Goal: Use online tool/utility: Utilize a website feature to perform a specific function

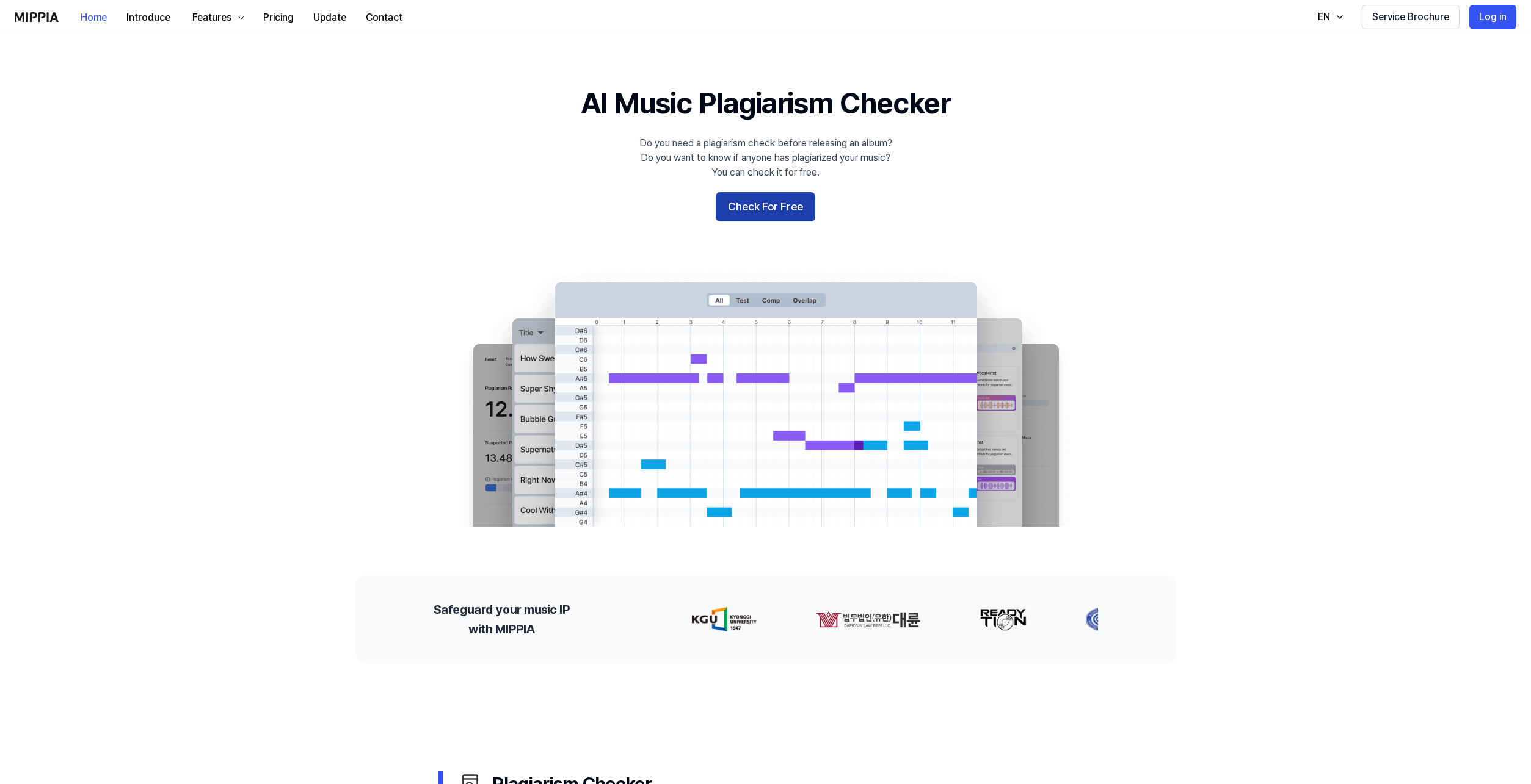
click at [750, 210] on button "Check For Free" at bounding box center [765, 207] width 99 height 30
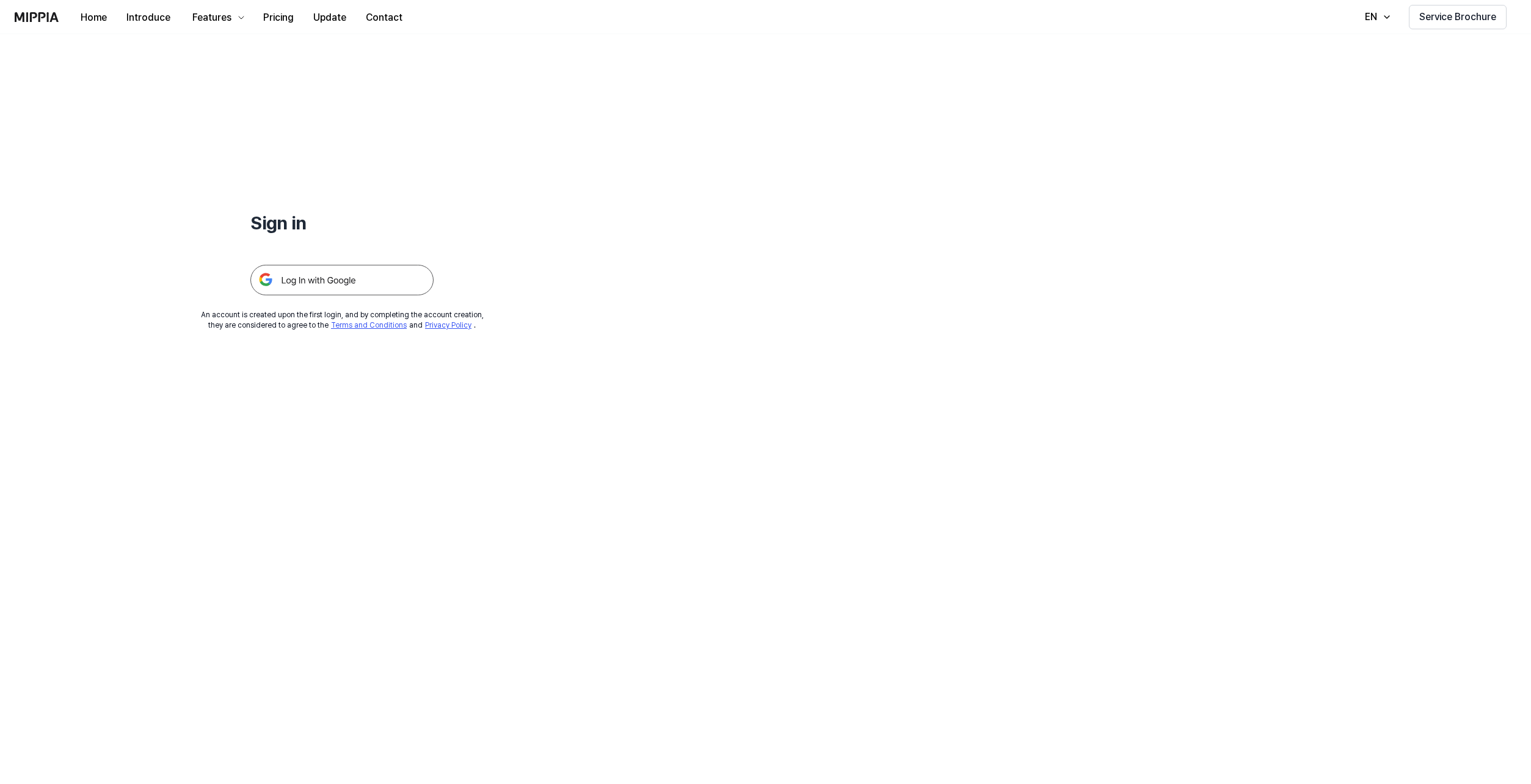
click at [382, 273] on img at bounding box center [341, 279] width 183 height 30
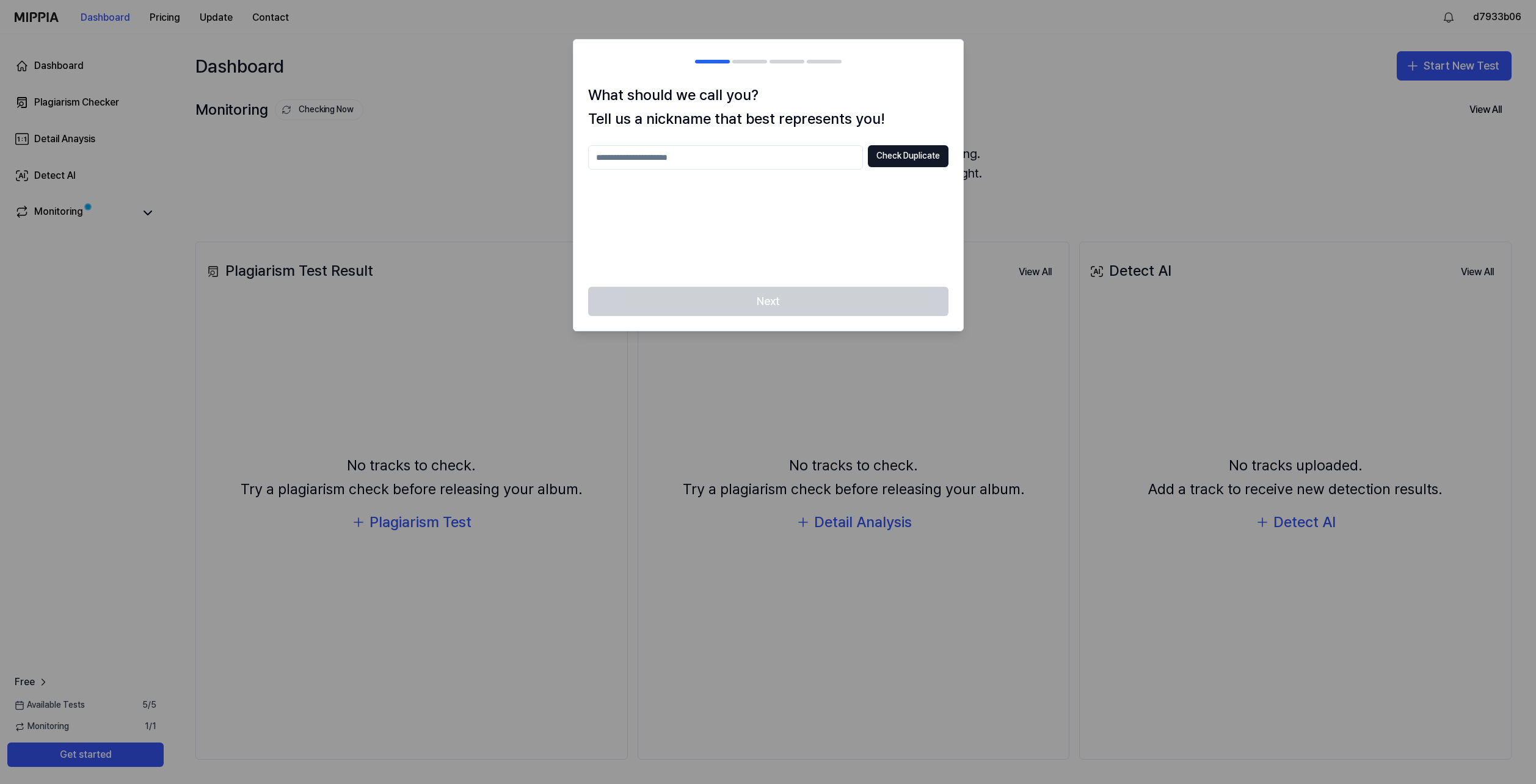
click at [724, 165] on input "text" at bounding box center [725, 158] width 275 height 25
type input "*"
type input "**********"
click at [917, 152] on button "Check Duplicate" at bounding box center [908, 156] width 81 height 22
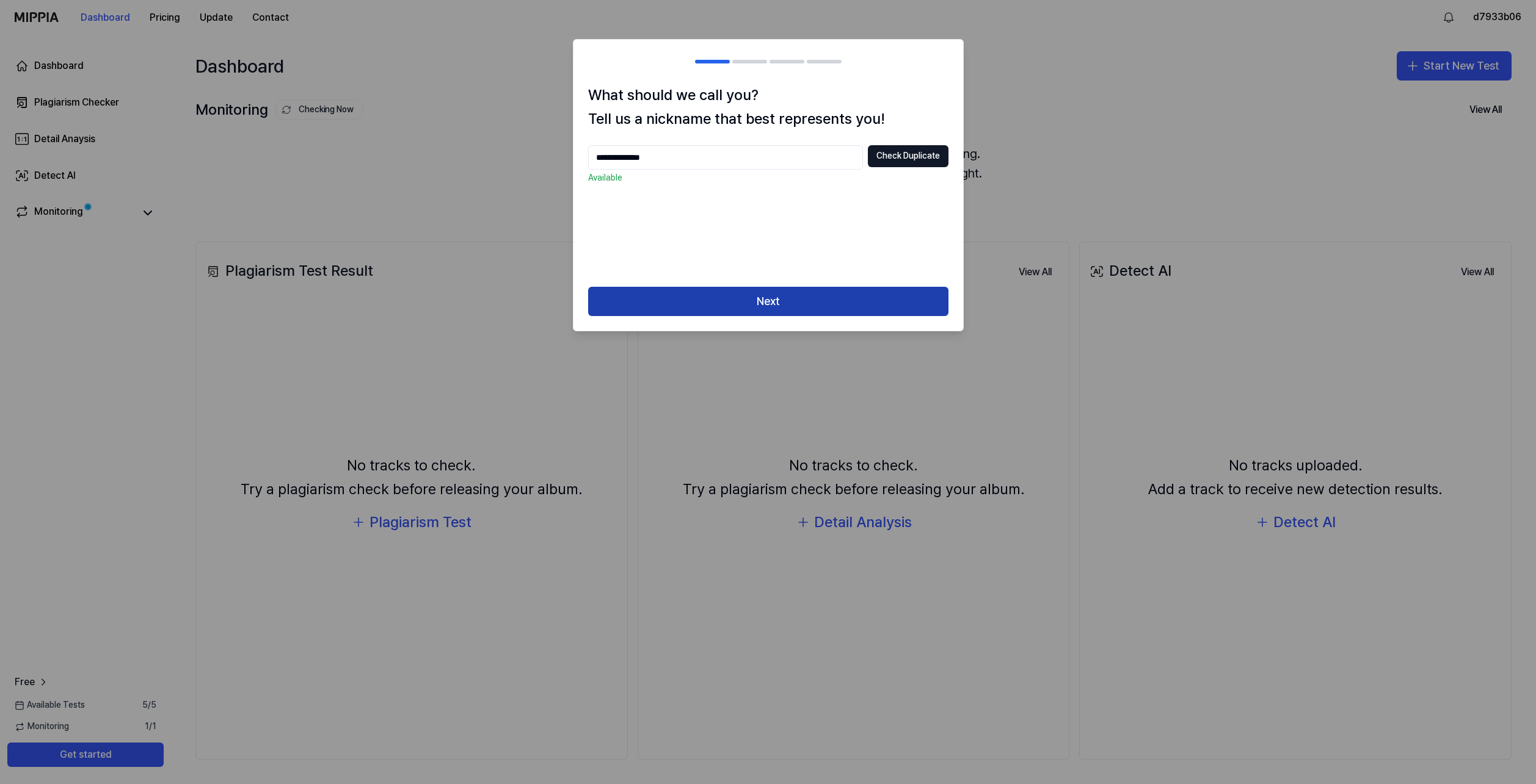
click at [804, 304] on button "Next" at bounding box center [768, 302] width 360 height 30
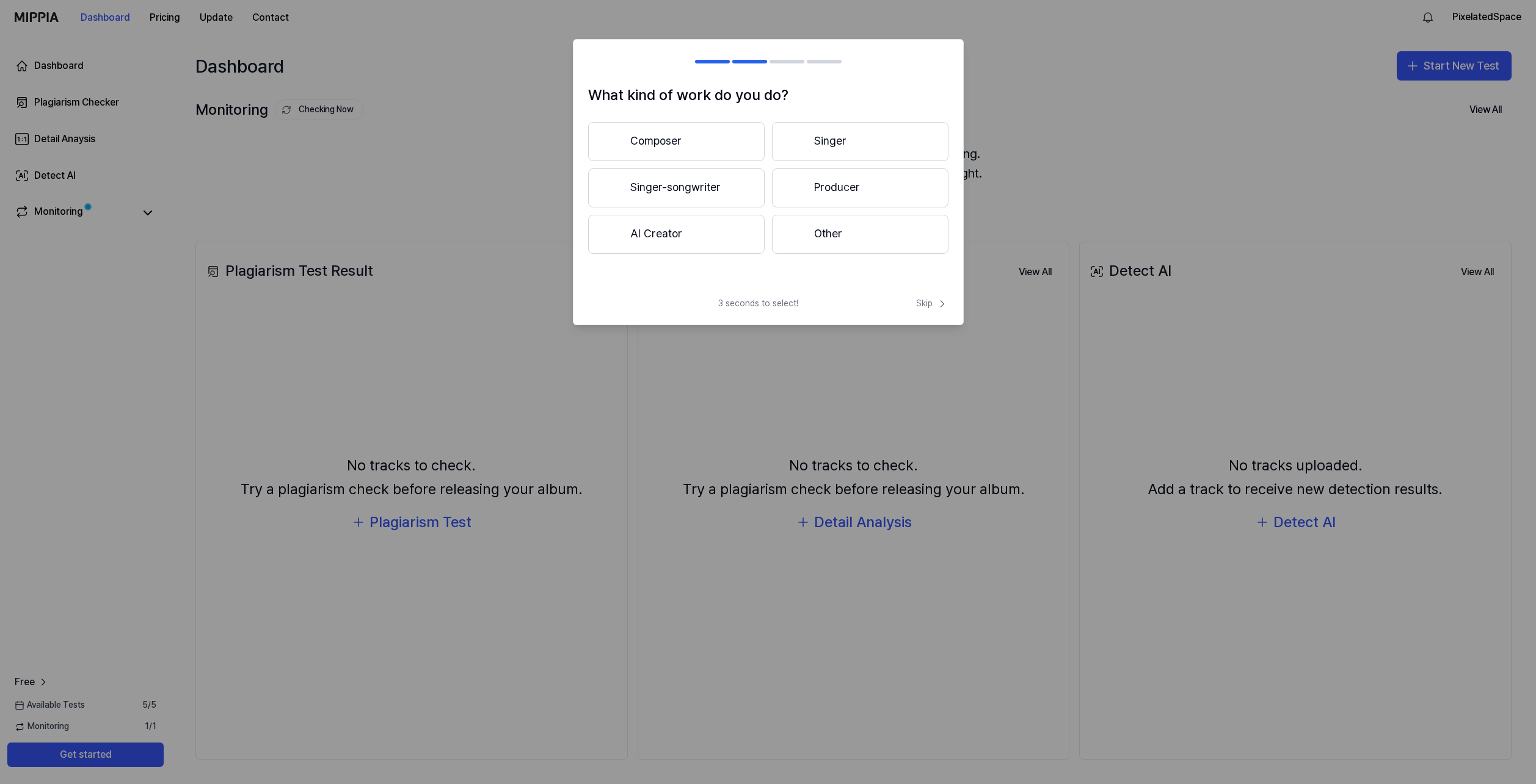
click at [717, 232] on button "AI Creator" at bounding box center [676, 234] width 177 height 39
click at [706, 187] on button "Less than 3 years" at bounding box center [676, 188] width 177 height 40
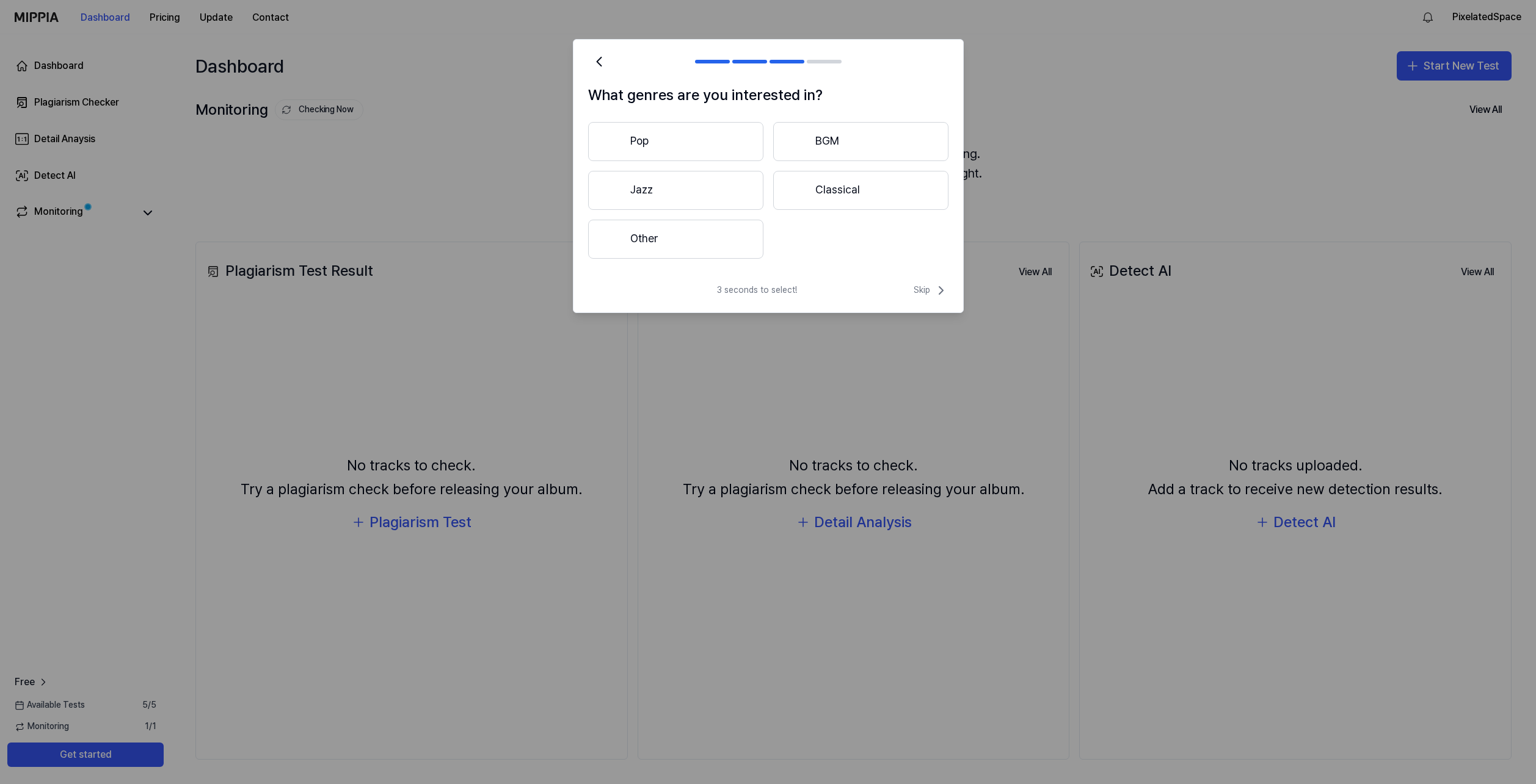
click at [701, 242] on button "Other" at bounding box center [675, 239] width 175 height 39
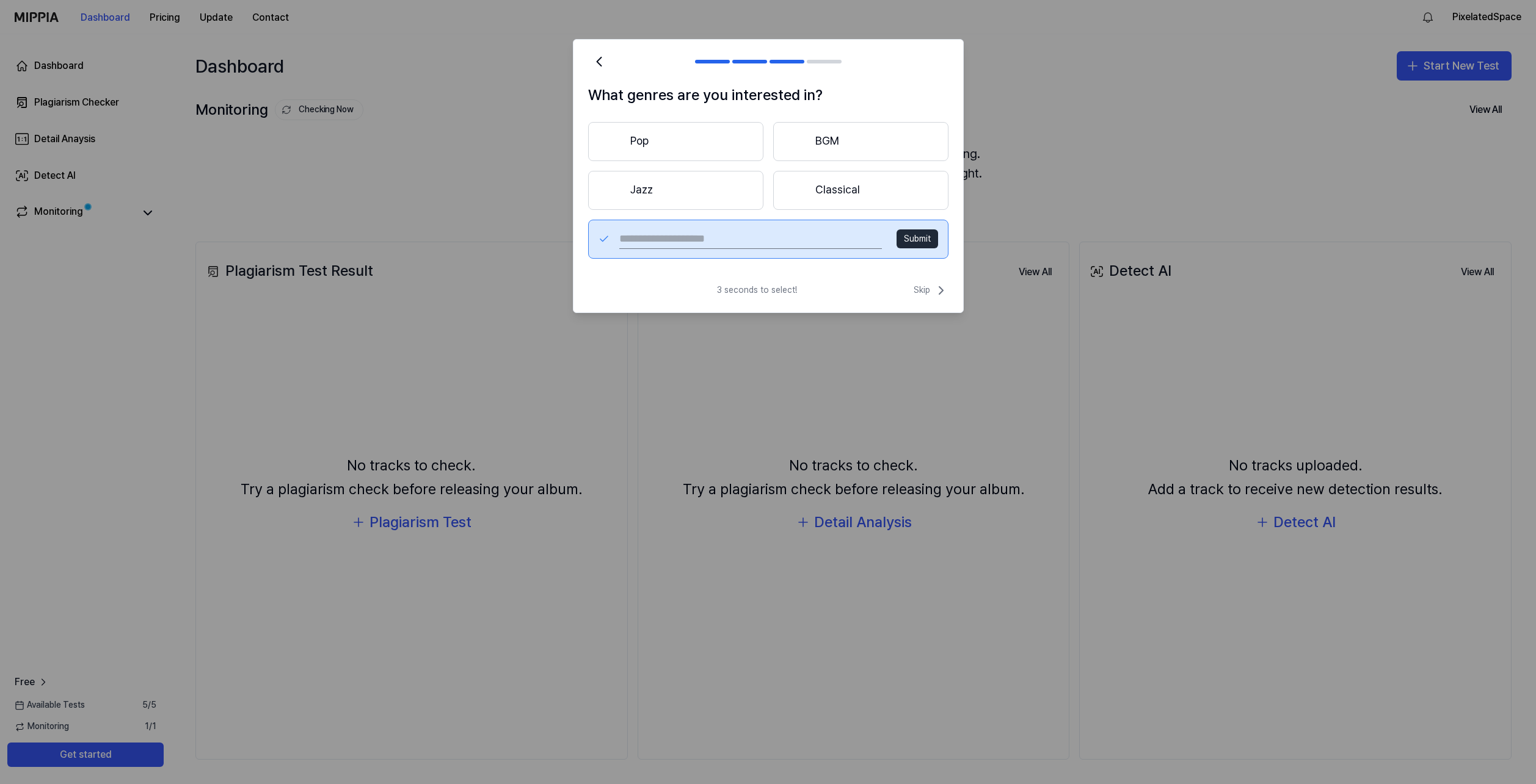
click at [758, 235] on input "text" at bounding box center [750, 239] width 262 height 20
type input "*****"
click at [914, 238] on button "Submit" at bounding box center [917, 239] width 41 height 20
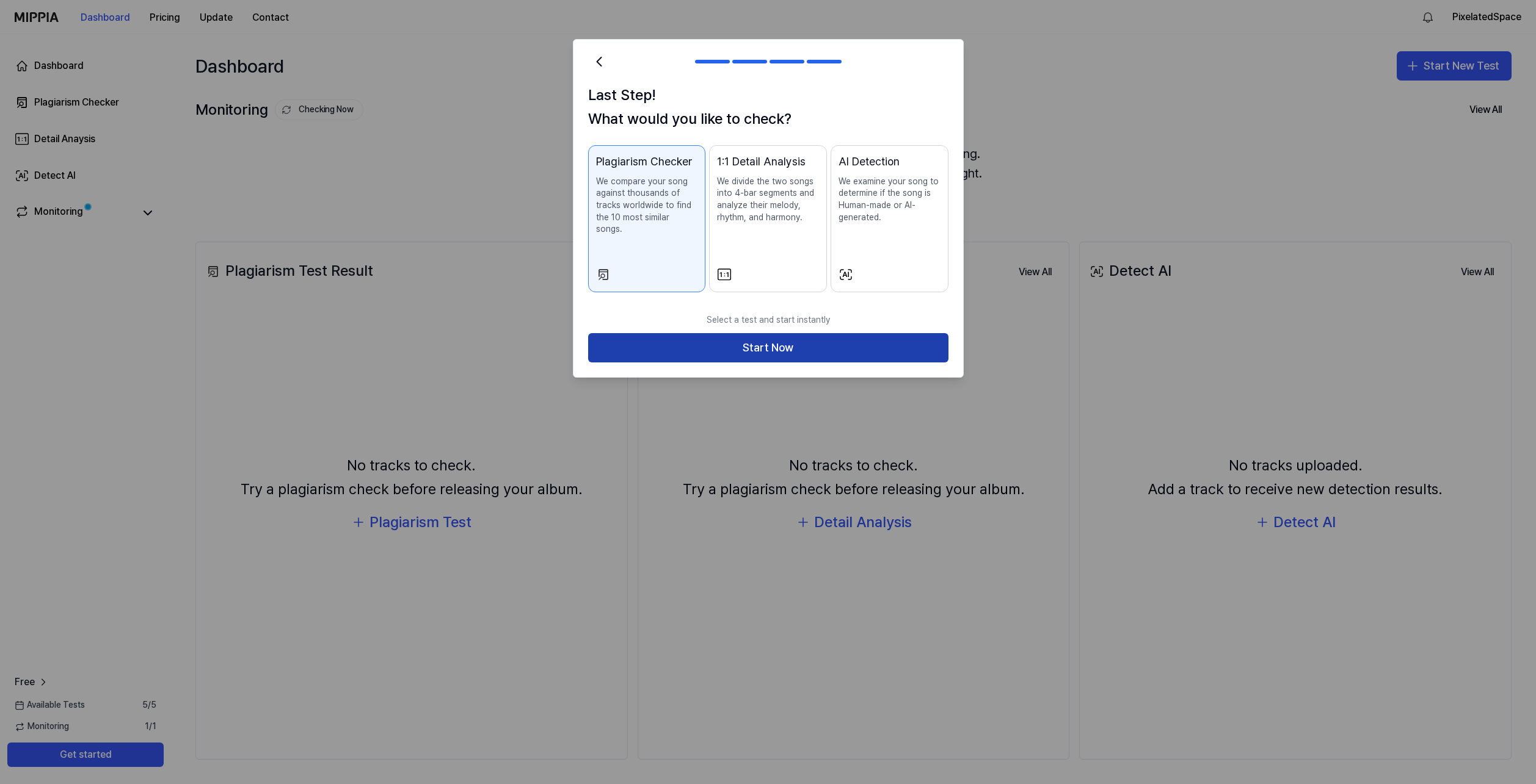
click at [769, 334] on button "Start Now" at bounding box center [768, 348] width 360 height 30
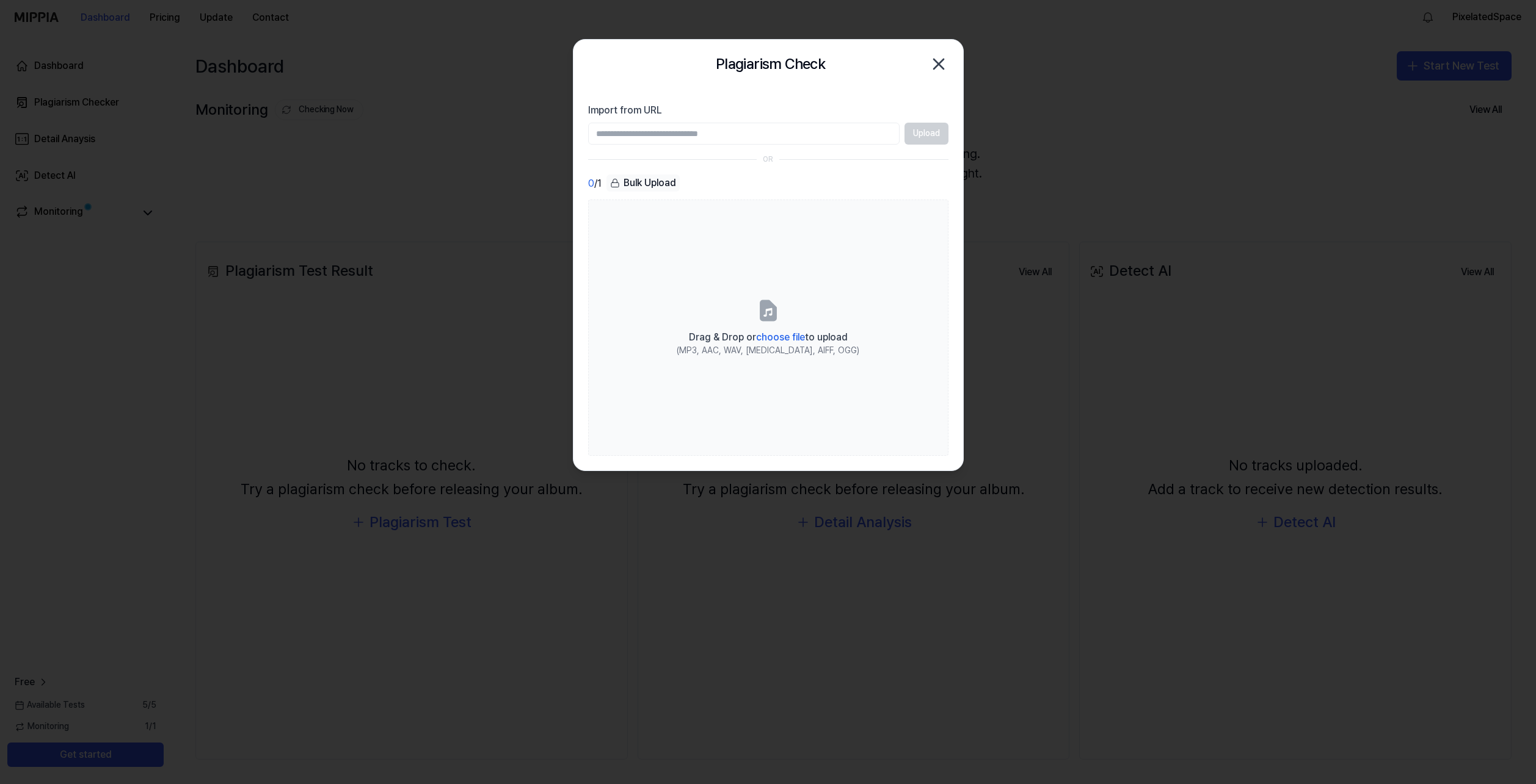
click at [922, 135] on div "Upload" at bounding box center [768, 133] width 360 height 22
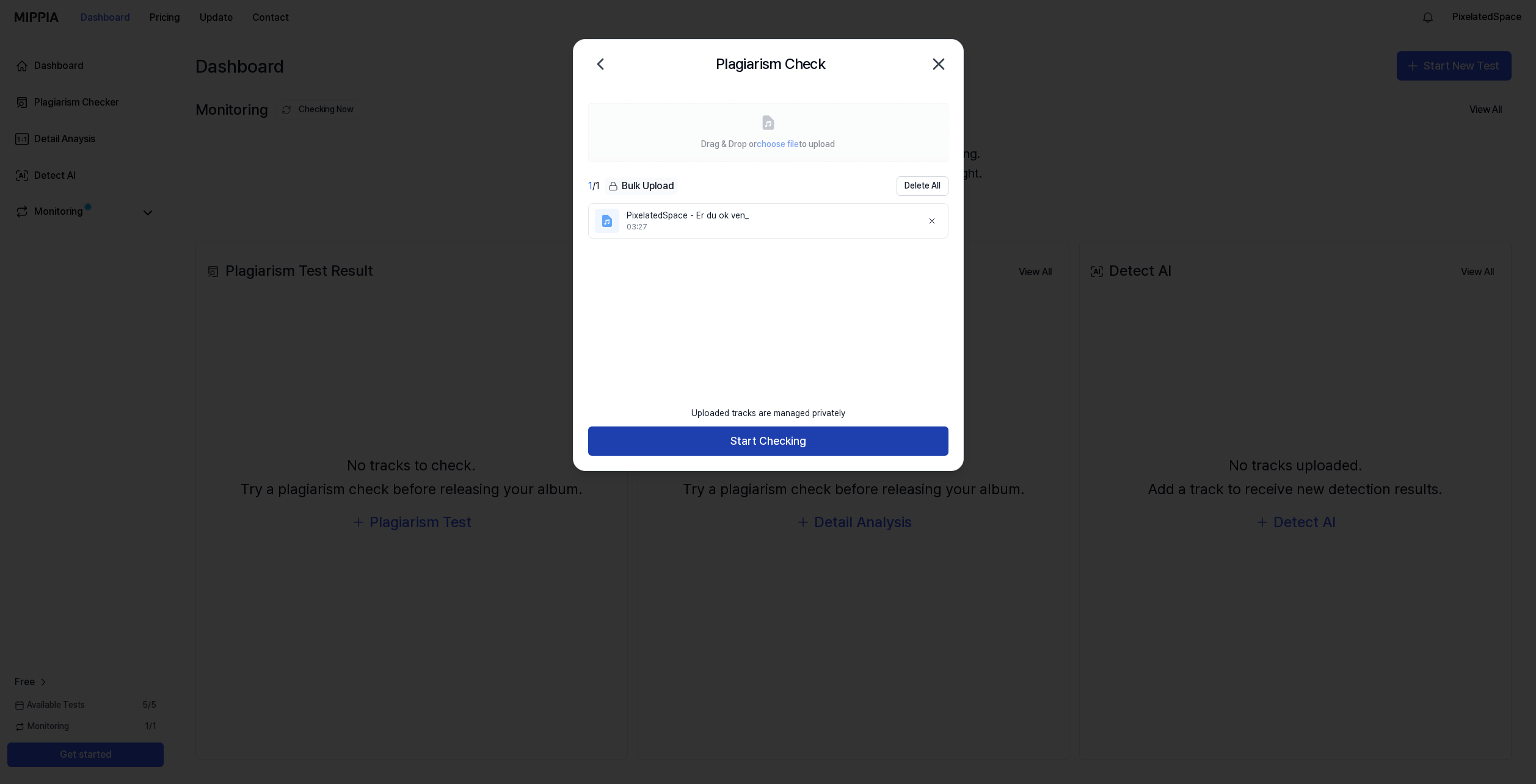
click at [777, 437] on button "Start Checking" at bounding box center [768, 441] width 360 height 30
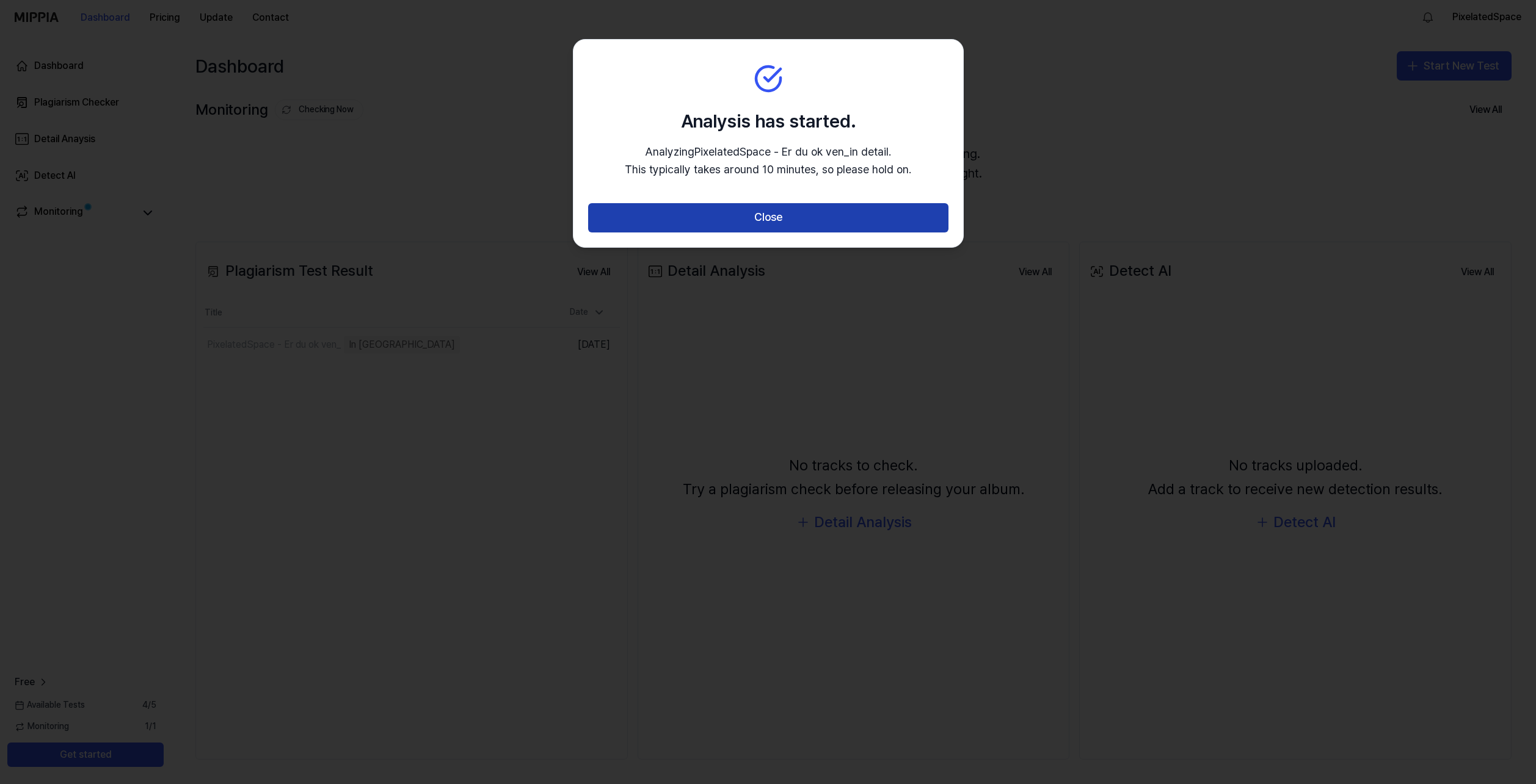
click at [787, 217] on button "Close" at bounding box center [768, 218] width 360 height 30
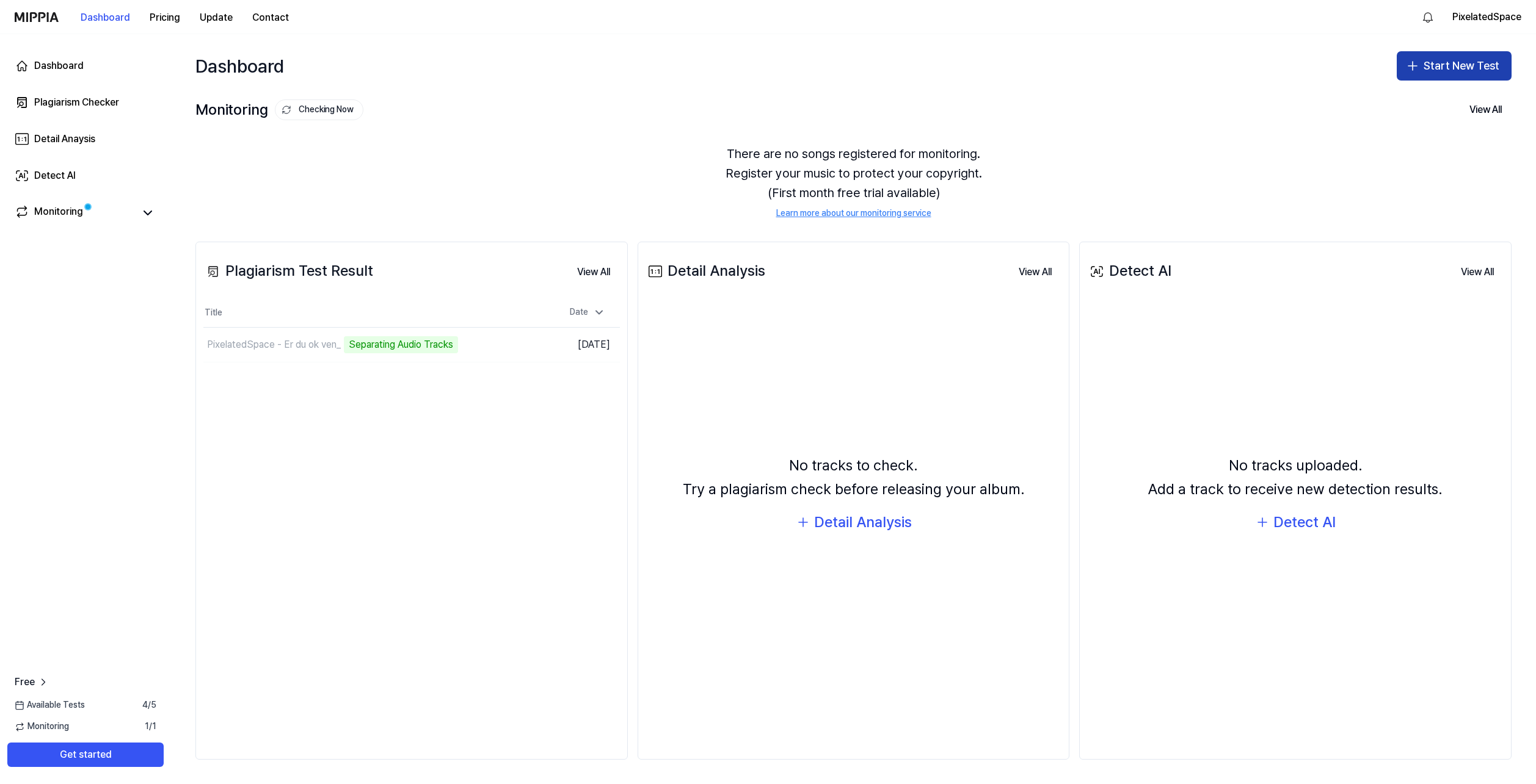
click at [1437, 70] on button "Start New Test" at bounding box center [1454, 66] width 115 height 30
click at [1444, 99] on div "Plagiarism test" at bounding box center [1425, 99] width 56 height 12
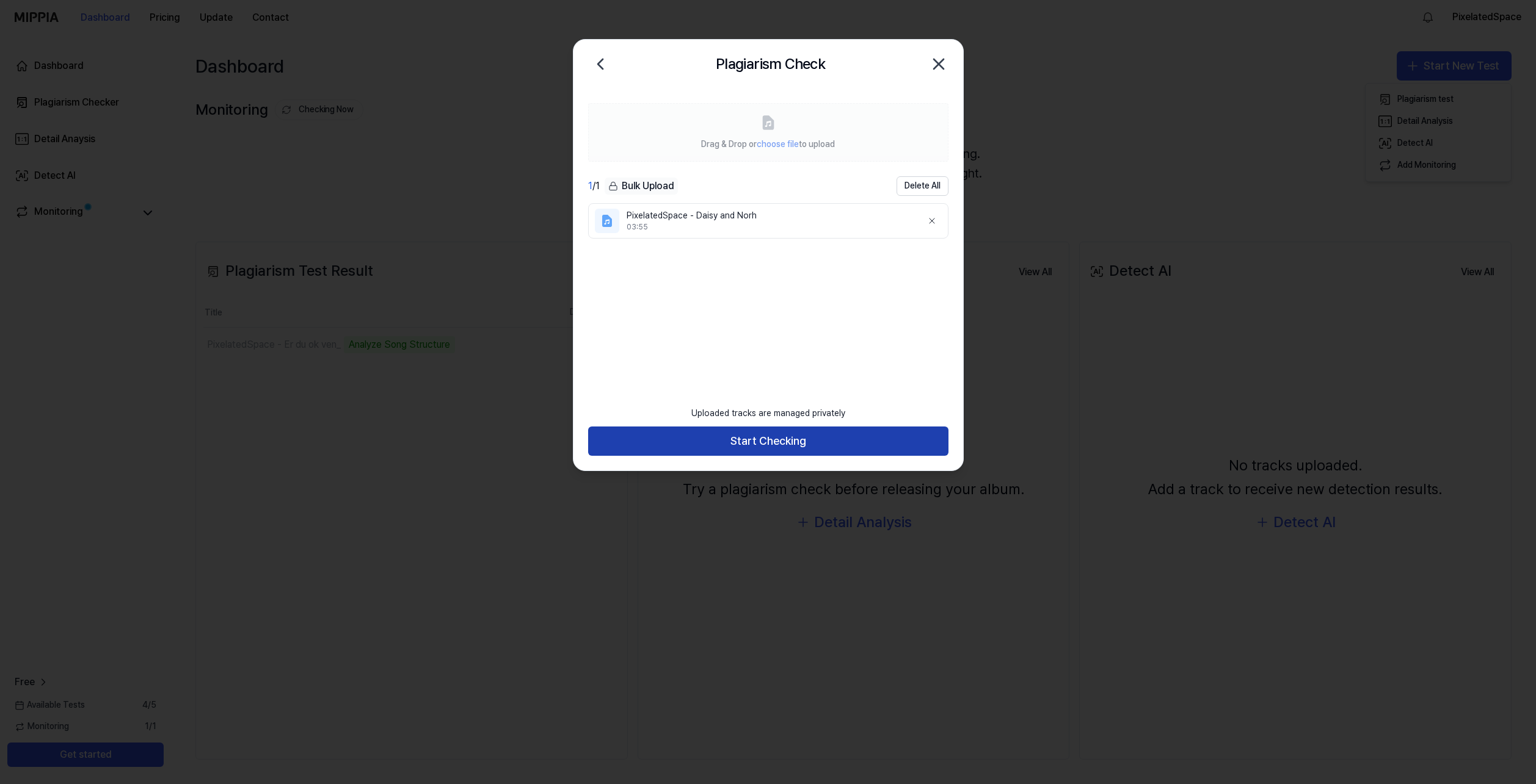
click at [772, 432] on button "Start Checking" at bounding box center [768, 441] width 360 height 30
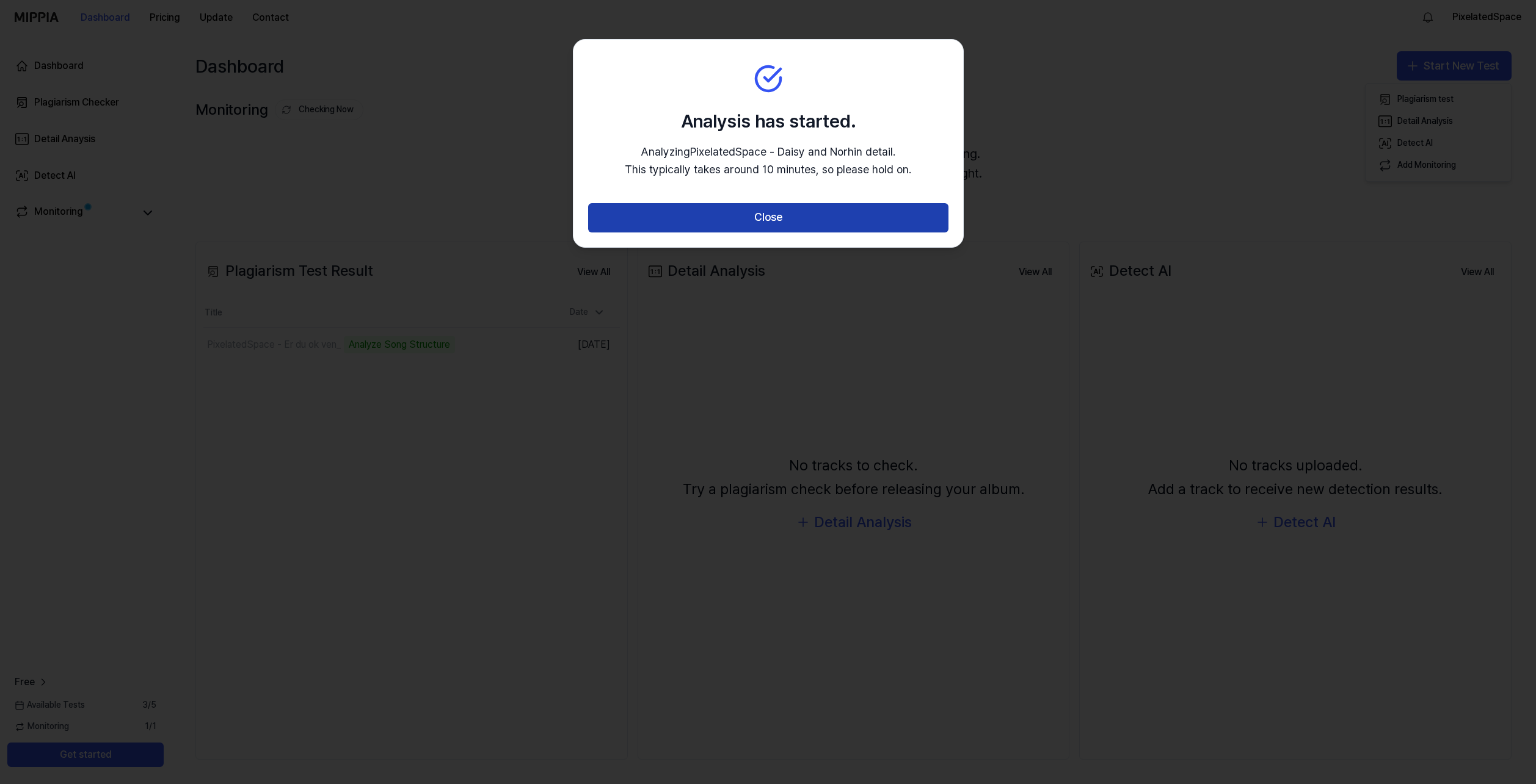
click at [817, 221] on button "Close" at bounding box center [768, 218] width 360 height 30
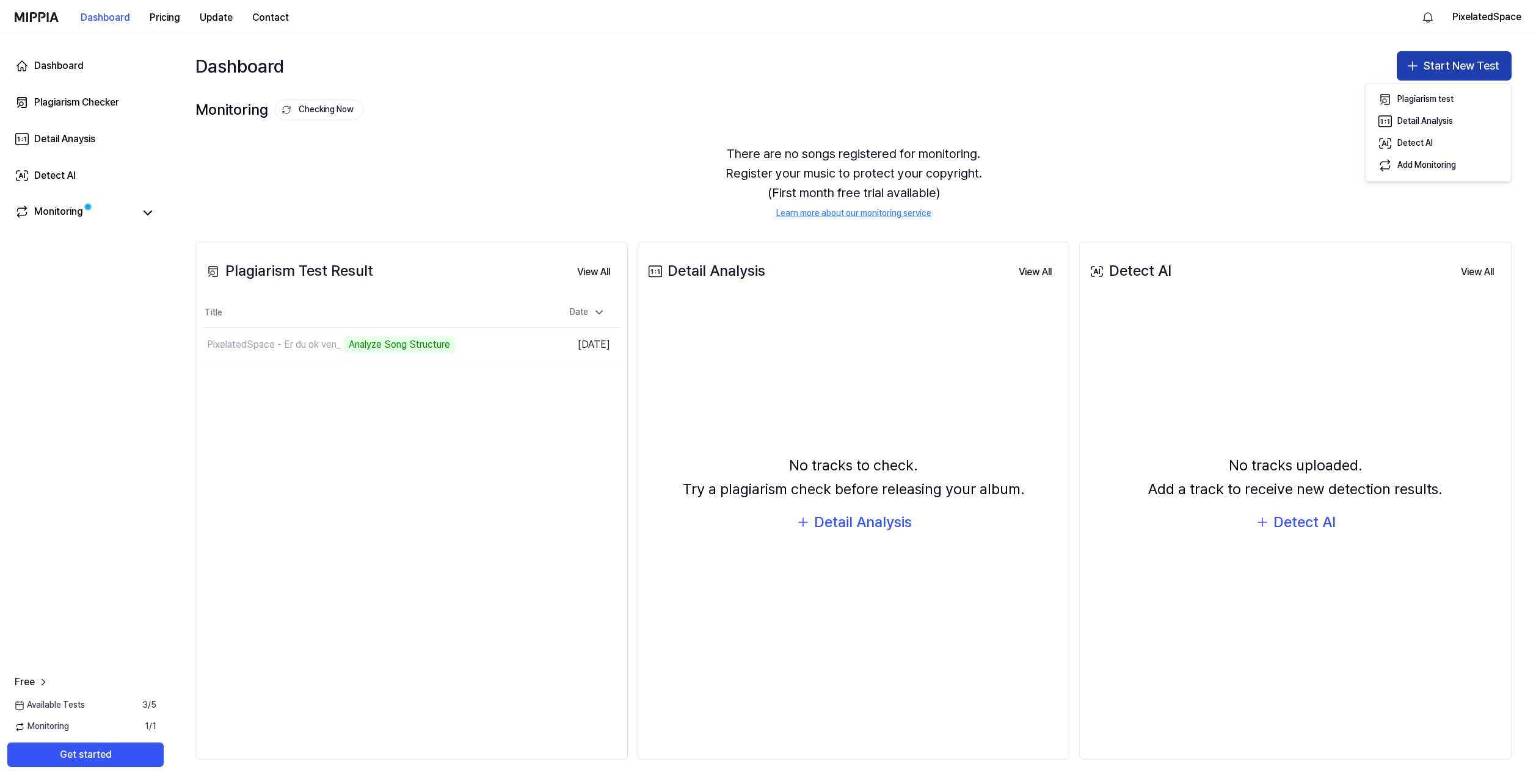
click at [1458, 64] on button "Start New Test" at bounding box center [1454, 66] width 115 height 30
click at [1446, 70] on button "Start New Test" at bounding box center [1454, 66] width 115 height 30
click at [1428, 96] on div "Plagiarism test" at bounding box center [1425, 99] width 56 height 12
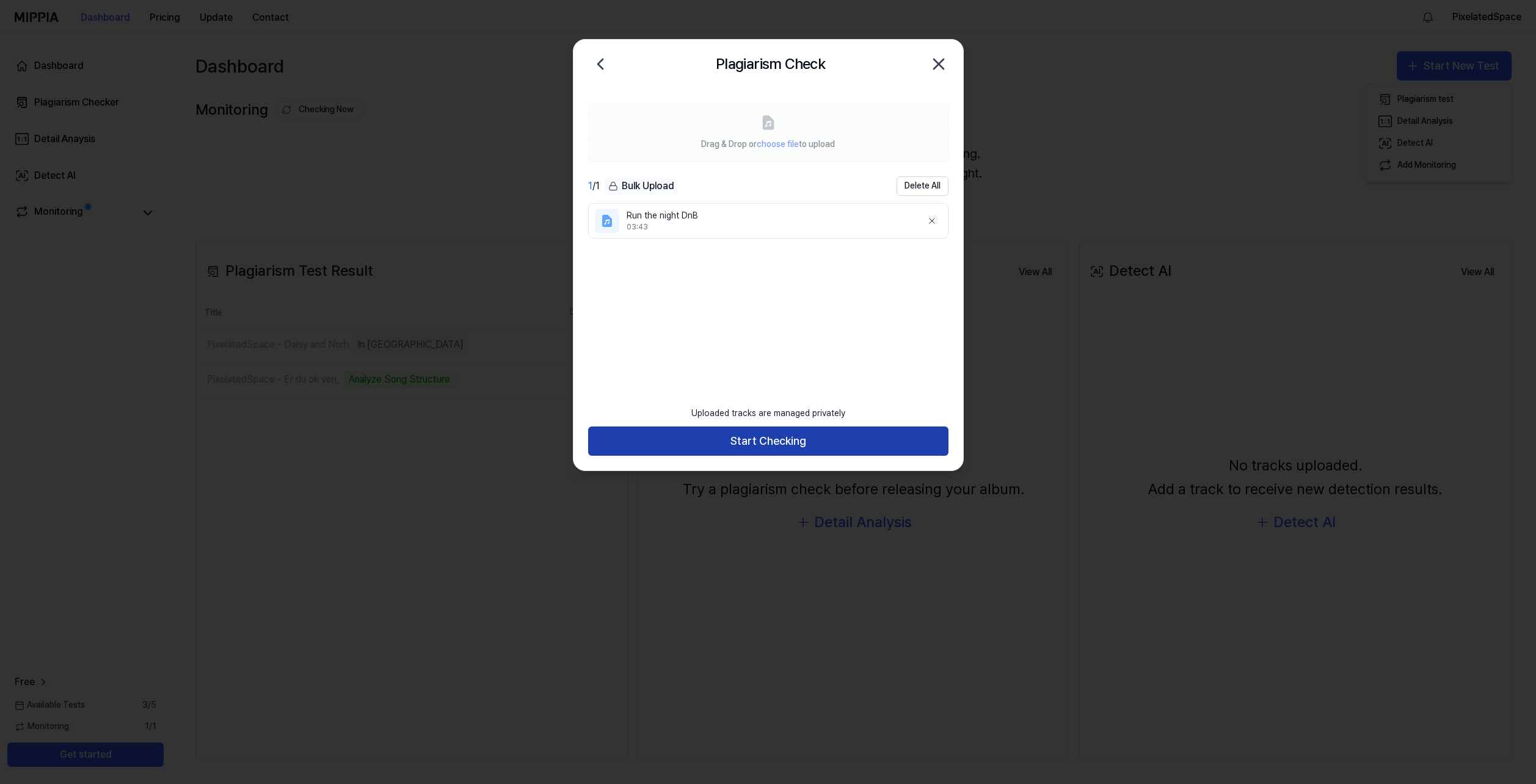
drag, startPoint x: 770, startPoint y: 440, endPoint x: 772, endPoint y: 433, distance: 7.3
click at [770, 441] on button "Start Checking" at bounding box center [768, 441] width 360 height 30
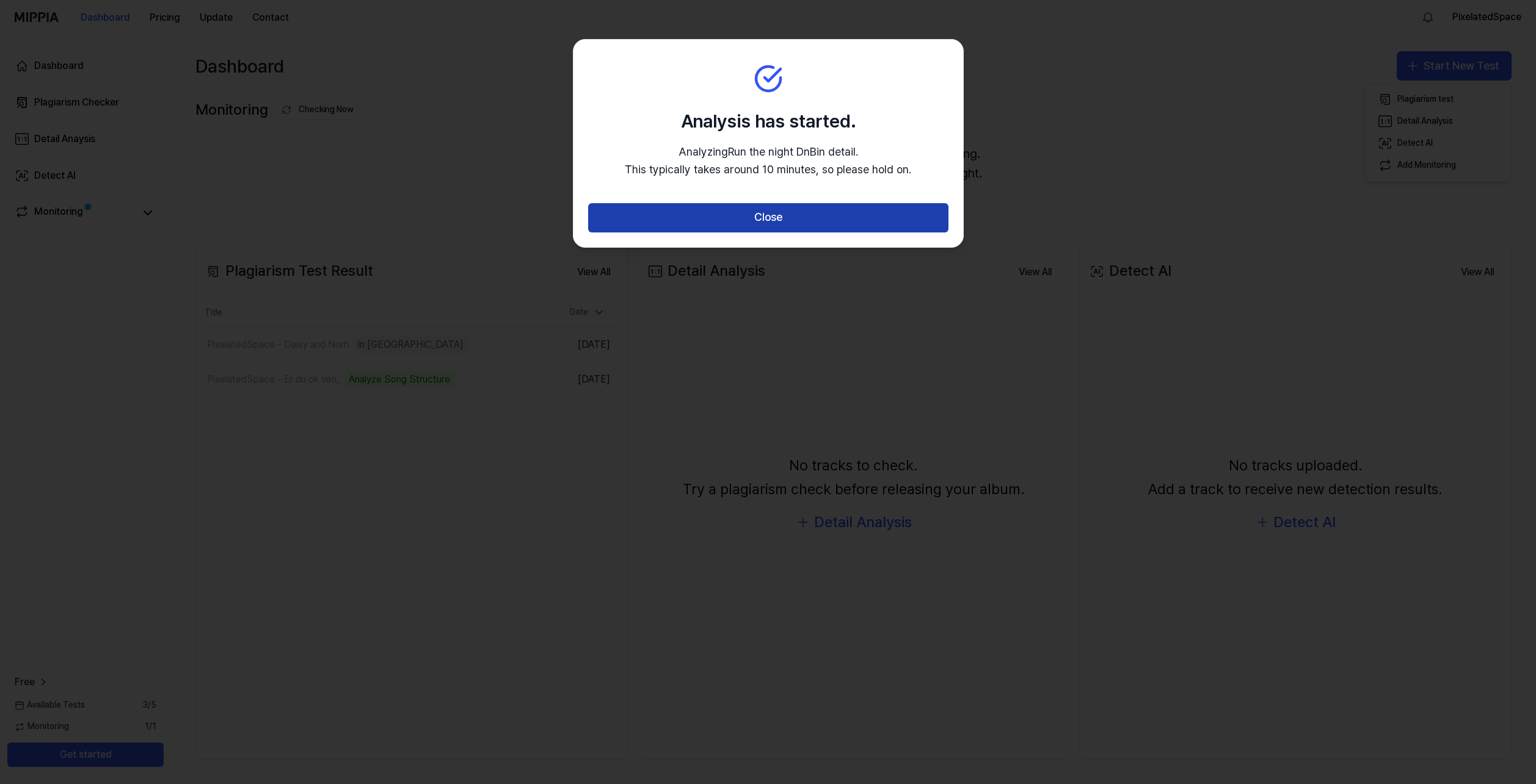
click at [797, 224] on button "Close" at bounding box center [768, 218] width 360 height 30
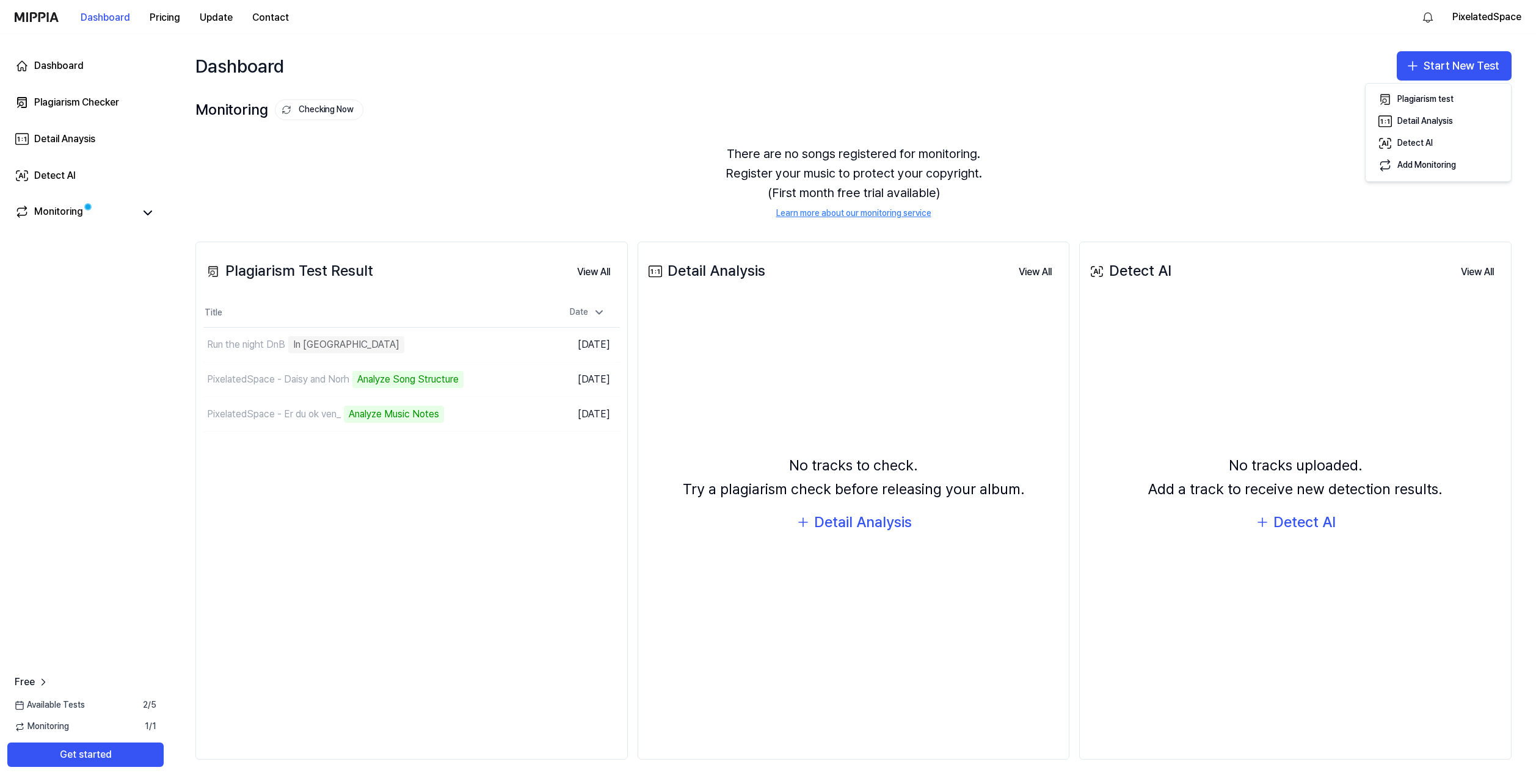
click at [1257, 226] on div "Plagiarism Test Result View All Plagiarism Test Result Title Date Run the night…" at bounding box center [854, 500] width 1365 height 567
click at [1452, 64] on button "Start New Test" at bounding box center [1454, 66] width 115 height 30
click at [1444, 95] on div "Plagiarism test" at bounding box center [1425, 99] width 56 height 12
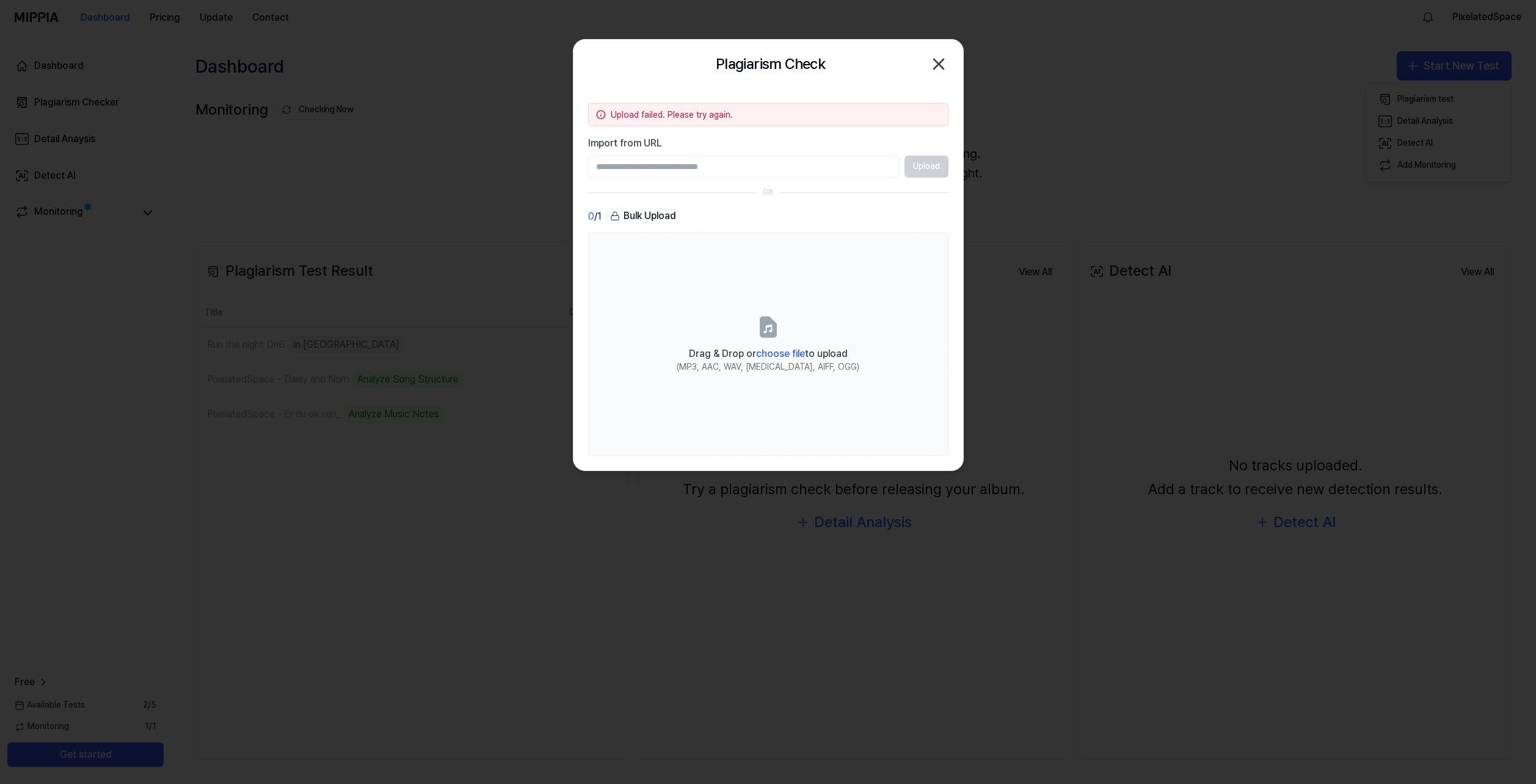
click at [940, 62] on icon "button" at bounding box center [938, 64] width 10 height 10
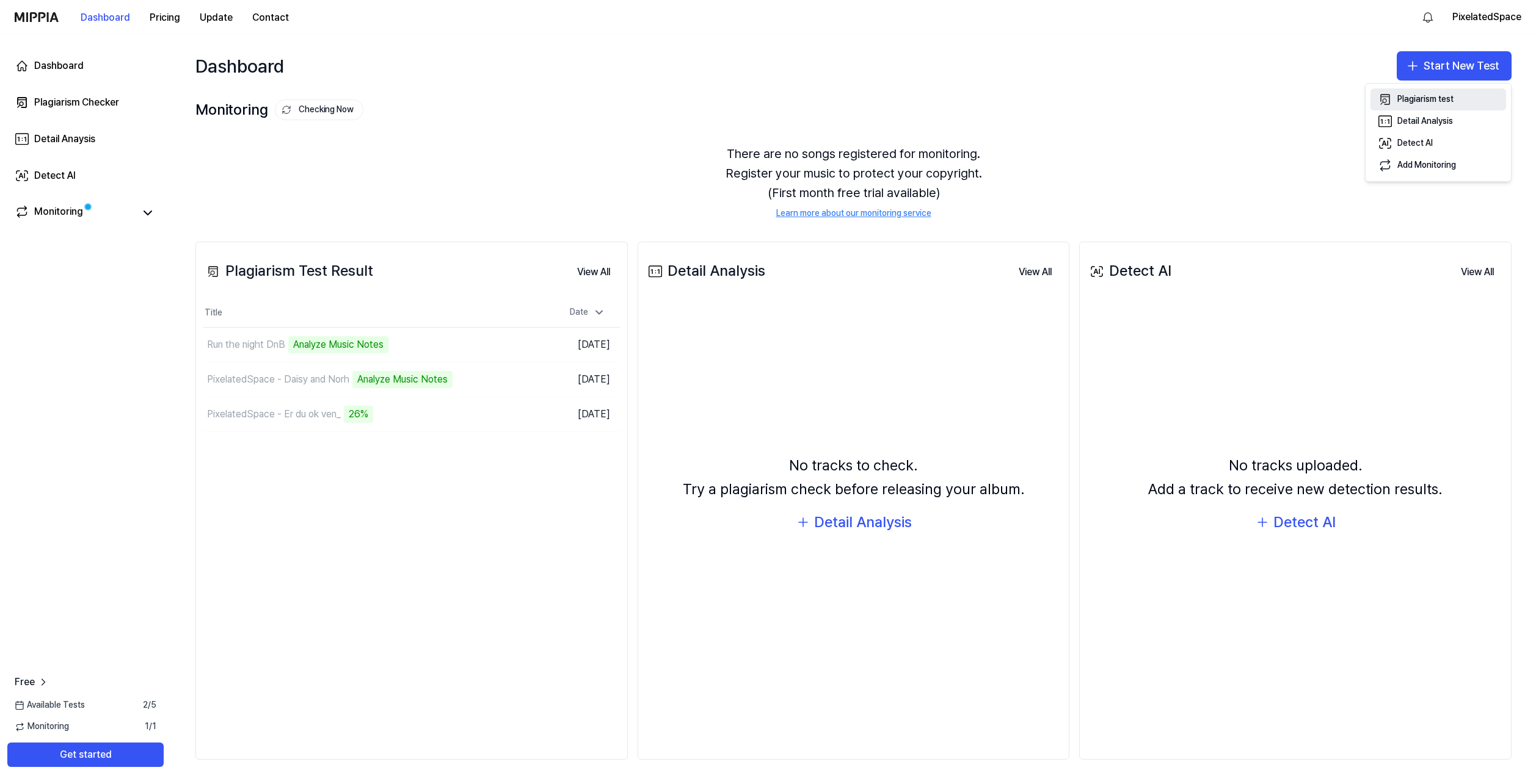
click at [1428, 96] on div "Plagiarism test" at bounding box center [1425, 99] width 56 height 12
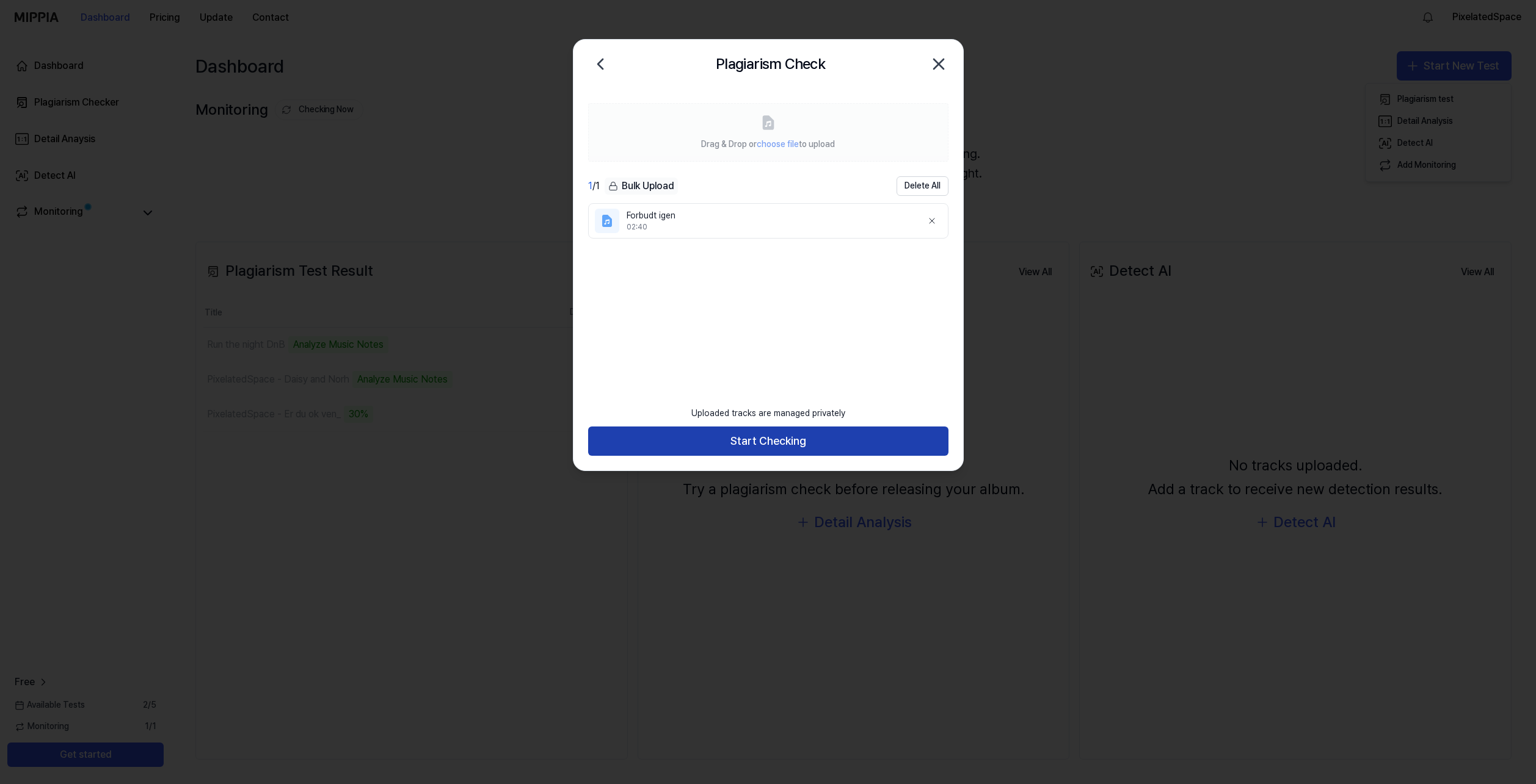
click at [771, 442] on button "Start Checking" at bounding box center [768, 441] width 360 height 30
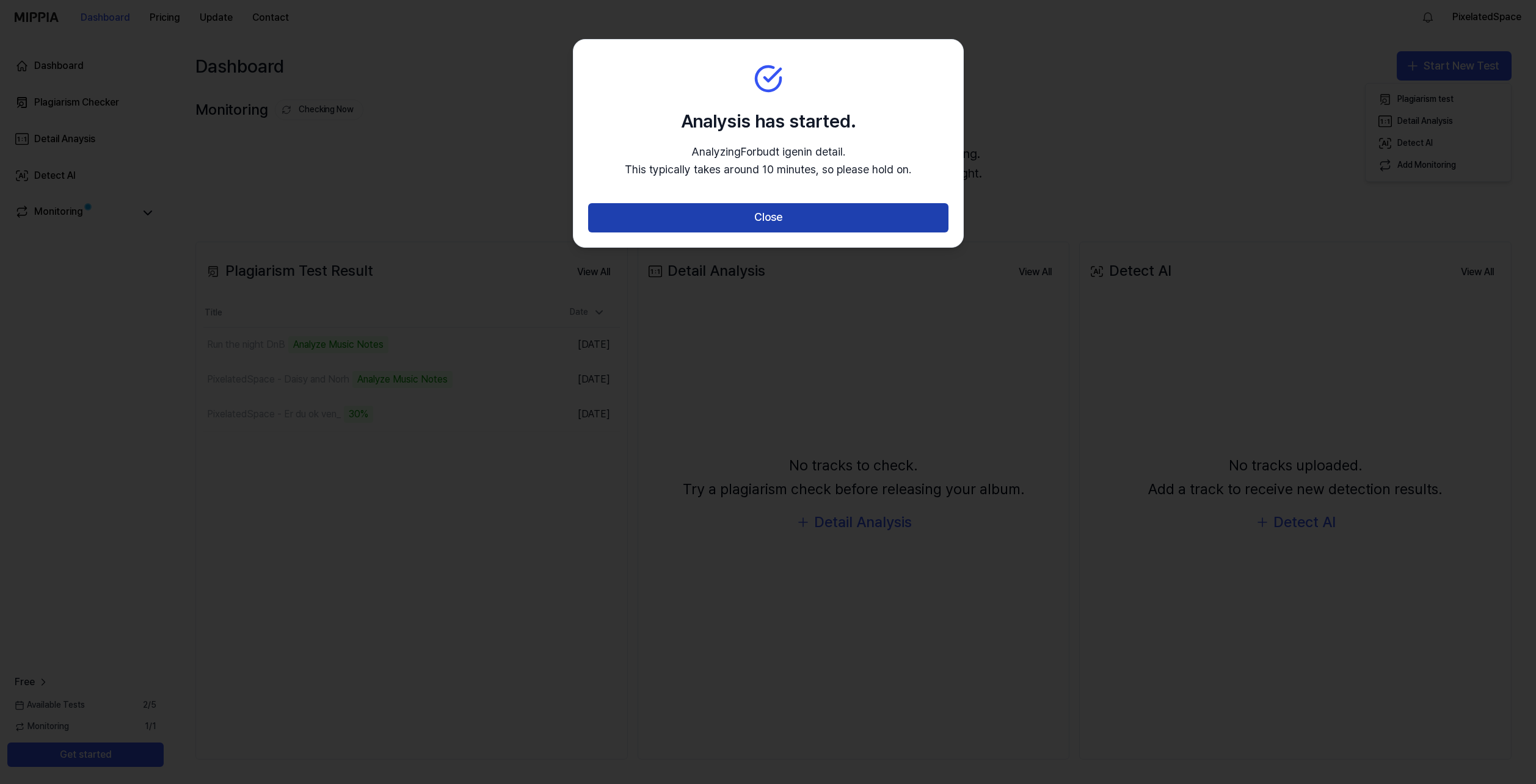
click at [805, 217] on button "Close" at bounding box center [768, 218] width 360 height 30
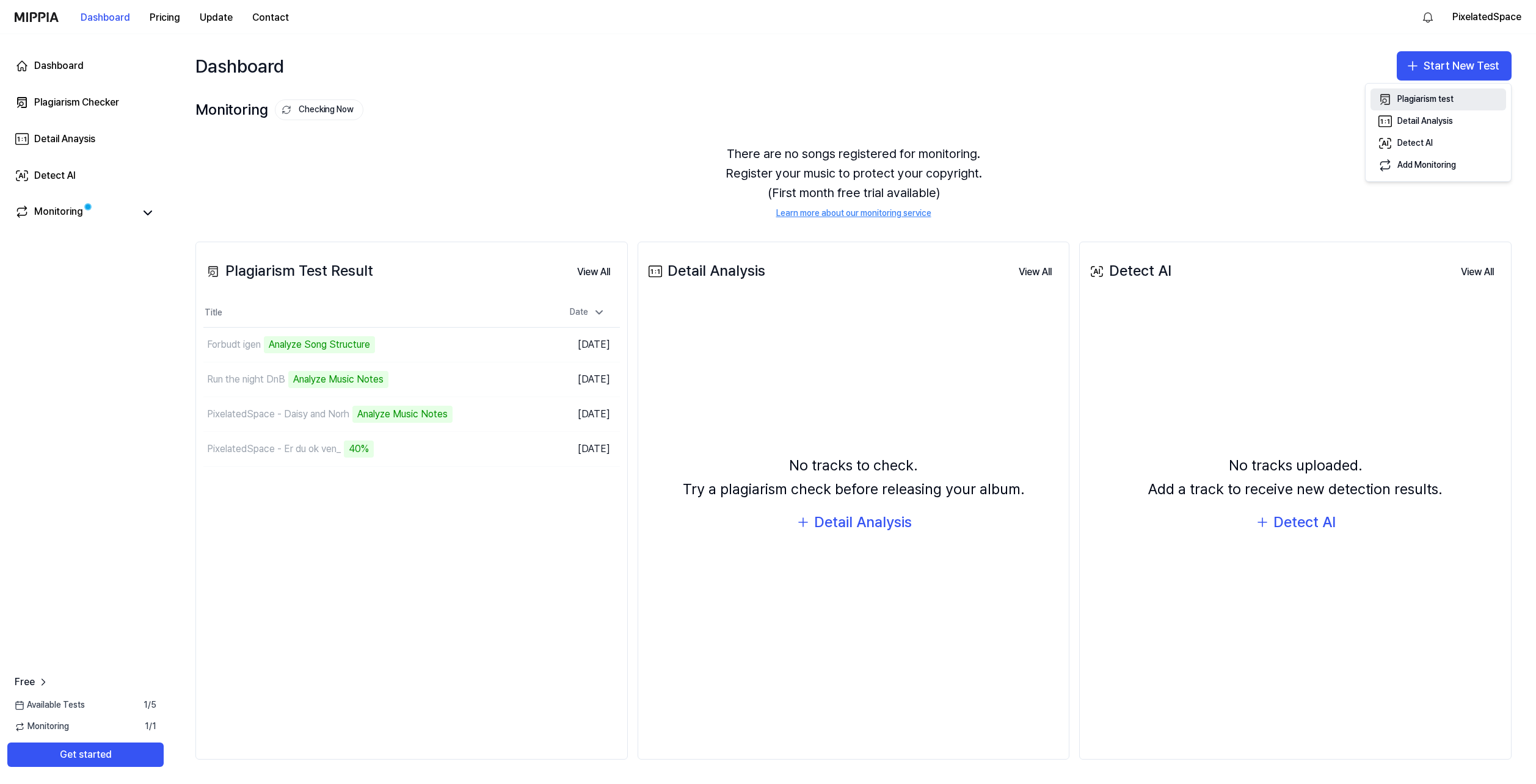
click at [1429, 94] on div "Plagiarism test" at bounding box center [1425, 99] width 56 height 12
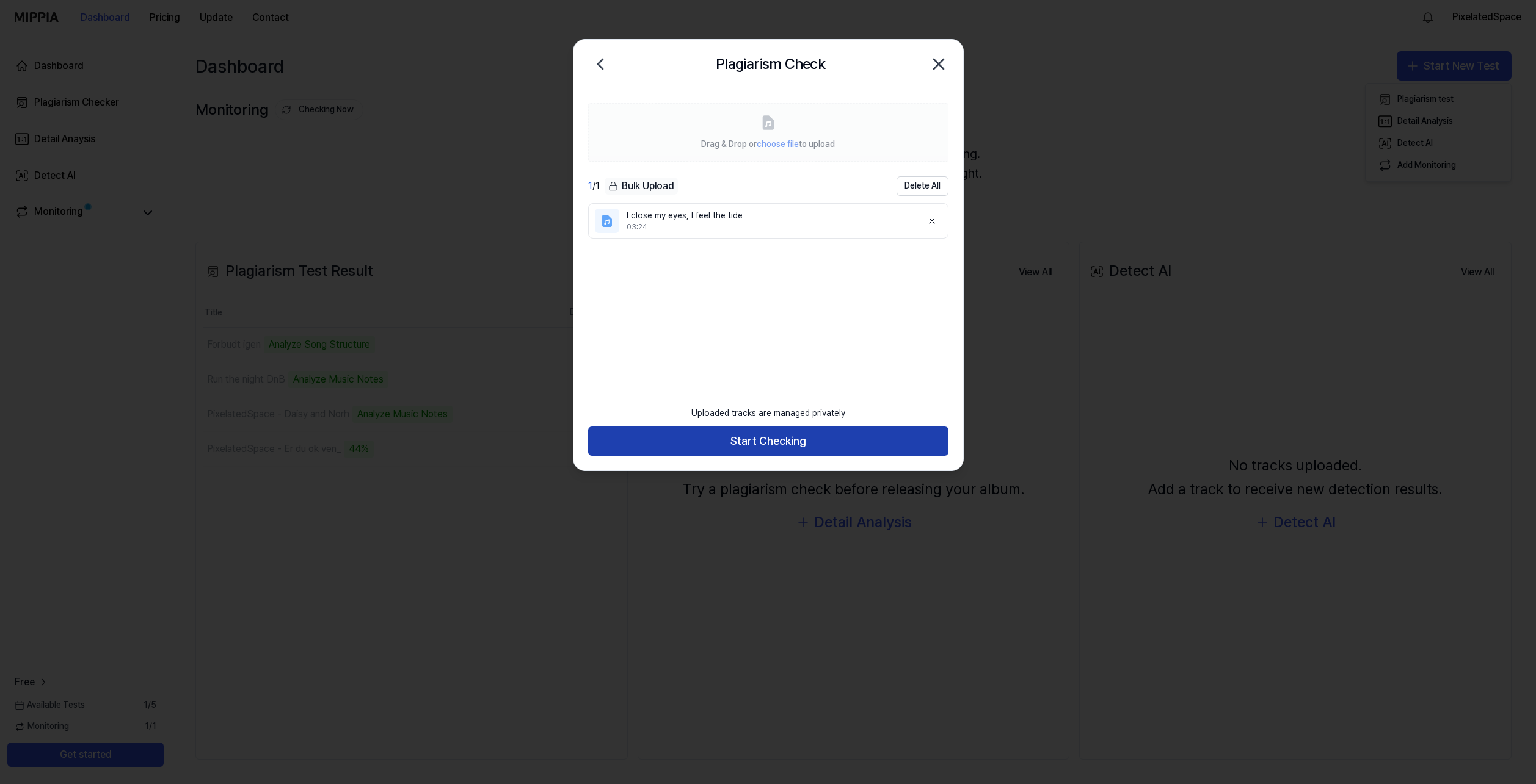
click at [784, 437] on button "Start Checking" at bounding box center [768, 441] width 360 height 30
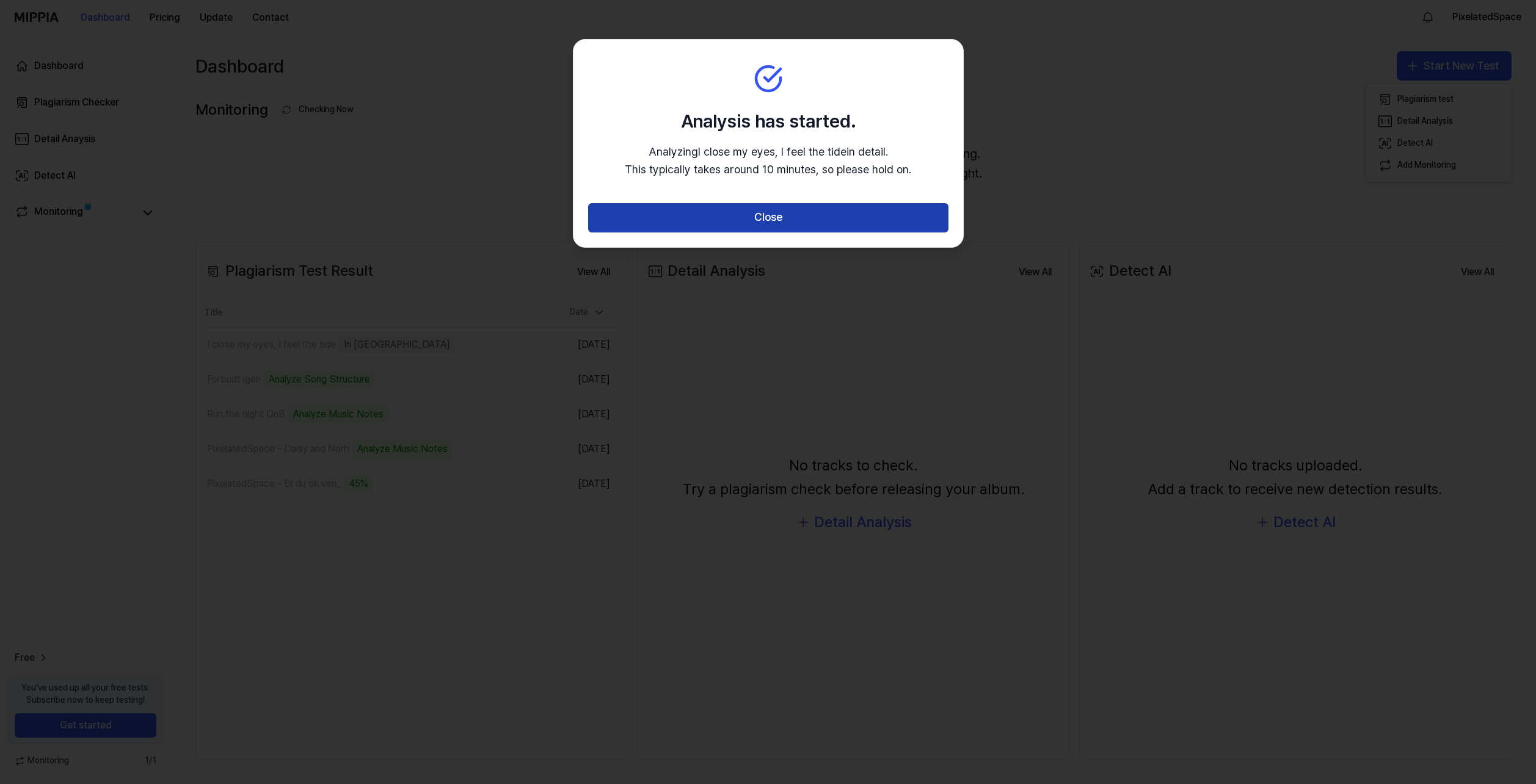
click at [863, 219] on button "Close" at bounding box center [768, 218] width 360 height 30
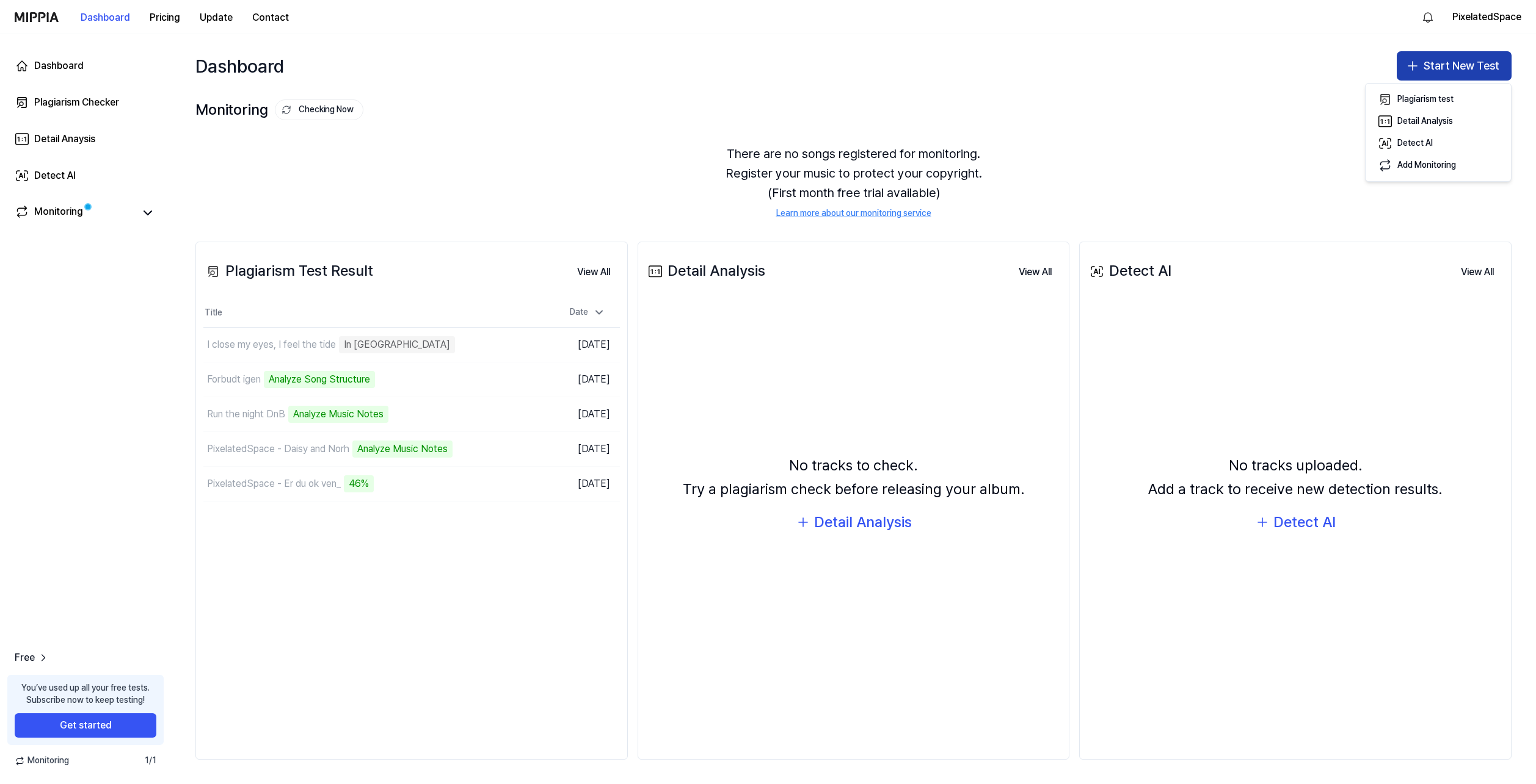
click at [1473, 69] on button "Start New Test" at bounding box center [1454, 66] width 115 height 30
click at [1428, 63] on button "Start New Test" at bounding box center [1454, 66] width 115 height 30
click at [1415, 92] on button "Plagiarism test" at bounding box center [1437, 99] width 136 height 22
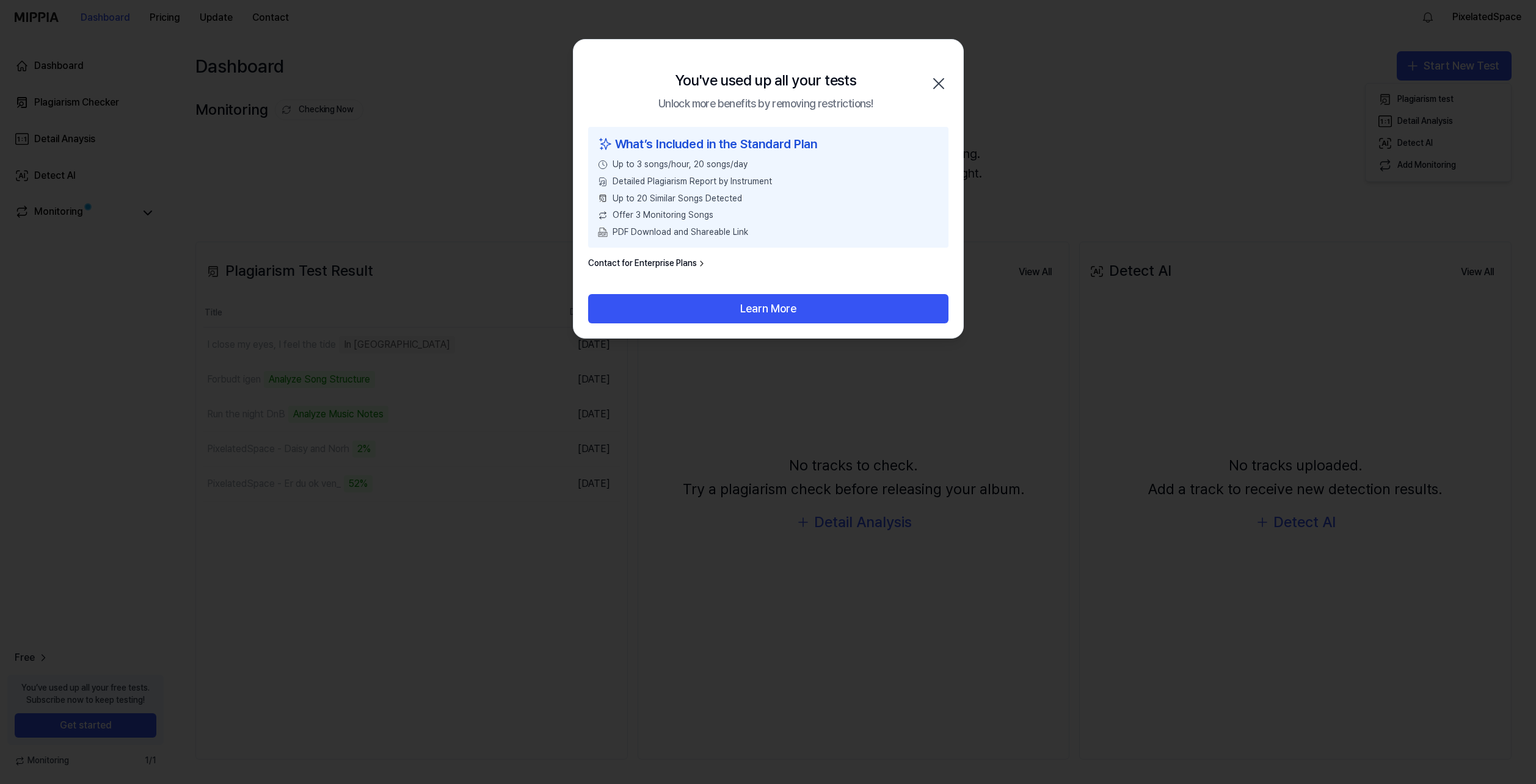
click at [937, 80] on icon "button" at bounding box center [939, 84] width 20 height 20
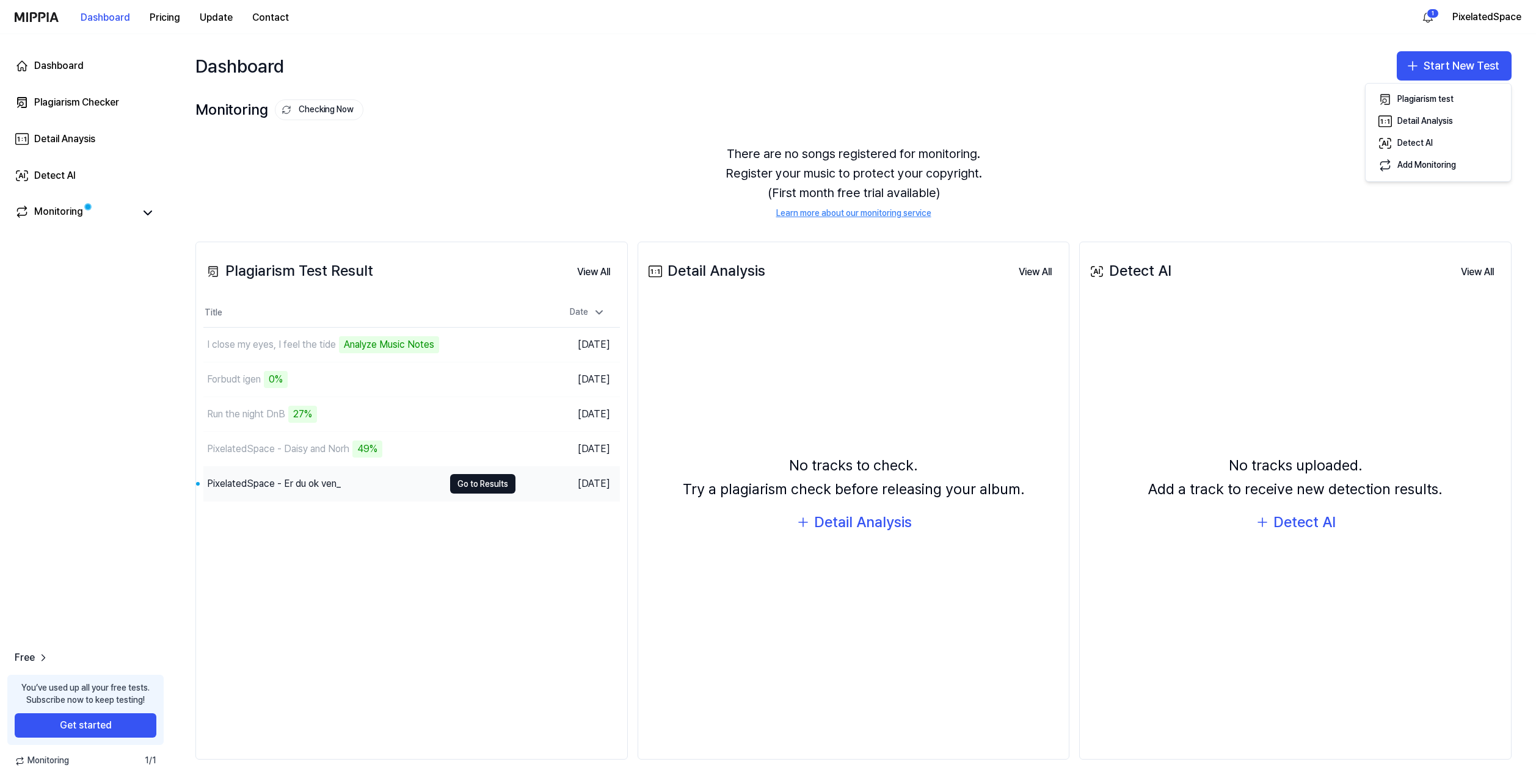
click at [314, 486] on div "PixelatedSpace - Er du ok ven_" at bounding box center [274, 484] width 134 height 15
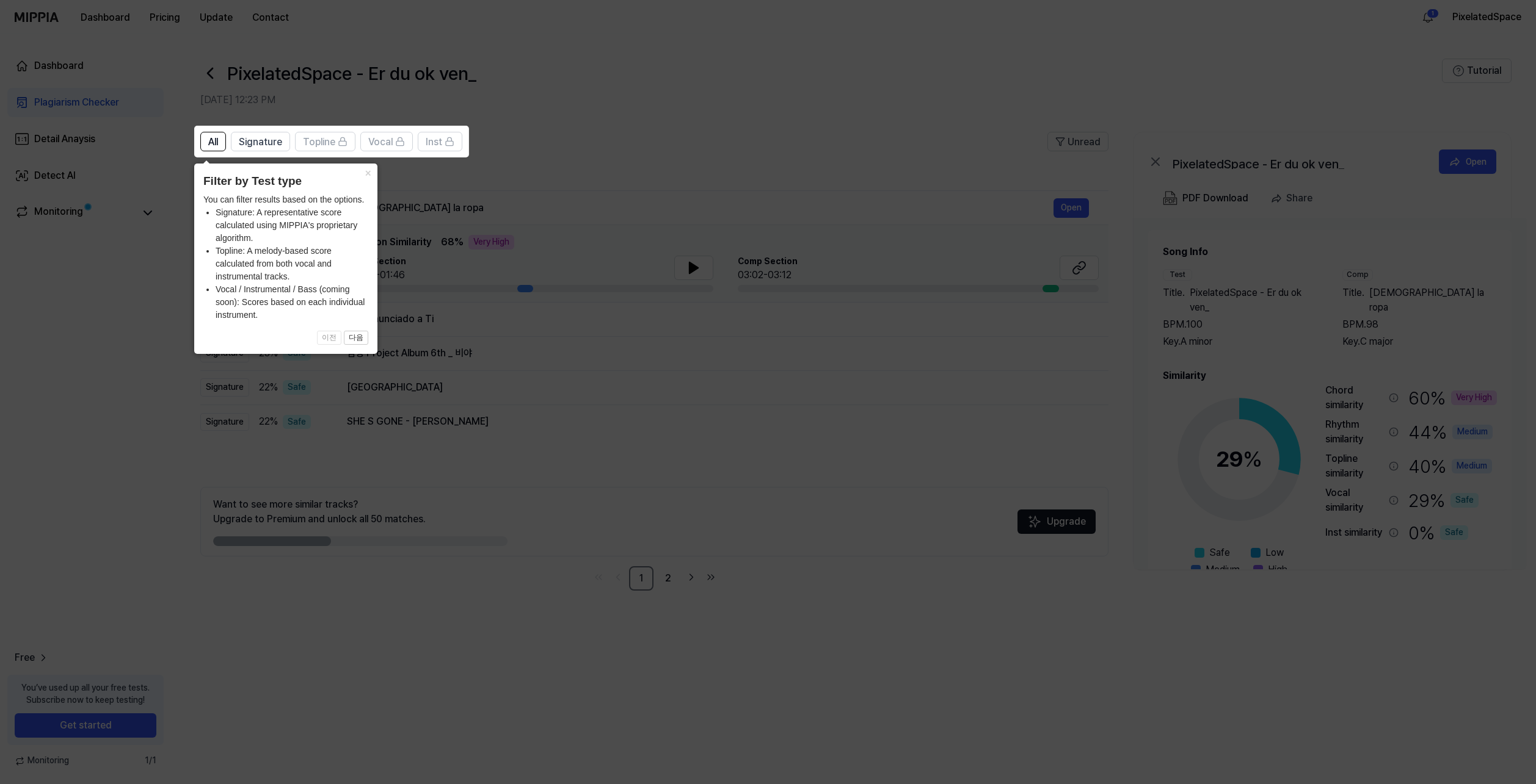
click at [663, 430] on icon at bounding box center [768, 392] width 1536 height 784
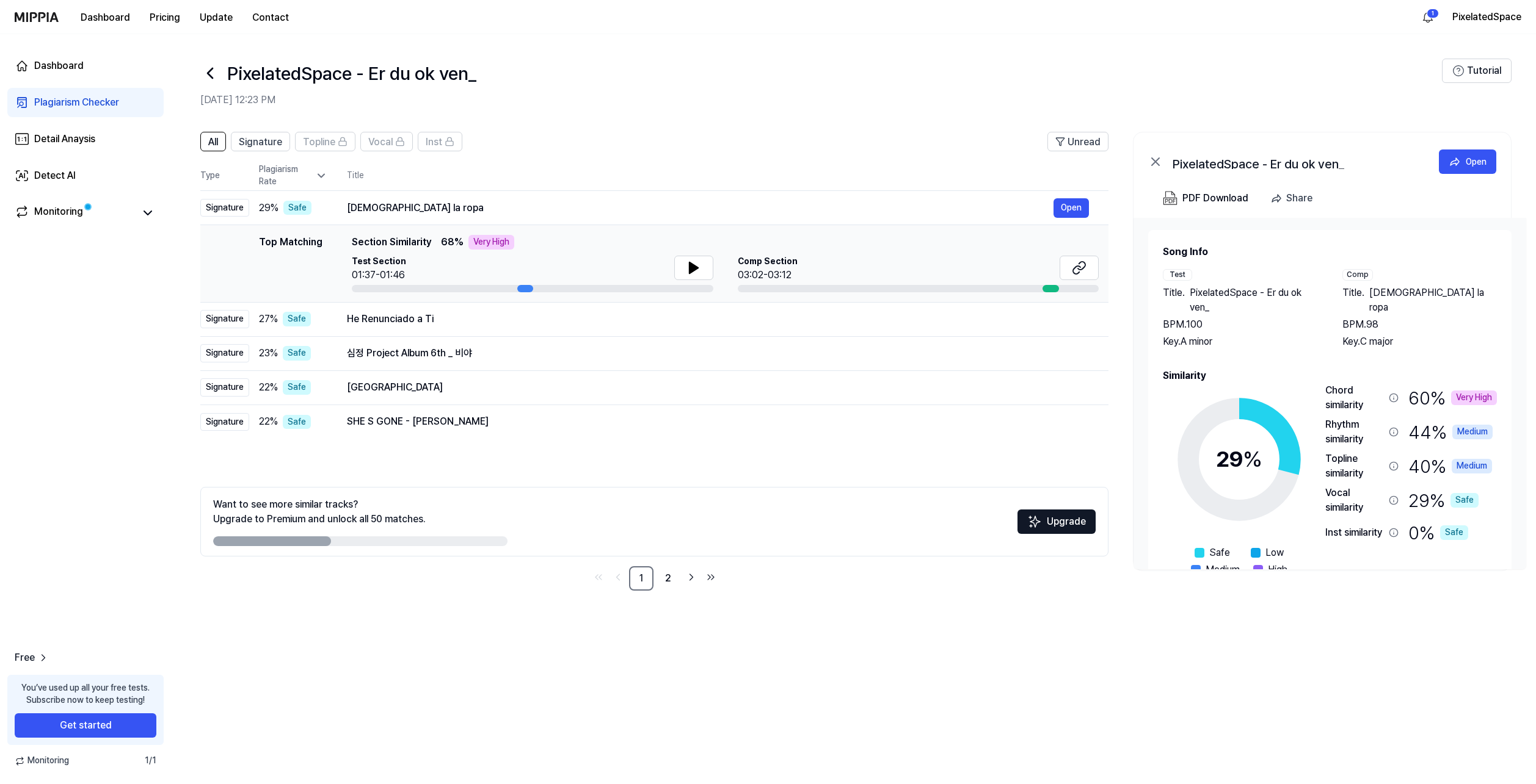
scroll to position [52, 0]
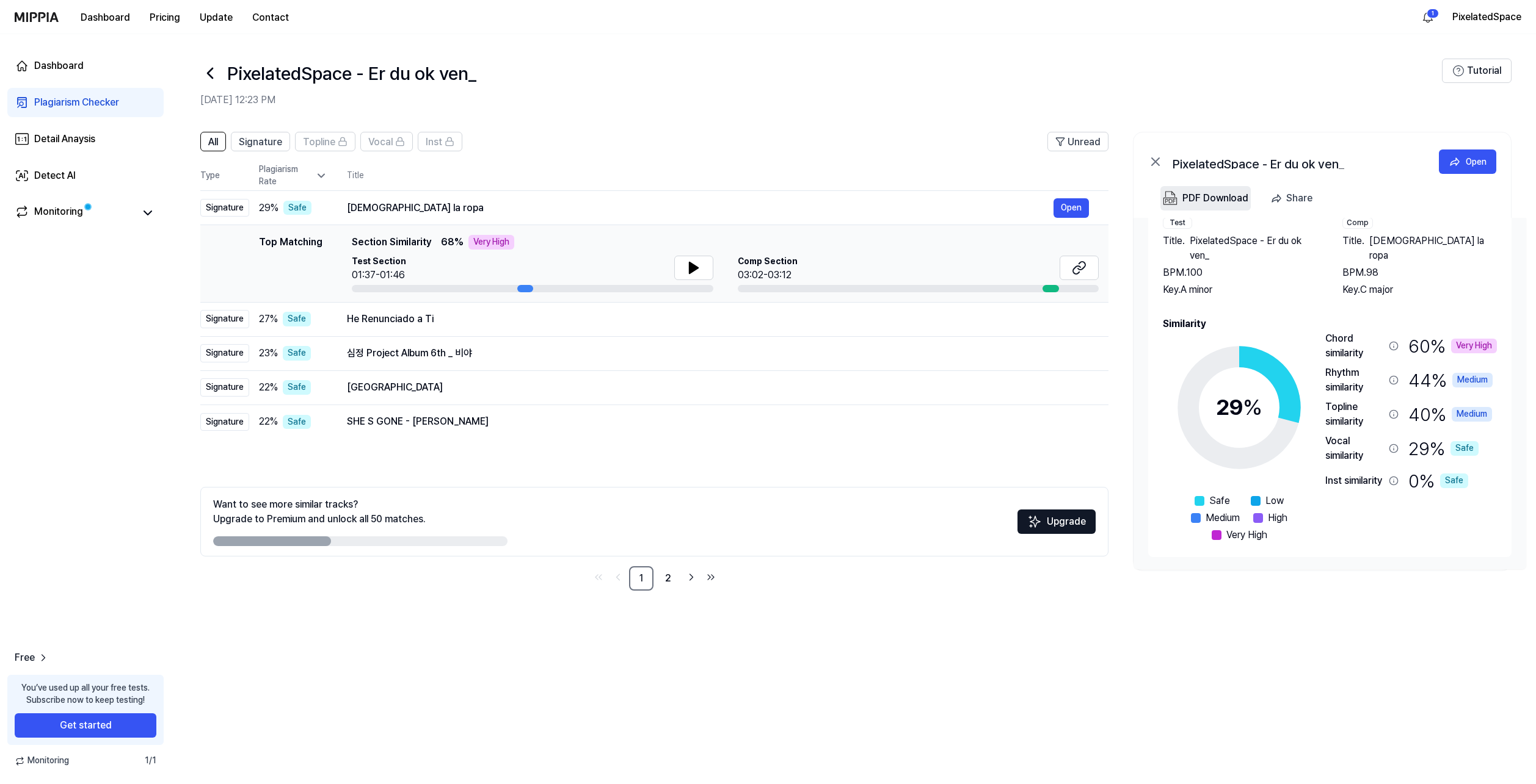
click at [1218, 196] on div "PDF Download" at bounding box center [1215, 198] width 66 height 16
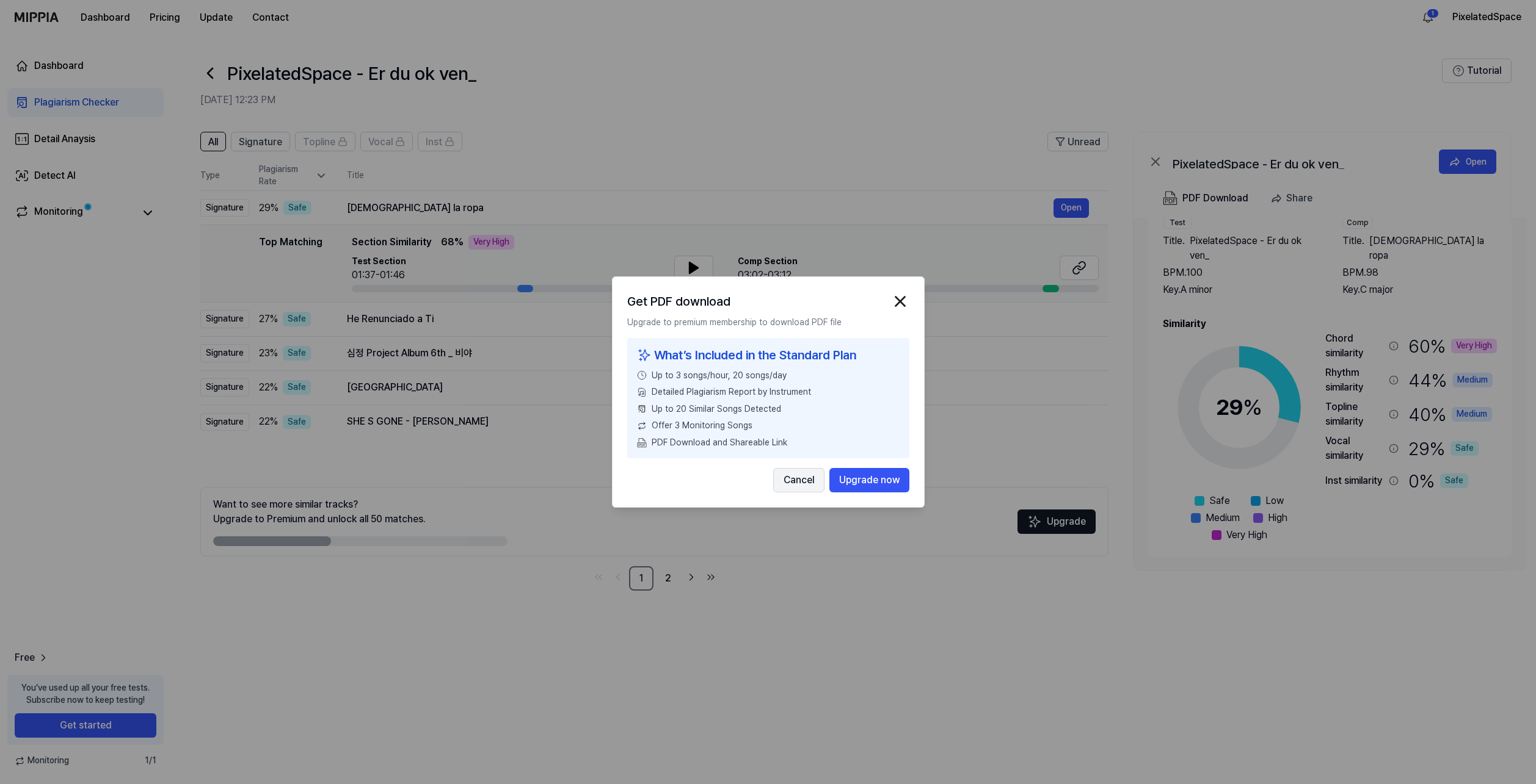
click at [807, 480] on button "Cancel" at bounding box center [798, 481] width 51 height 25
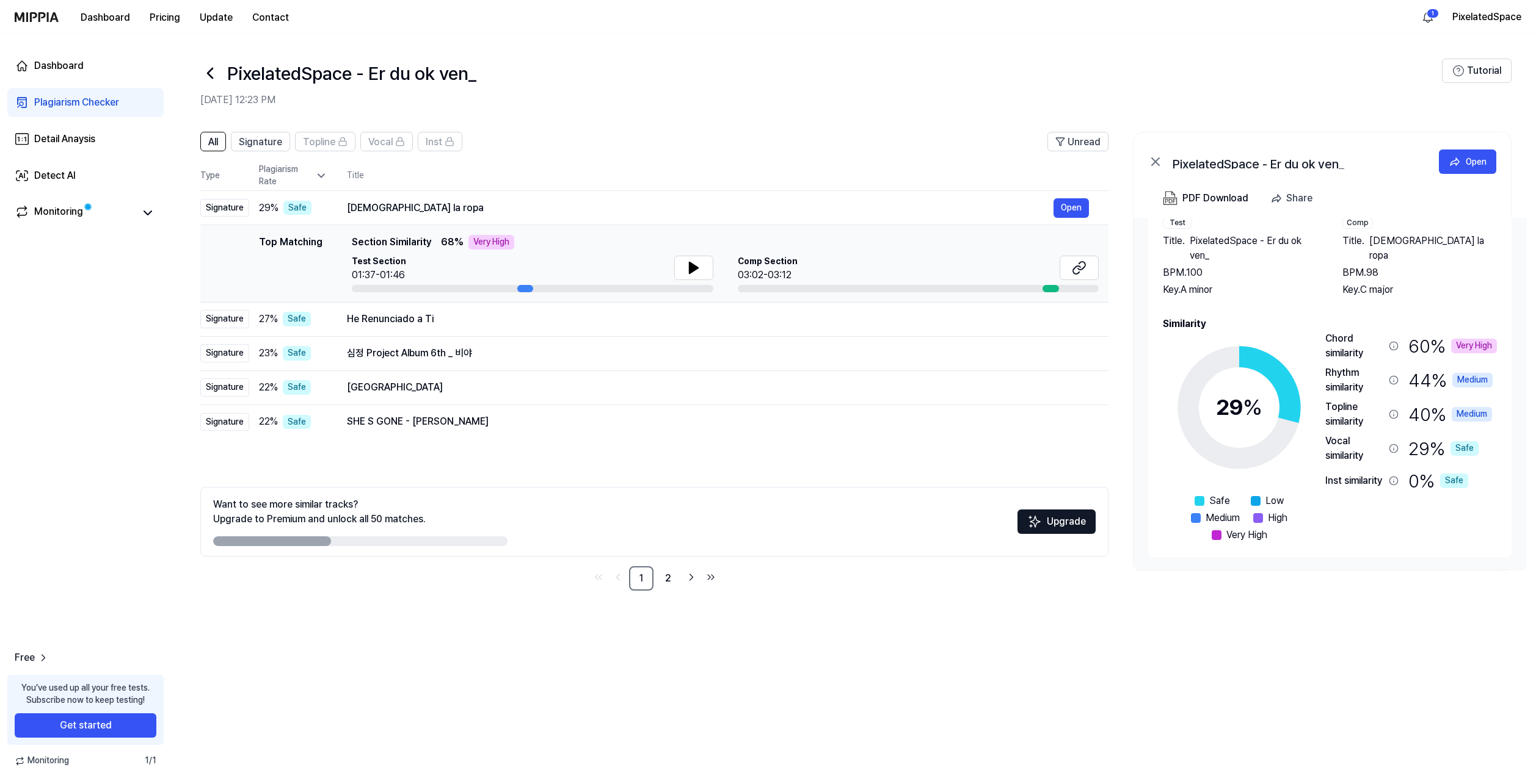
click at [1352, 343] on div "Chord similarity" at bounding box center [1353, 346] width 58 height 30
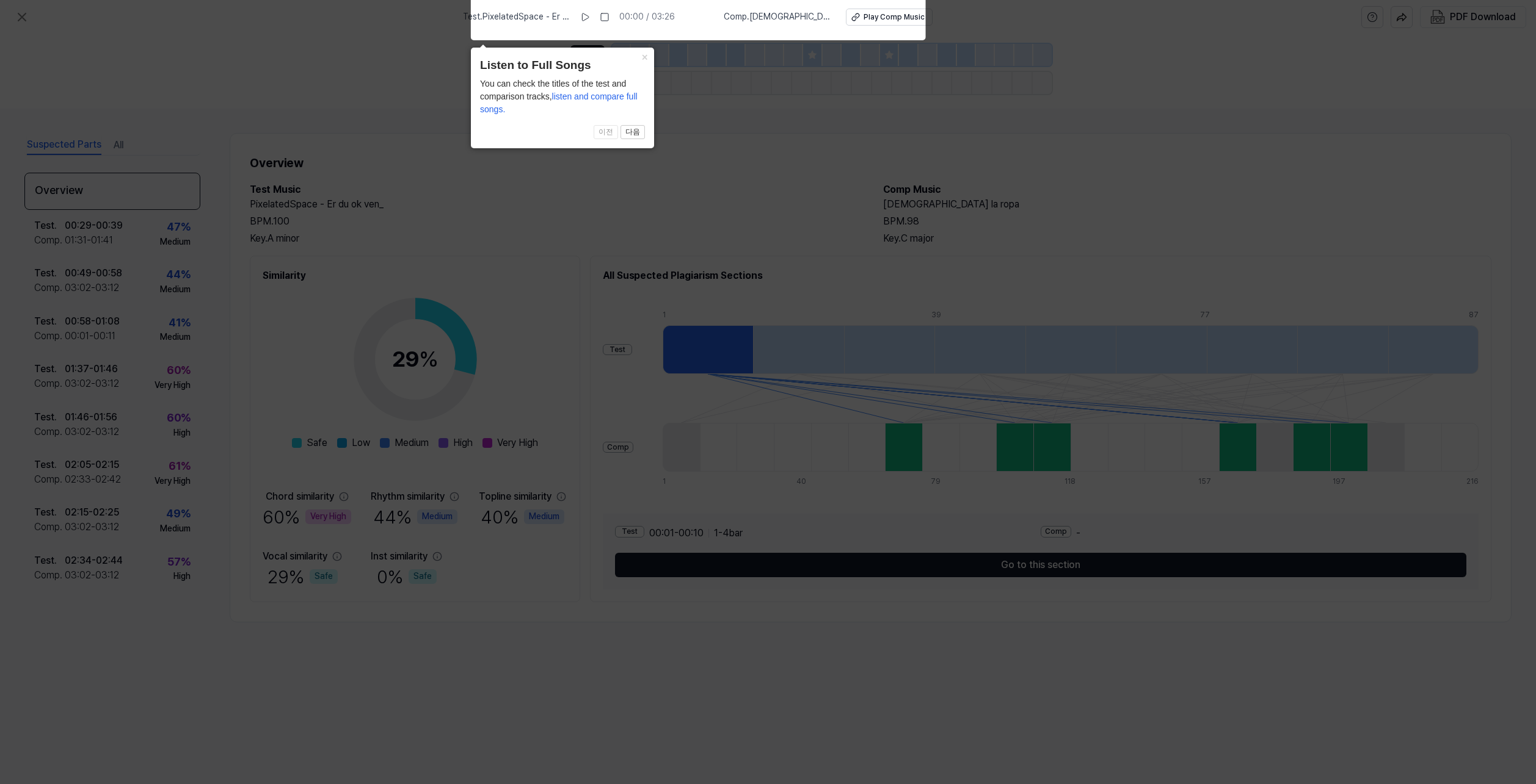
click at [812, 265] on icon at bounding box center [768, 390] width 1536 height 791
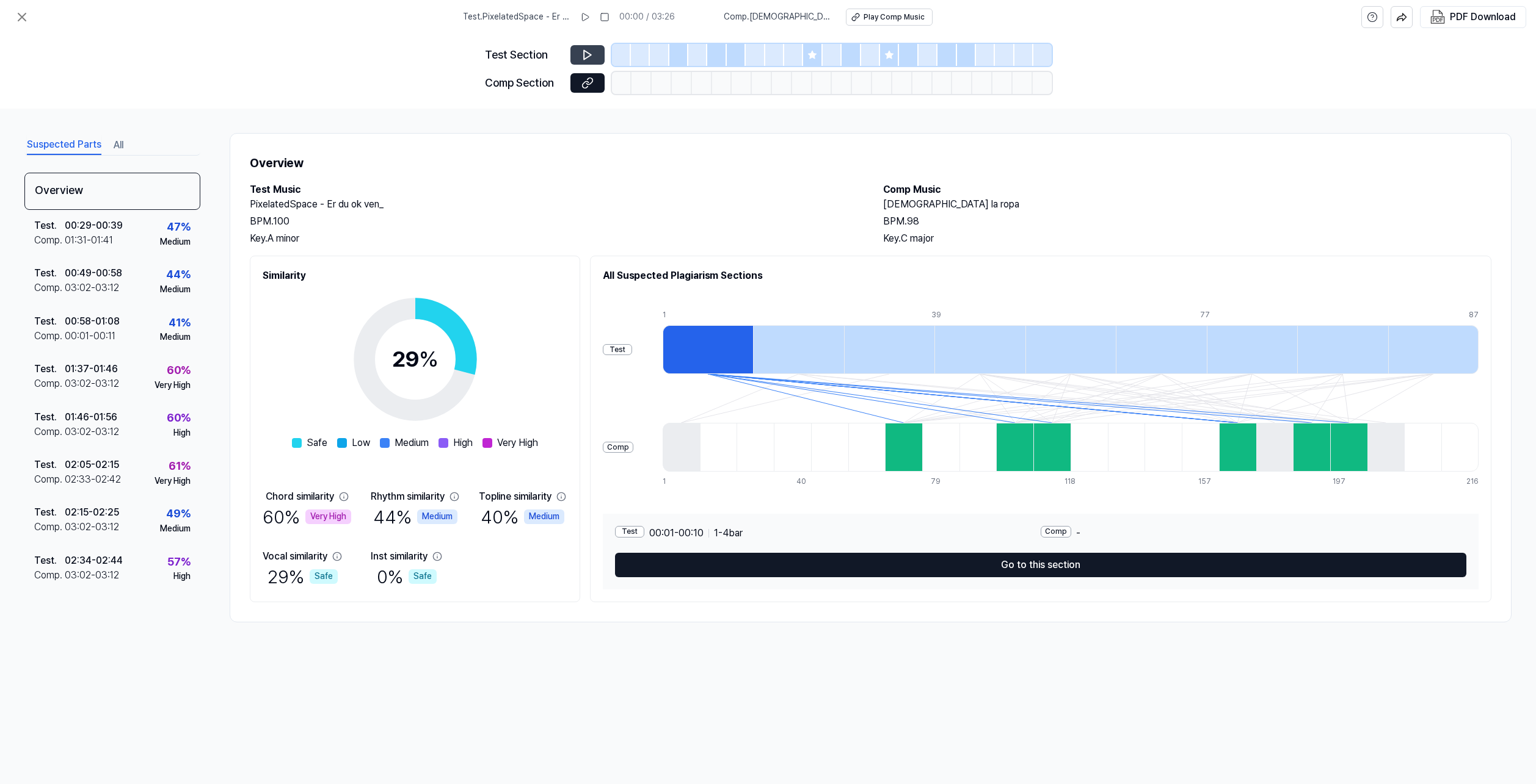
click at [592, 49] on icon at bounding box center [587, 54] width 12 height 12
click at [595, 21] on button at bounding box center [585, 17] width 20 height 20
click at [622, 85] on div at bounding box center [622, 83] width 21 height 22
click at [877, 20] on div "Play Comp Music" at bounding box center [893, 17] width 61 height 11
click at [585, 18] on rect at bounding box center [584, 16] width 2 height 7
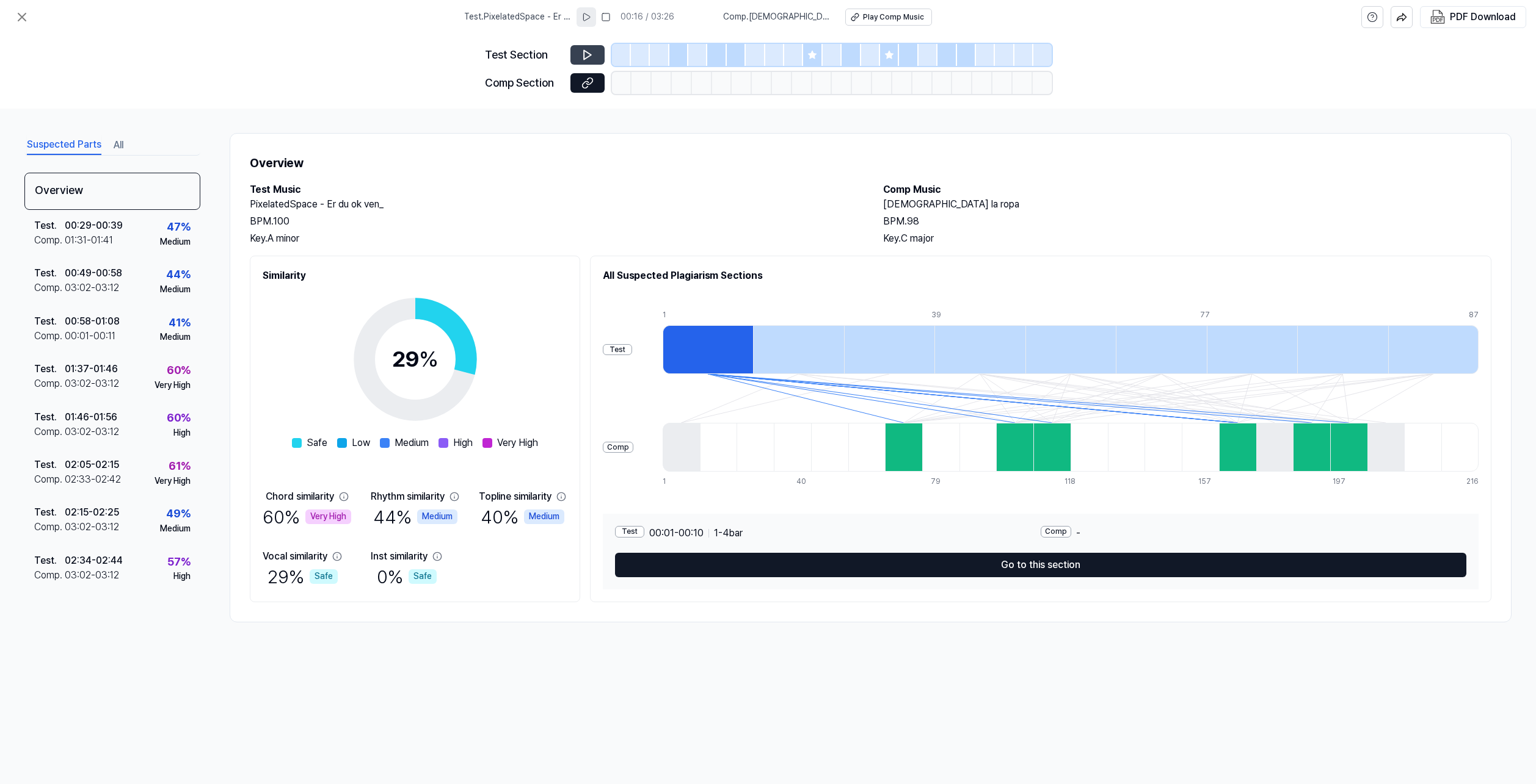
click at [585, 61] on icon at bounding box center [587, 54] width 12 height 12
click at [587, 53] on icon at bounding box center [587, 55] width 7 height 9
click at [592, 13] on button at bounding box center [586, 17] width 20 height 20
click at [589, 16] on rect at bounding box center [588, 16] width 2 height 7
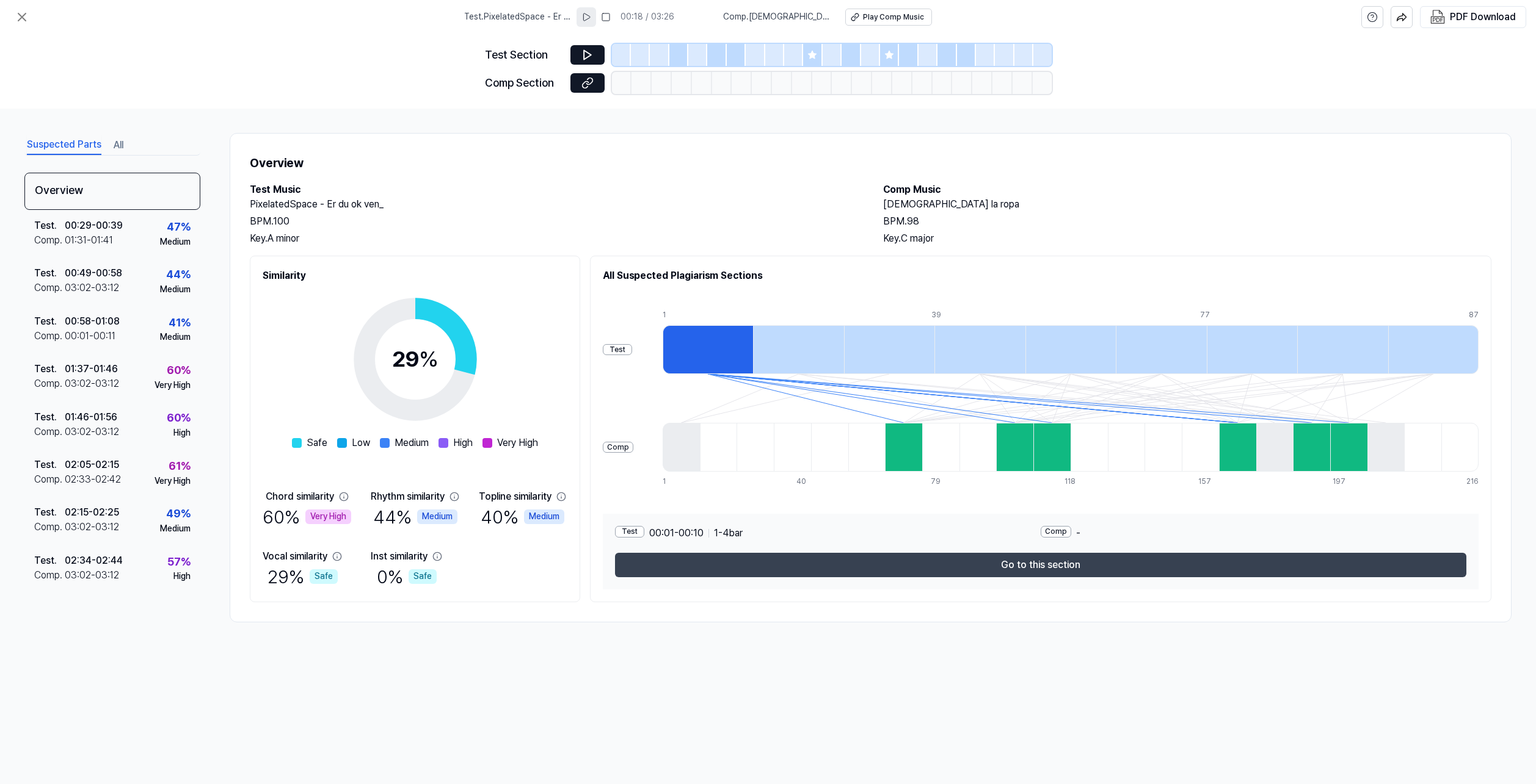
click at [992, 563] on button "Go to this section" at bounding box center [1040, 565] width 851 height 25
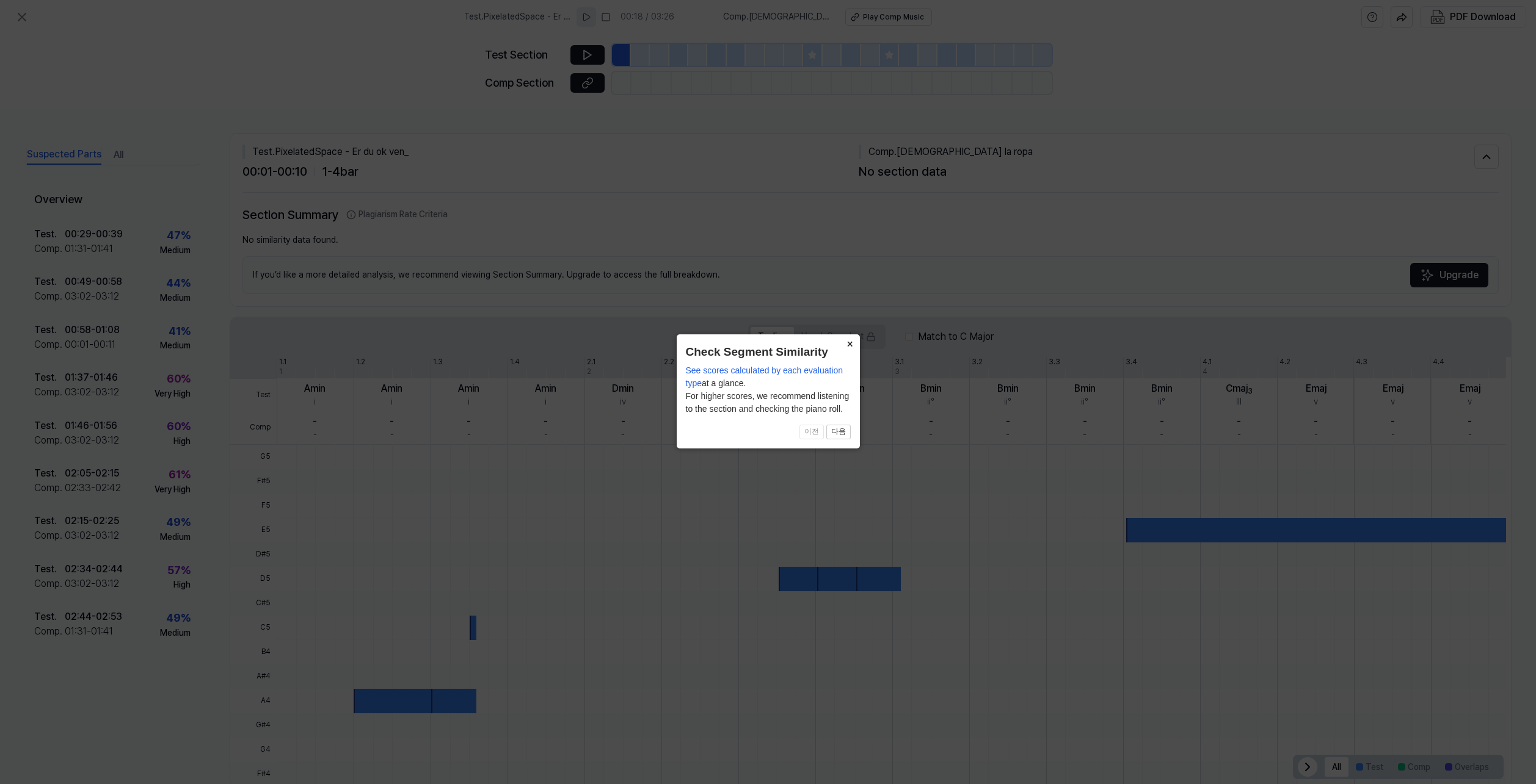
click at [854, 343] on button "×" at bounding box center [850, 343] width 20 height 17
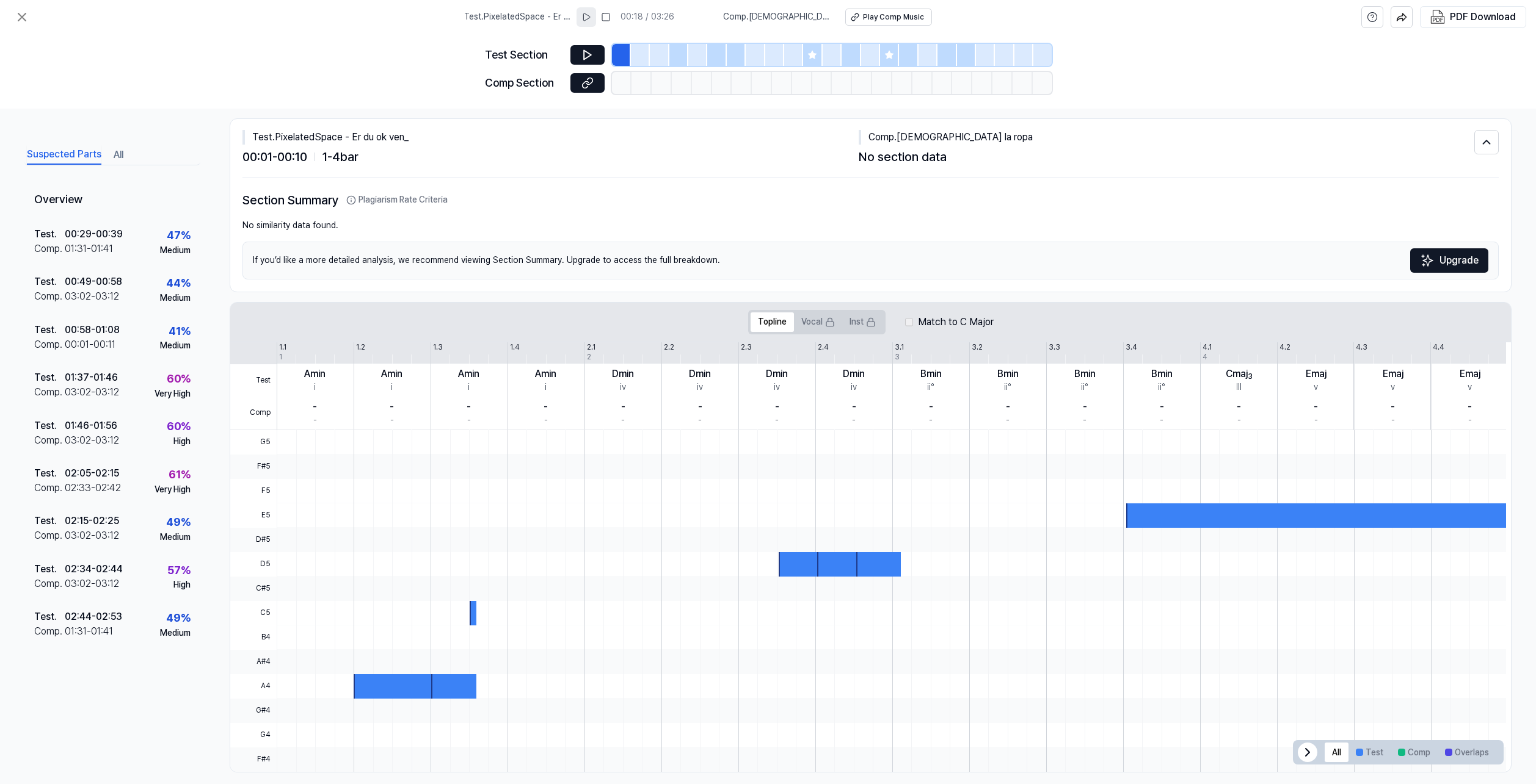
scroll to position [27, 0]
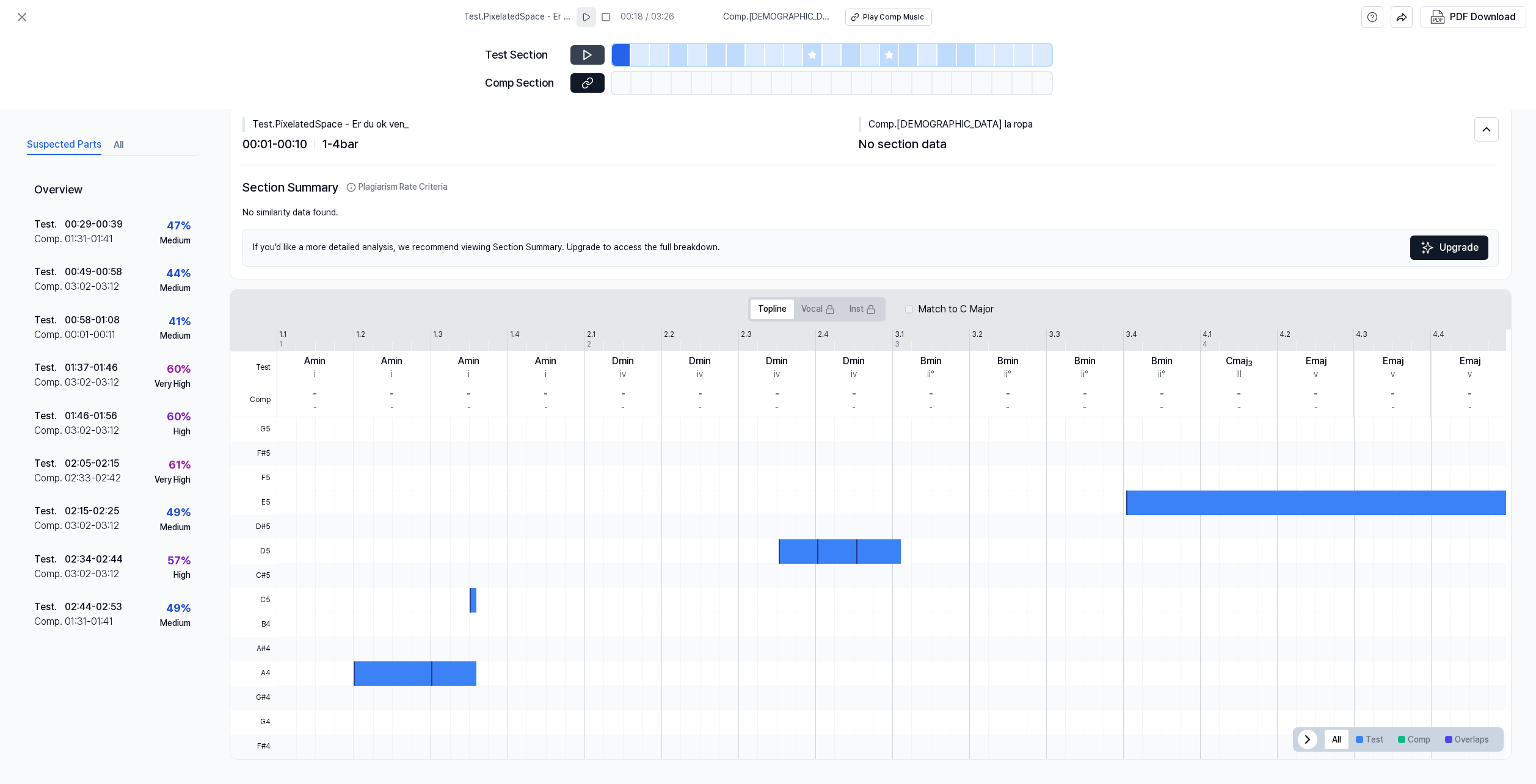
click at [582, 50] on icon at bounding box center [587, 54] width 12 height 12
click at [585, 55] on icon at bounding box center [587, 54] width 12 height 12
click at [585, 54] on icon at bounding box center [585, 55] width 2 height 8
click at [590, 53] on icon at bounding box center [587, 55] width 7 height 9
click at [587, 51] on icon at bounding box center [587, 54] width 12 height 12
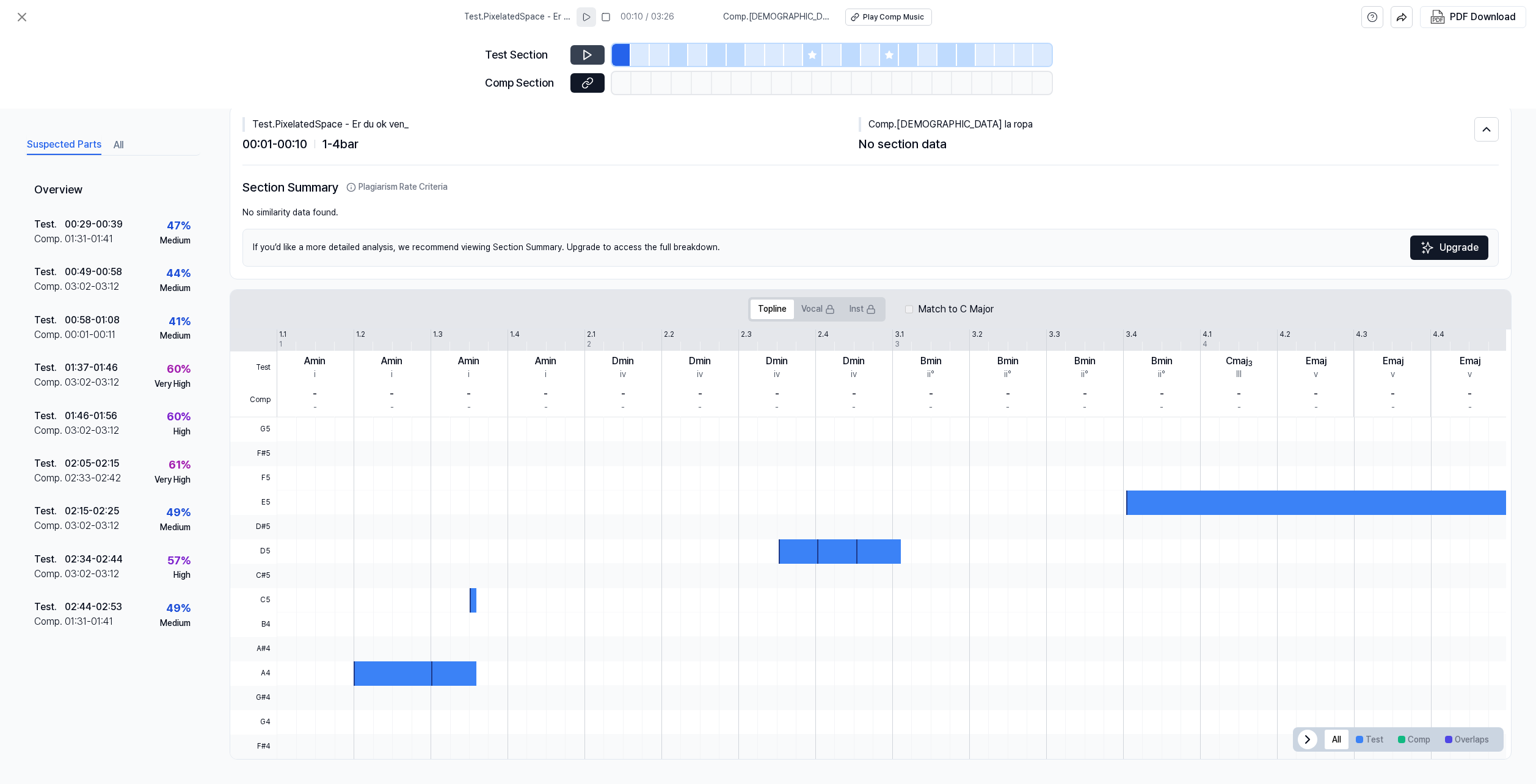
click at [641, 56] on div at bounding box center [640, 54] width 19 height 22
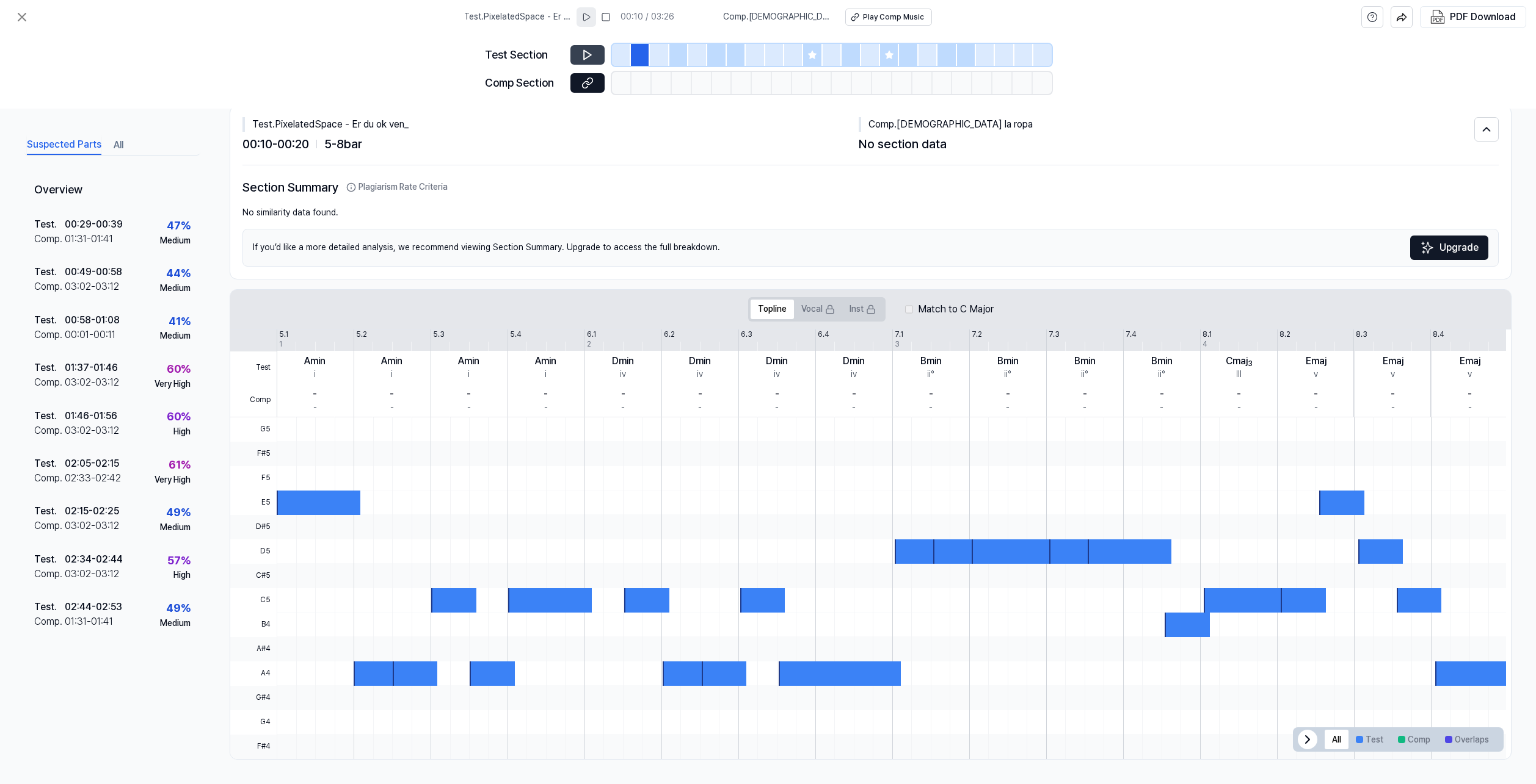
click at [585, 51] on icon at bounding box center [587, 55] width 7 height 9
click at [806, 55] on div at bounding box center [812, 54] width 19 height 22
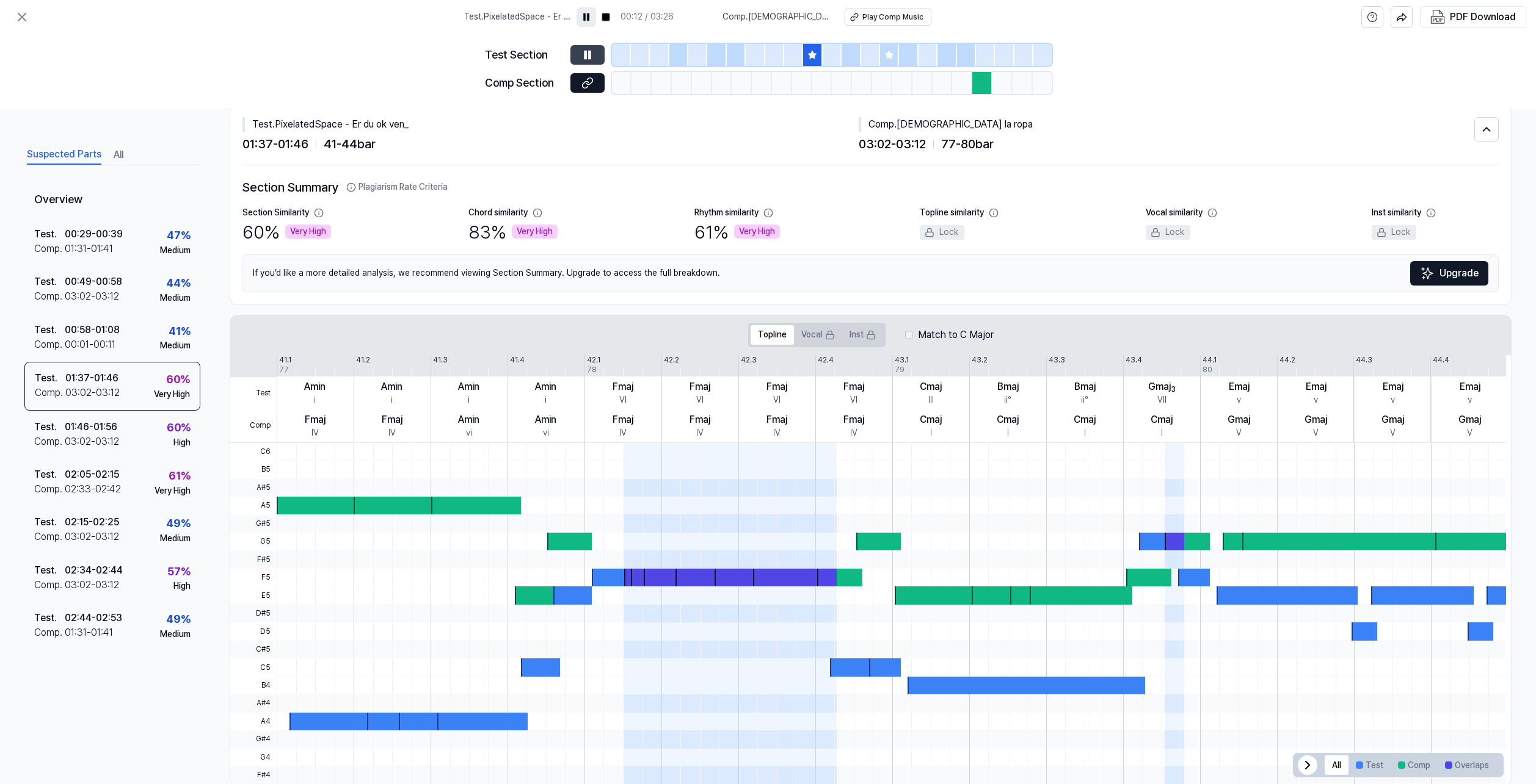
click at [590, 54] on icon at bounding box center [589, 55] width 2 height 8
click at [593, 55] on icon at bounding box center [587, 54] width 12 height 12
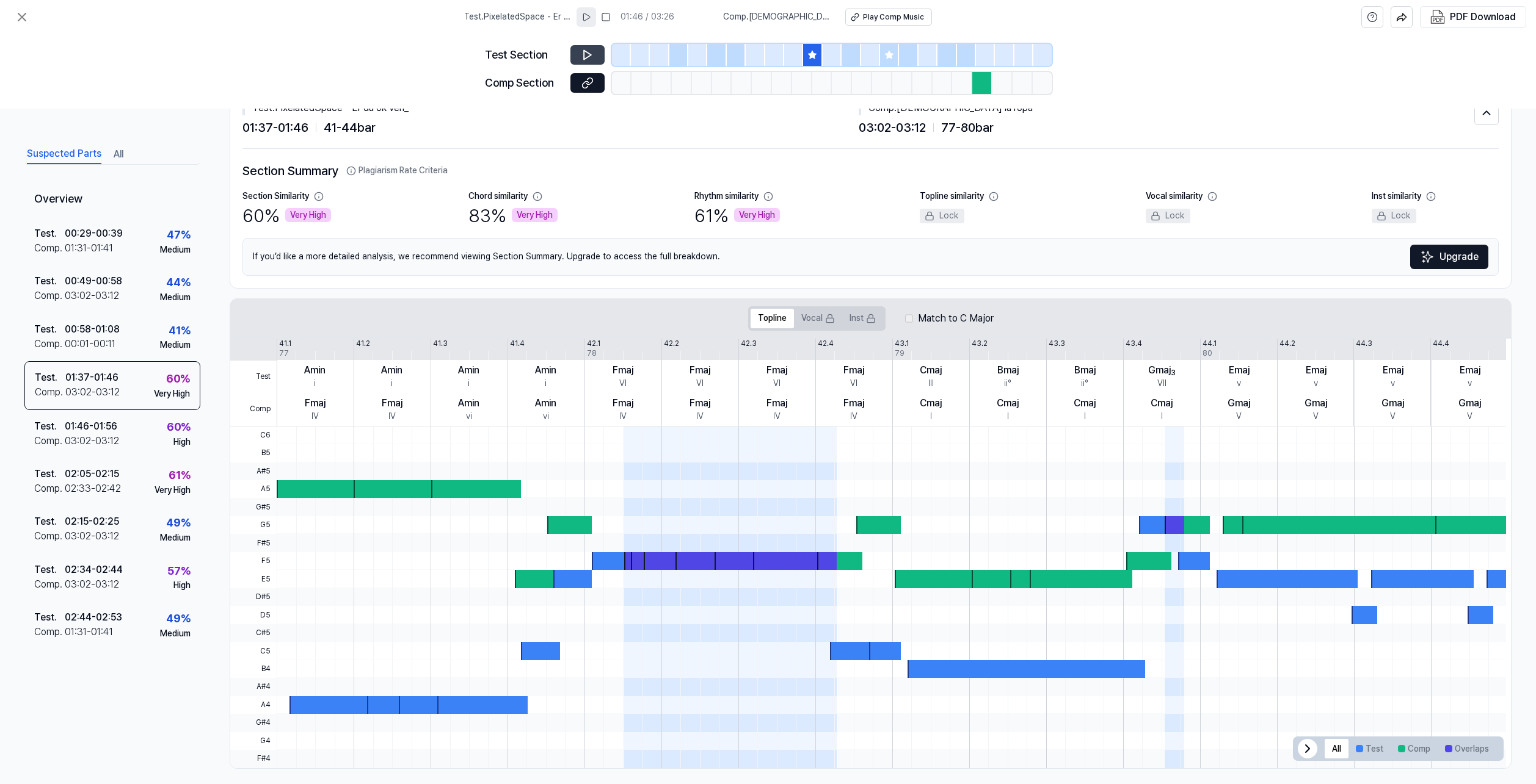
scroll to position [53, 0]
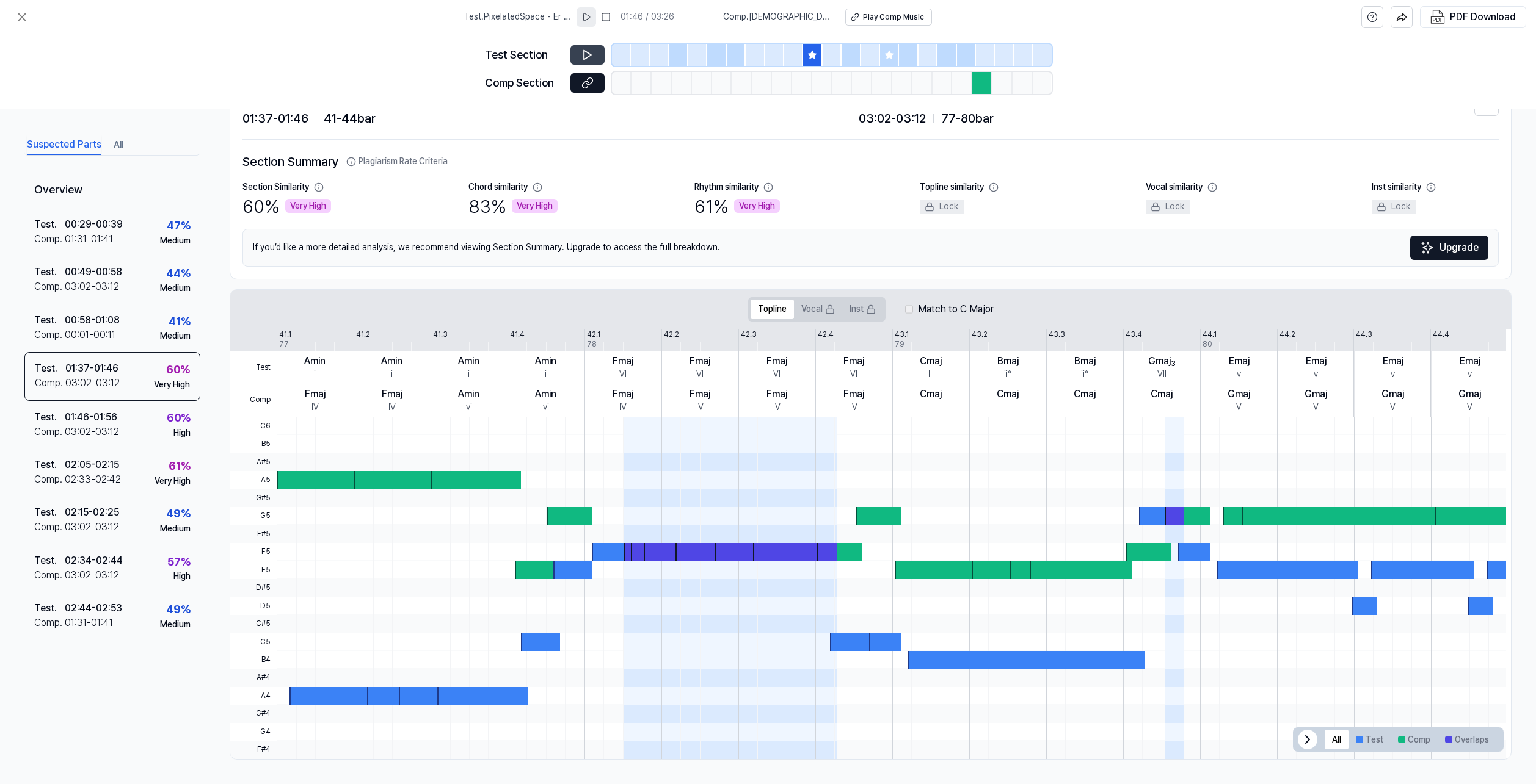
click at [891, 58] on icon at bounding box center [889, 55] width 8 height 8
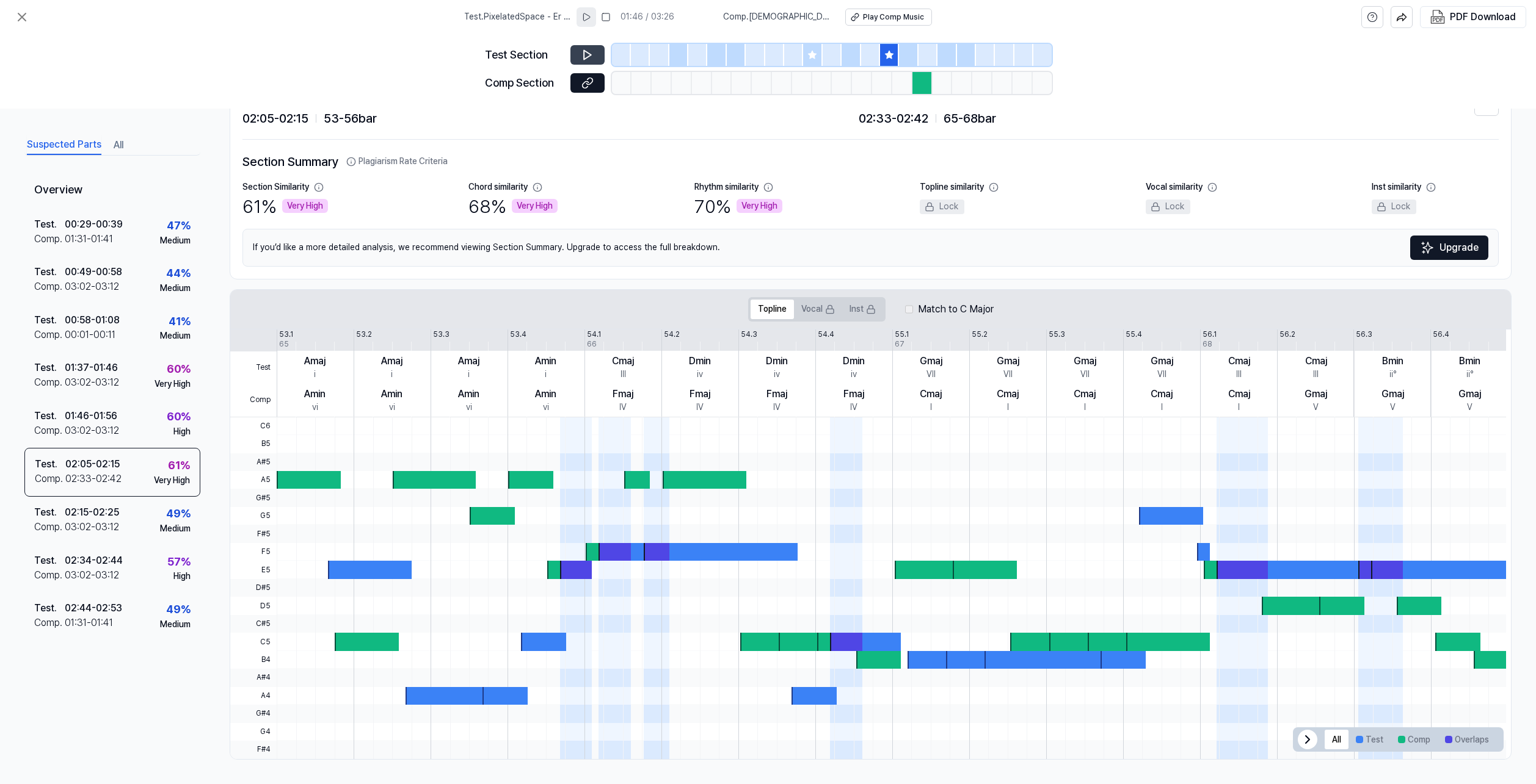
click at [928, 56] on div at bounding box center [928, 54] width 19 height 22
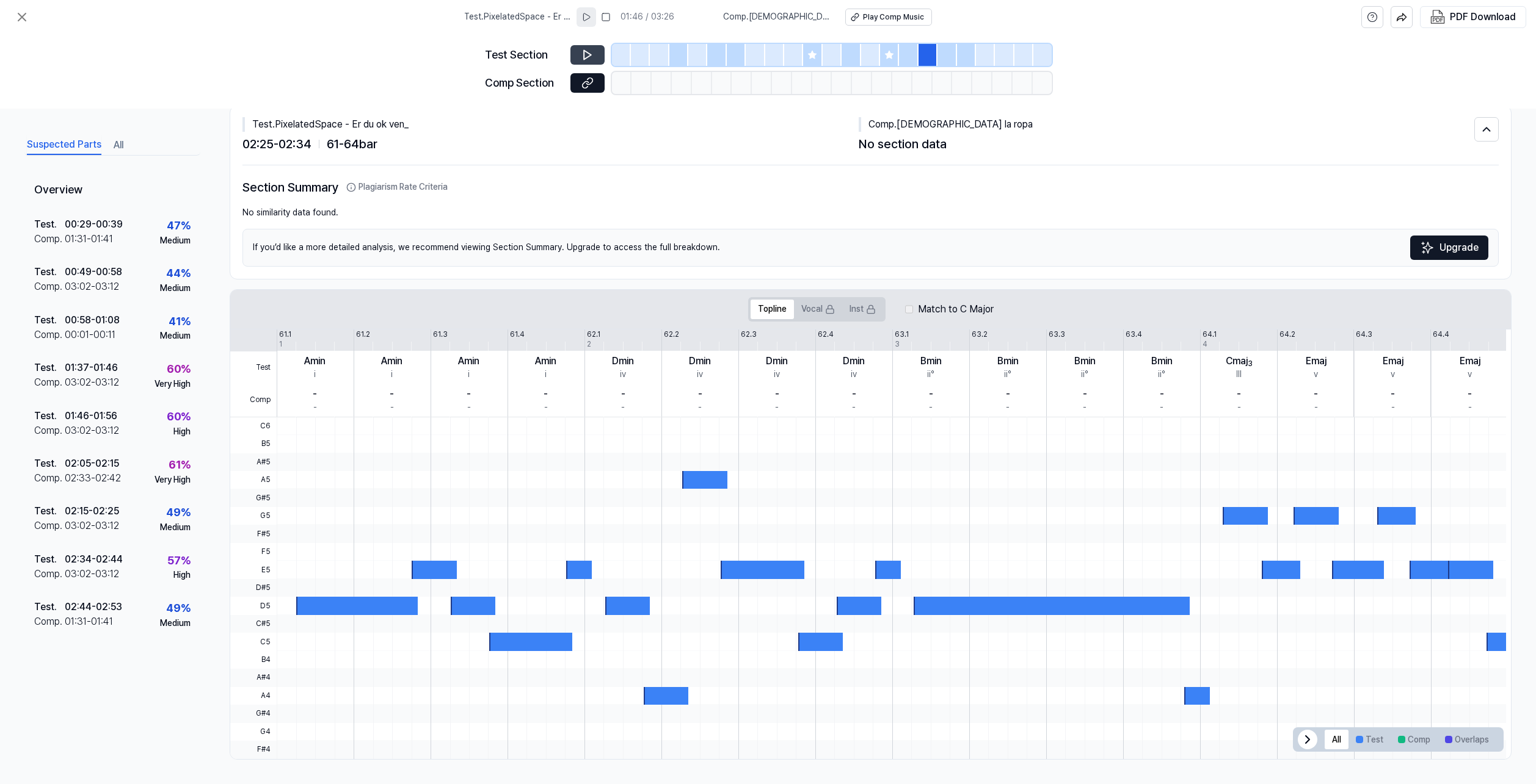
click at [908, 53] on div at bounding box center [908, 54] width 19 height 22
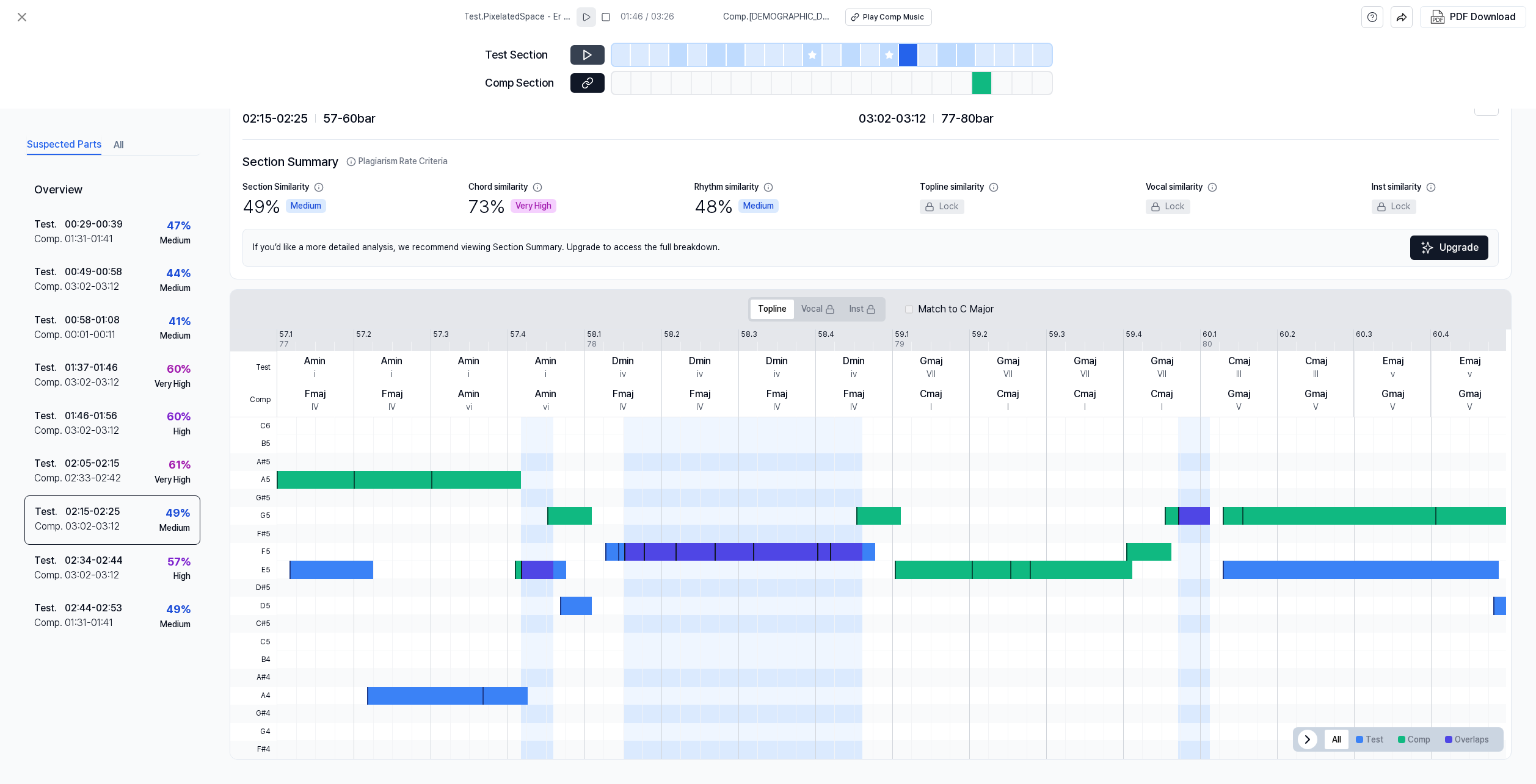
click at [889, 53] on icon at bounding box center [889, 55] width 8 height 8
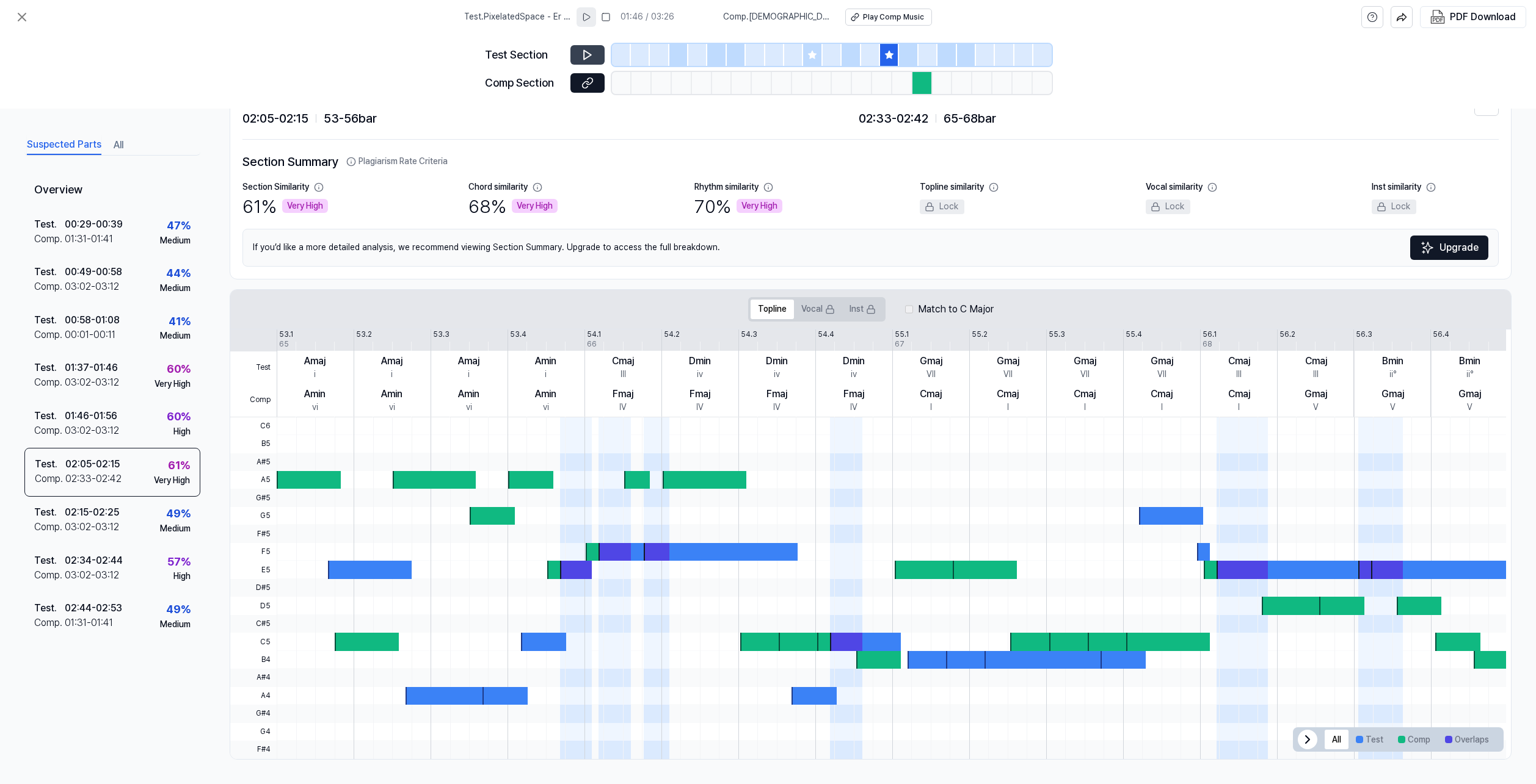
click at [844, 52] on div at bounding box center [850, 54] width 19 height 22
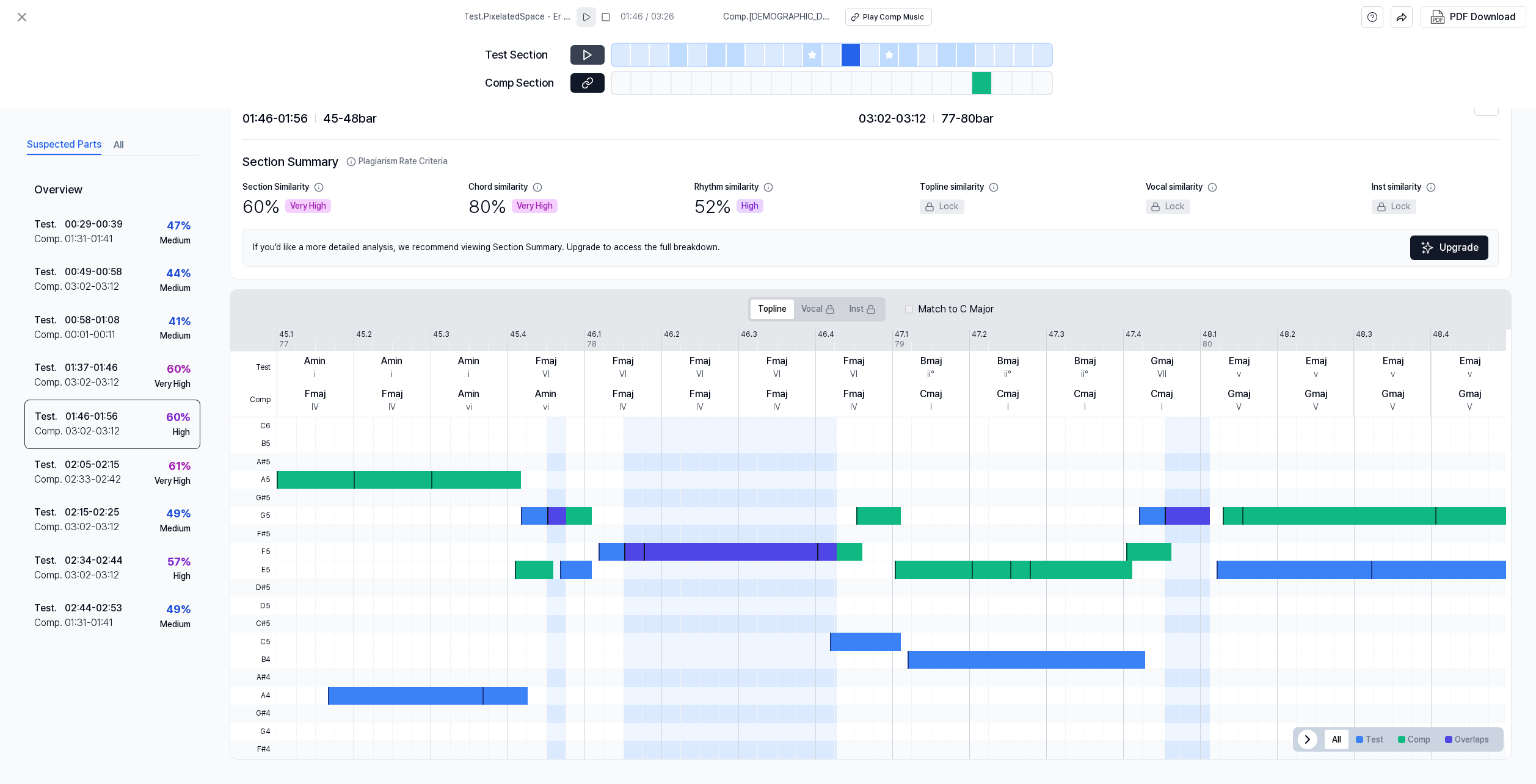
click at [692, 55] on div at bounding box center [697, 54] width 19 height 22
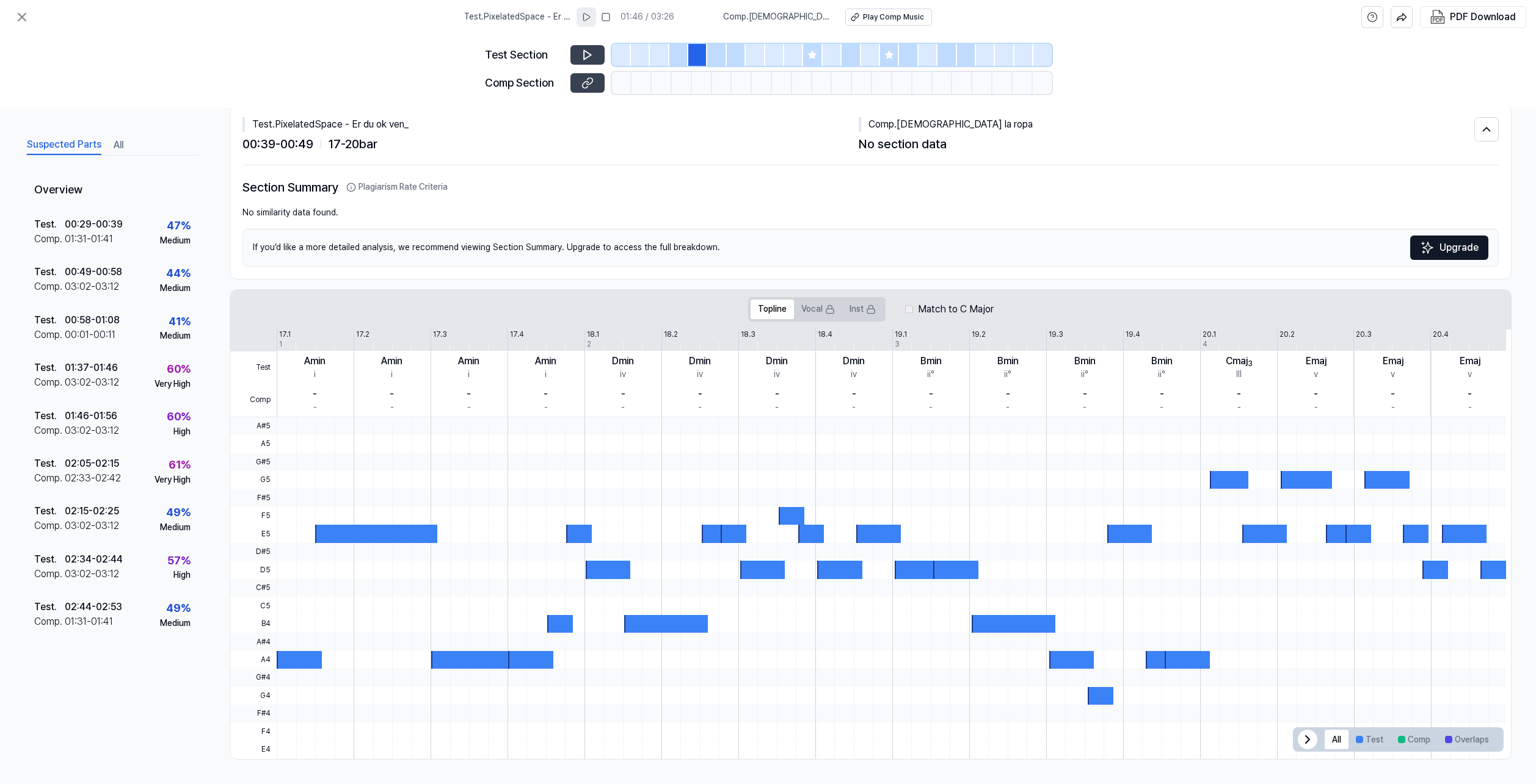
click at [581, 78] on icon at bounding box center [587, 83] width 12 height 12
click at [25, 10] on icon at bounding box center [22, 17] width 15 height 15
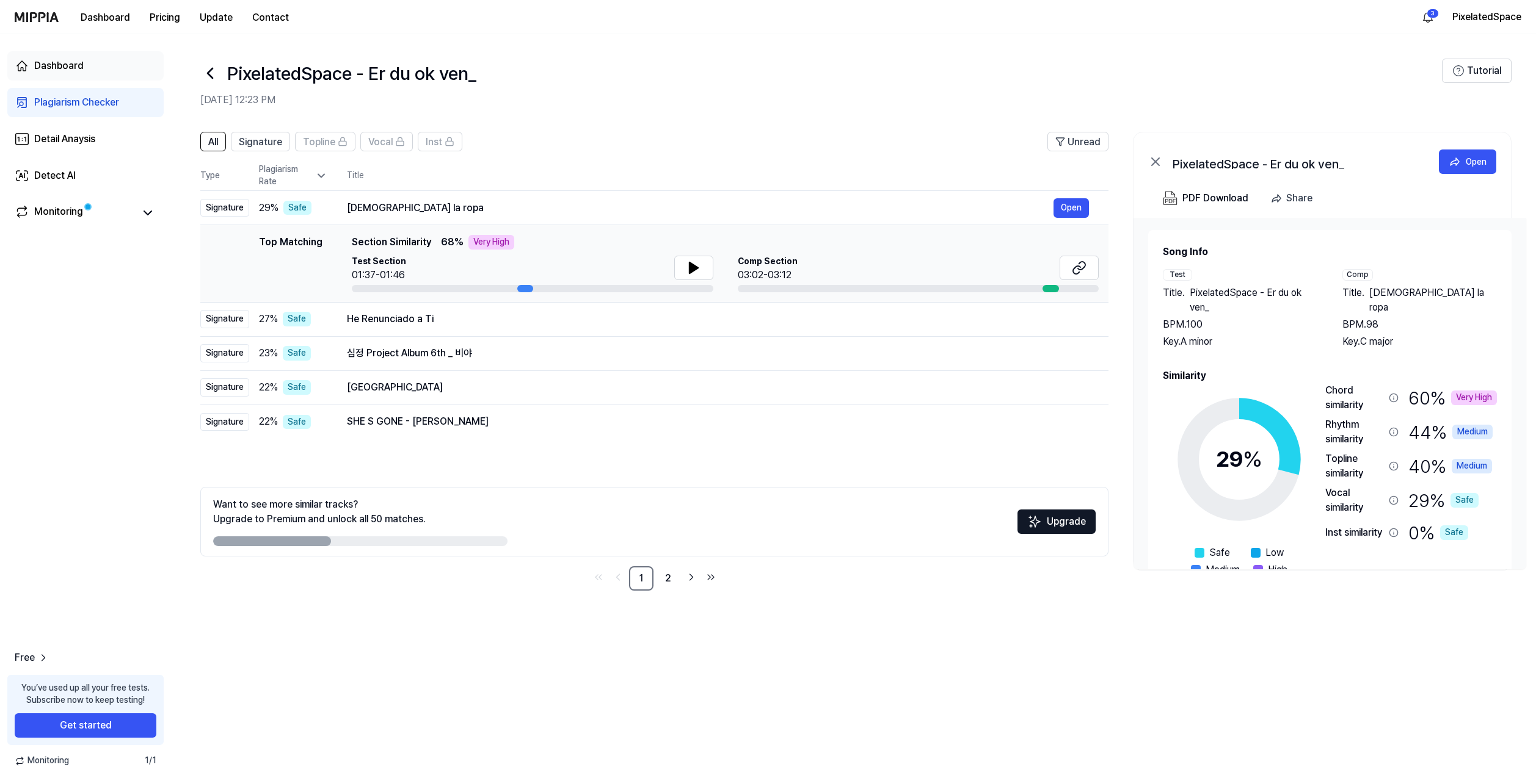
click at [71, 56] on link "Dashboard" at bounding box center [86, 66] width 156 height 30
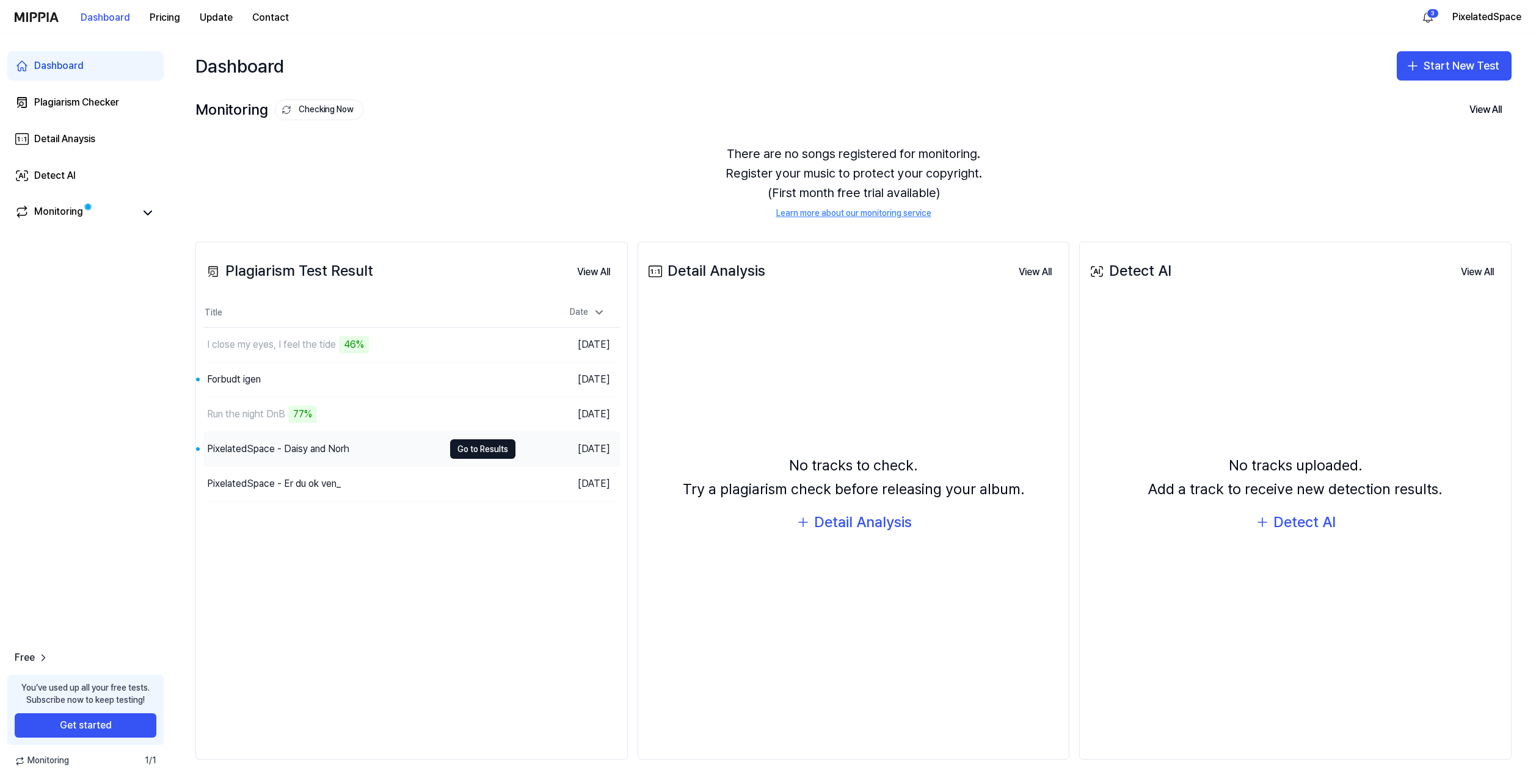
click at [323, 450] on div "PixelatedSpace - Daisy and Norh" at bounding box center [278, 450] width 142 height 15
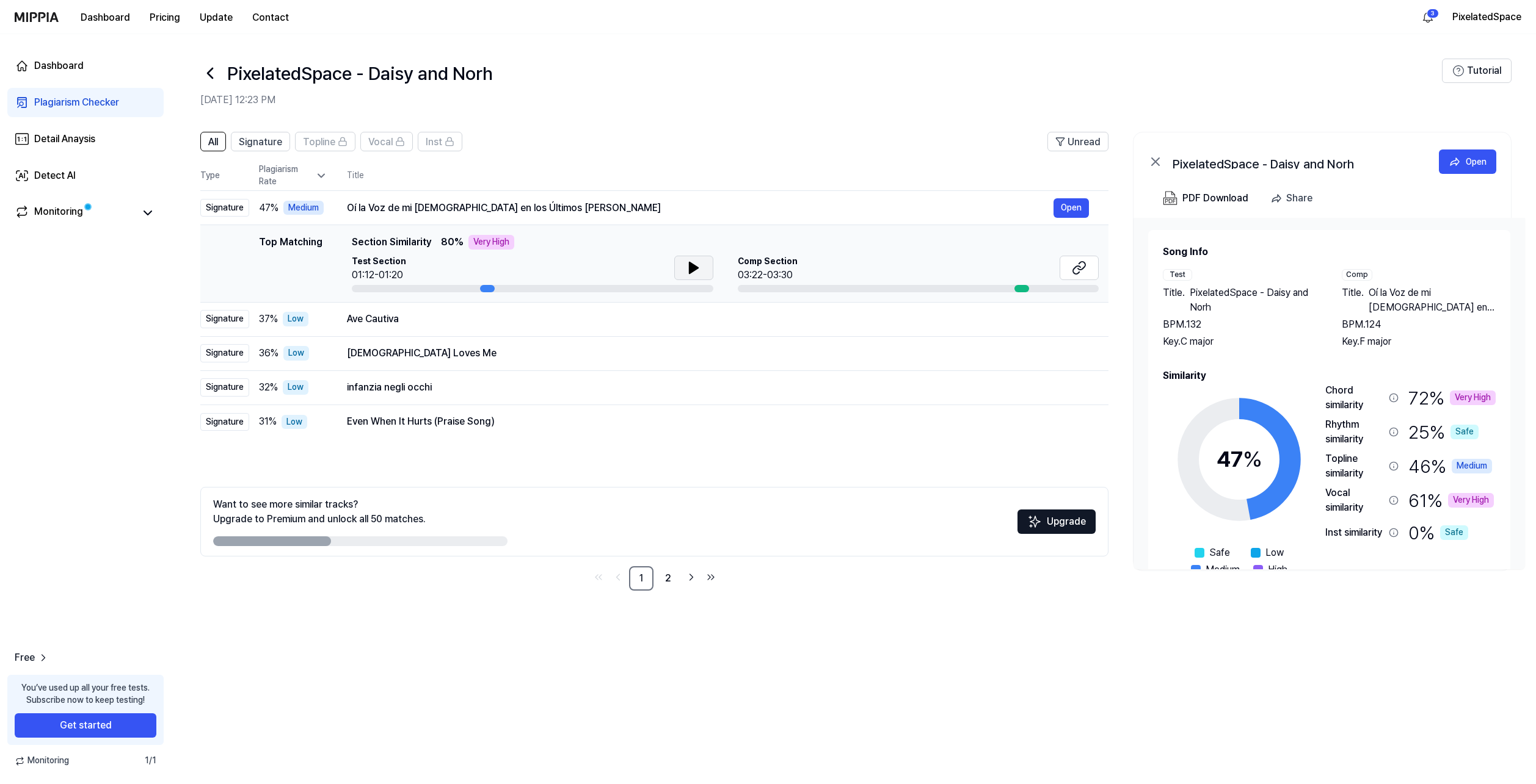
click at [693, 273] on icon at bounding box center [694, 268] width 15 height 15
click at [696, 268] on icon at bounding box center [693, 267] width 8 height 11
click at [701, 261] on button at bounding box center [694, 268] width 39 height 25
click at [1071, 267] on button at bounding box center [1079, 268] width 39 height 25
click at [1060, 316] on button "Open" at bounding box center [1071, 320] width 35 height 20
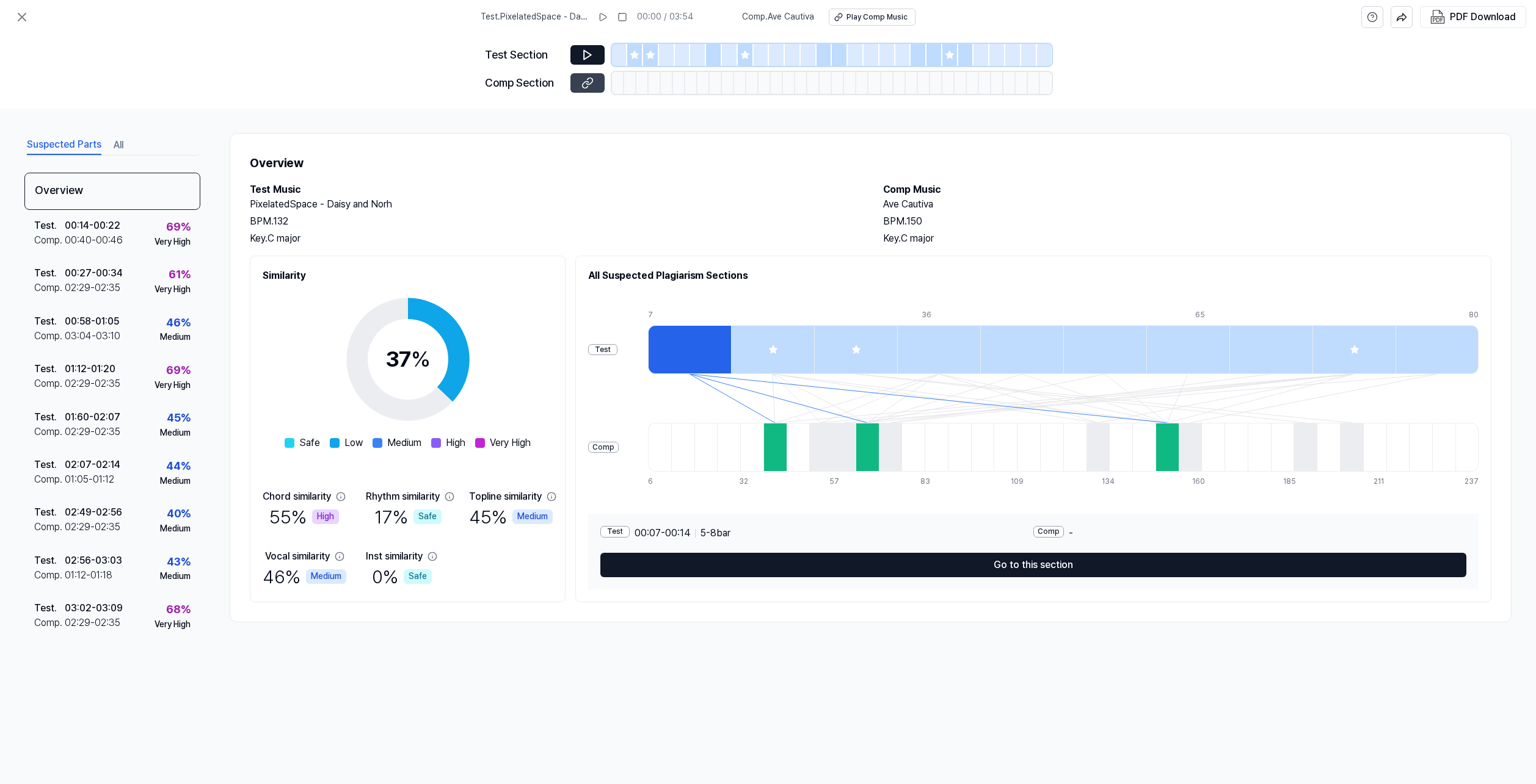
click at [586, 81] on icon at bounding box center [587, 83] width 12 height 12
click at [18, 13] on icon at bounding box center [22, 17] width 15 height 15
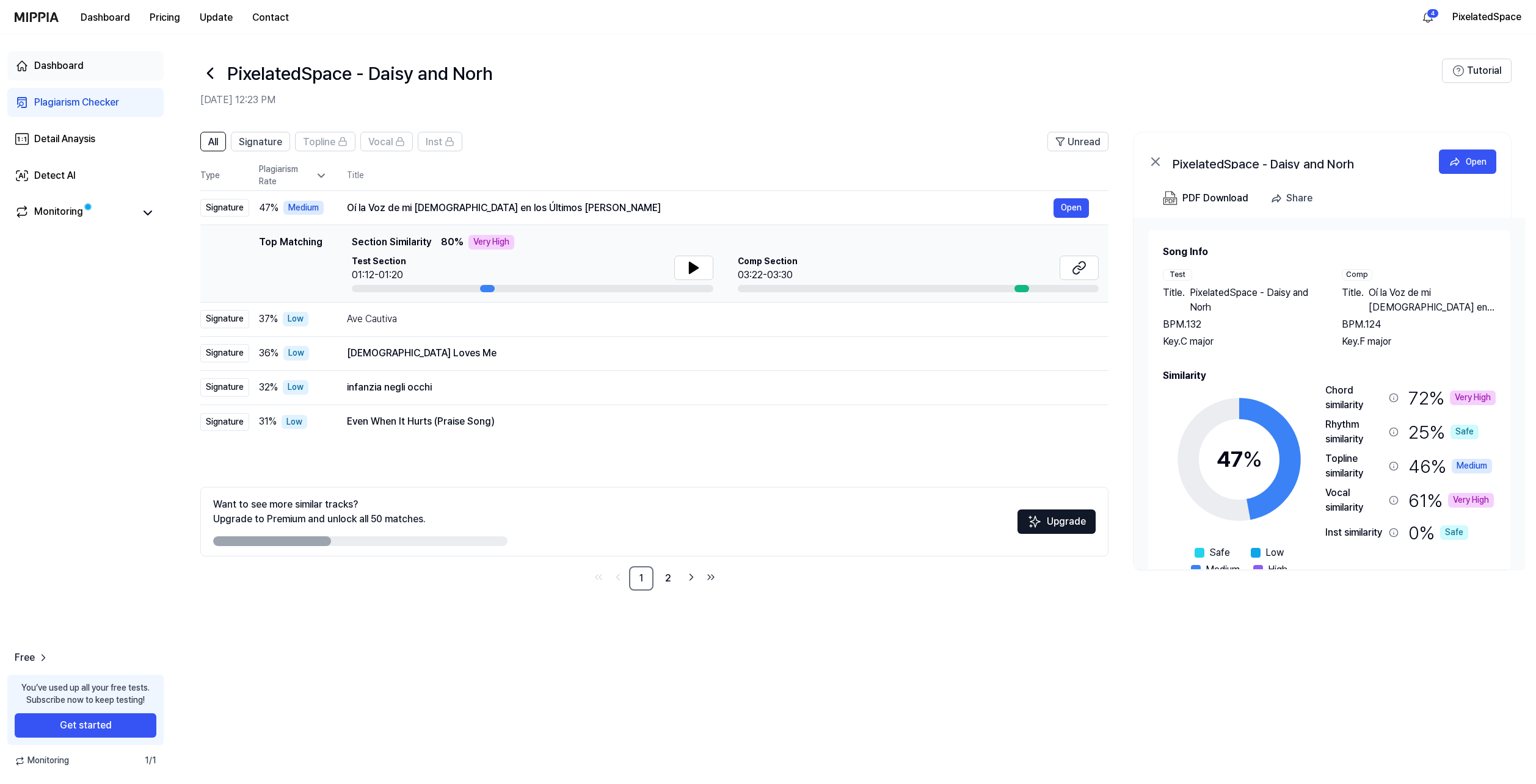
click at [56, 61] on div "Dashboard" at bounding box center [59, 66] width 49 height 15
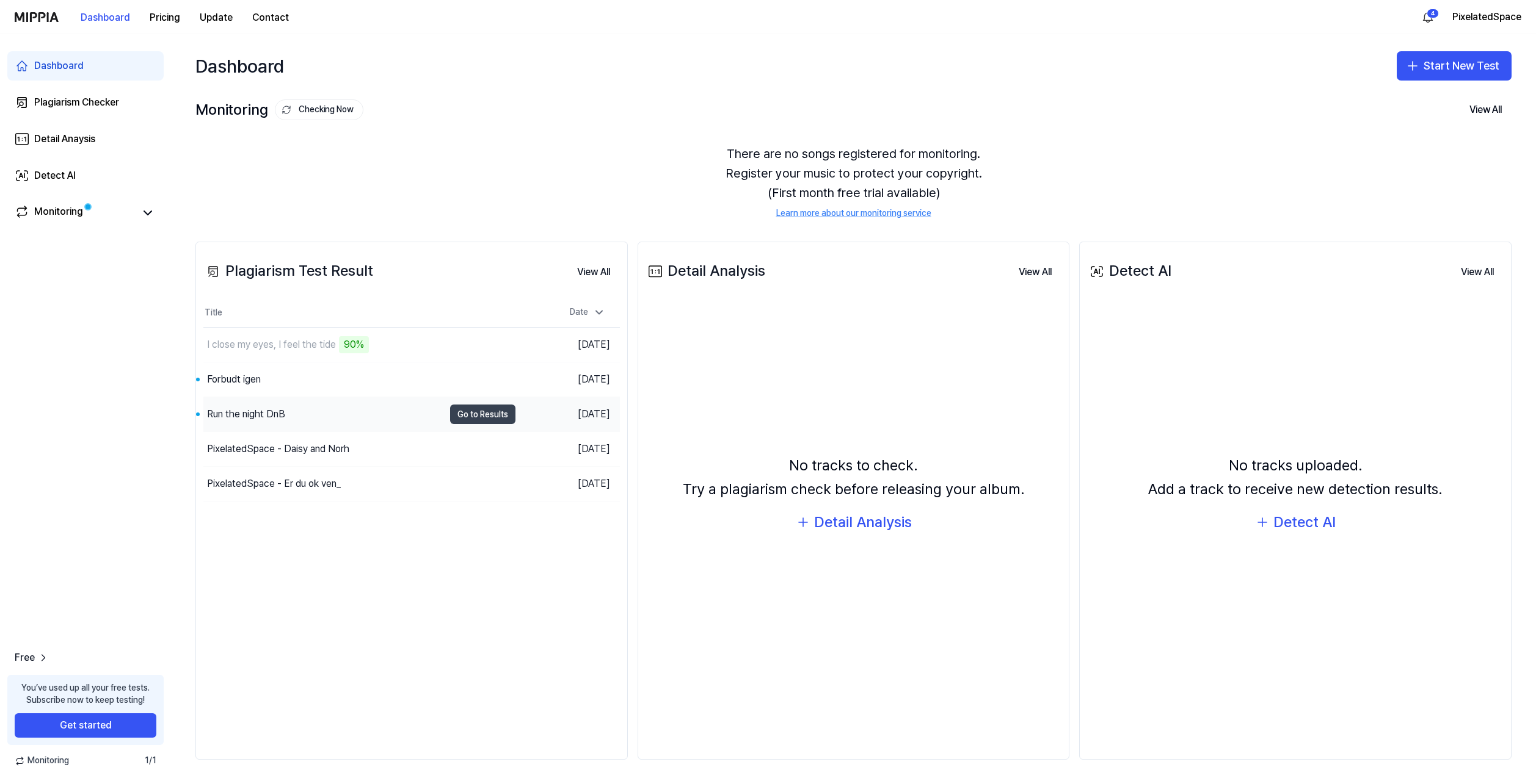
click at [478, 413] on button "Go to Results" at bounding box center [482, 414] width 65 height 20
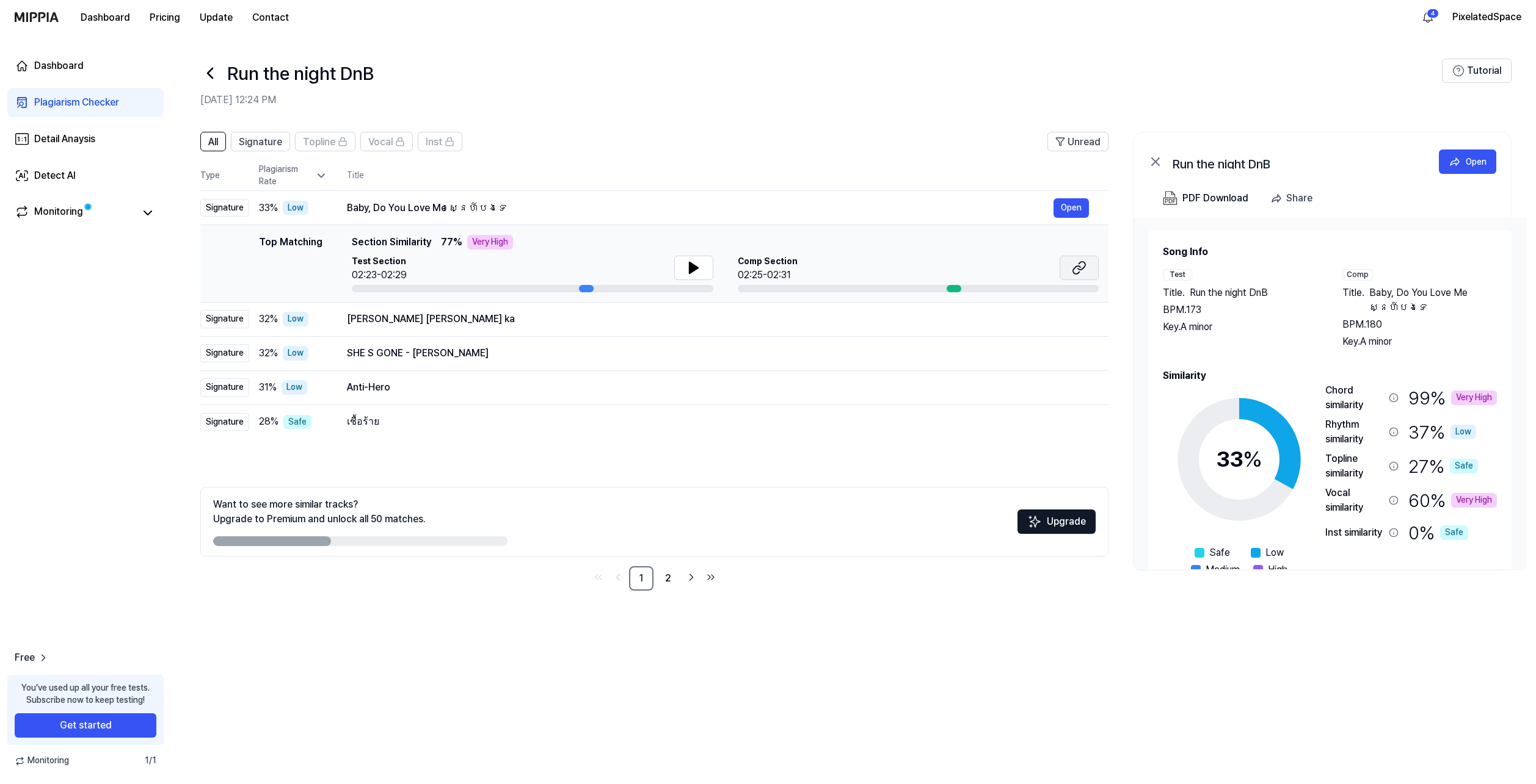
click at [1070, 266] on button at bounding box center [1079, 268] width 39 height 25
click at [687, 267] on icon at bounding box center [694, 268] width 15 height 15
click at [692, 265] on icon at bounding box center [693, 267] width 8 height 11
click at [695, 267] on icon at bounding box center [696, 268] width 2 height 10
click at [29, 16] on img at bounding box center [36, 17] width 44 height 10
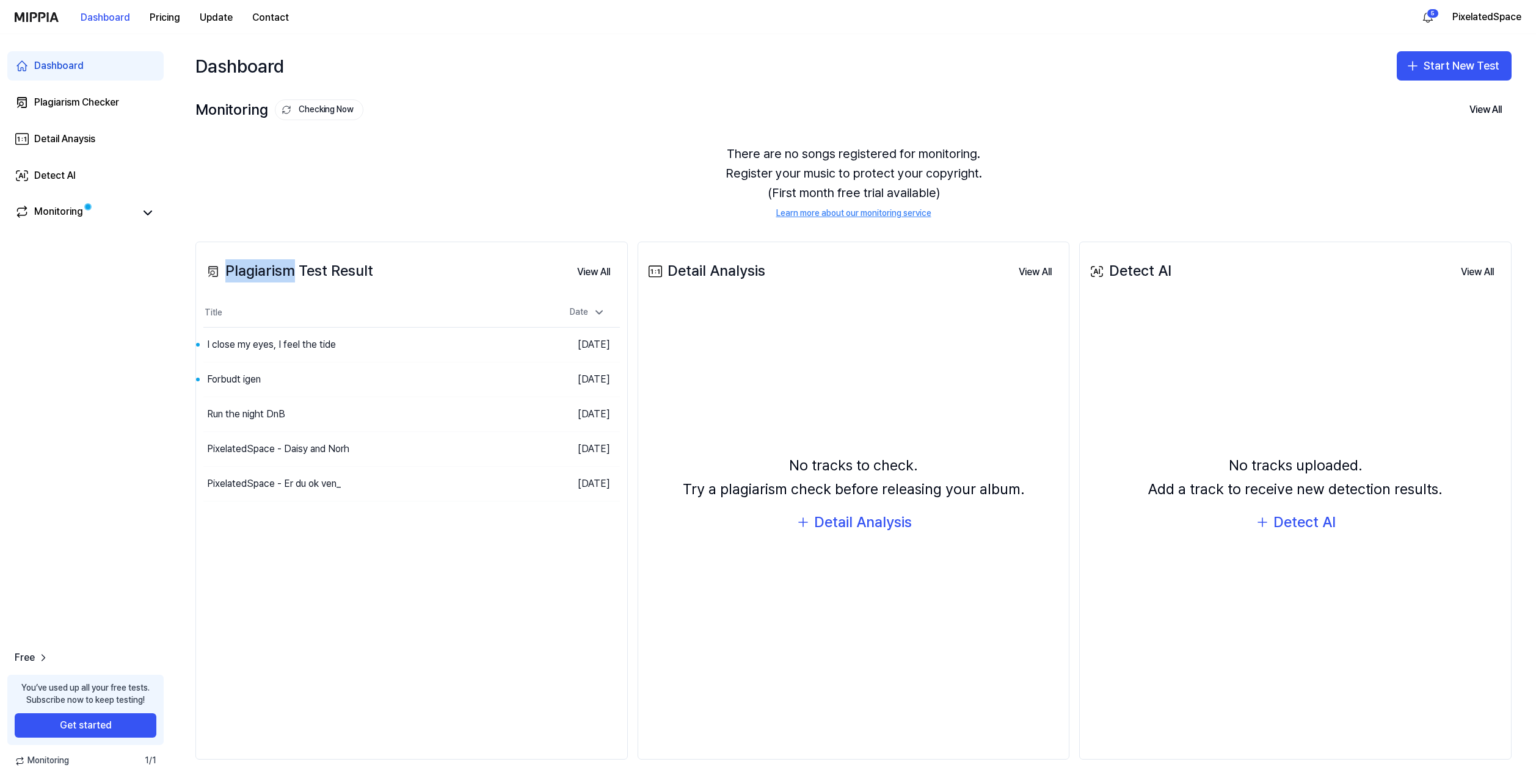
drag, startPoint x: 229, startPoint y: 272, endPoint x: 295, endPoint y: 279, distance: 66.4
click at [295, 279] on div "Plagiarism Test Result" at bounding box center [288, 271] width 169 height 23
copy div "Plagiarism"
click at [412, 269] on div "Plagiarism Test Result View All" at bounding box center [411, 272] width 416 height 35
click at [300, 343] on div "I close my eyes, I feel the tide" at bounding box center [271, 345] width 129 height 15
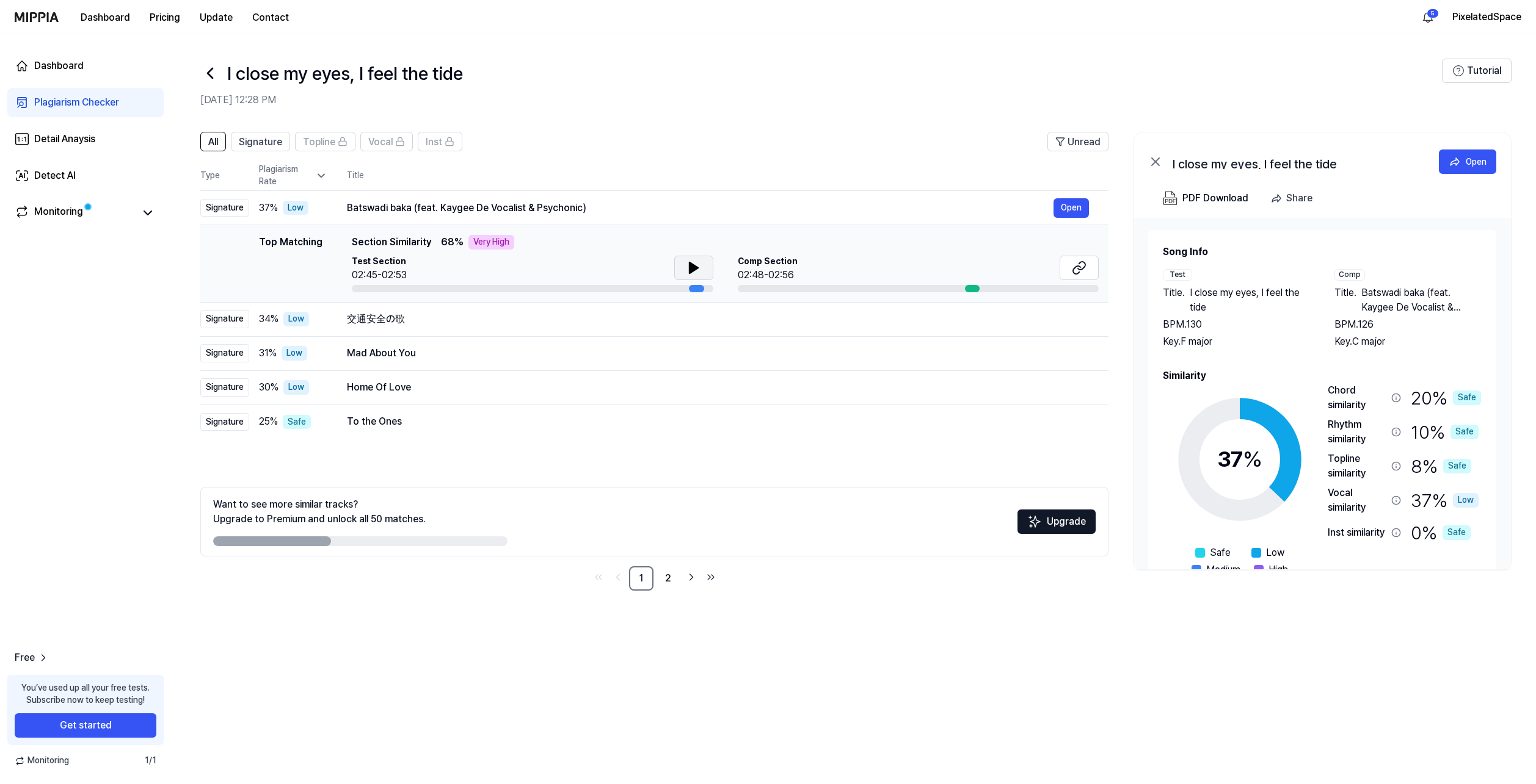
click at [699, 265] on icon at bounding box center [694, 268] width 15 height 15
click at [699, 267] on icon at bounding box center [694, 268] width 15 height 15
click at [692, 264] on icon at bounding box center [694, 268] width 15 height 15
click at [265, 144] on span "Signature" at bounding box center [260, 142] width 44 height 15
click at [224, 142] on button "All" at bounding box center [213, 141] width 25 height 20
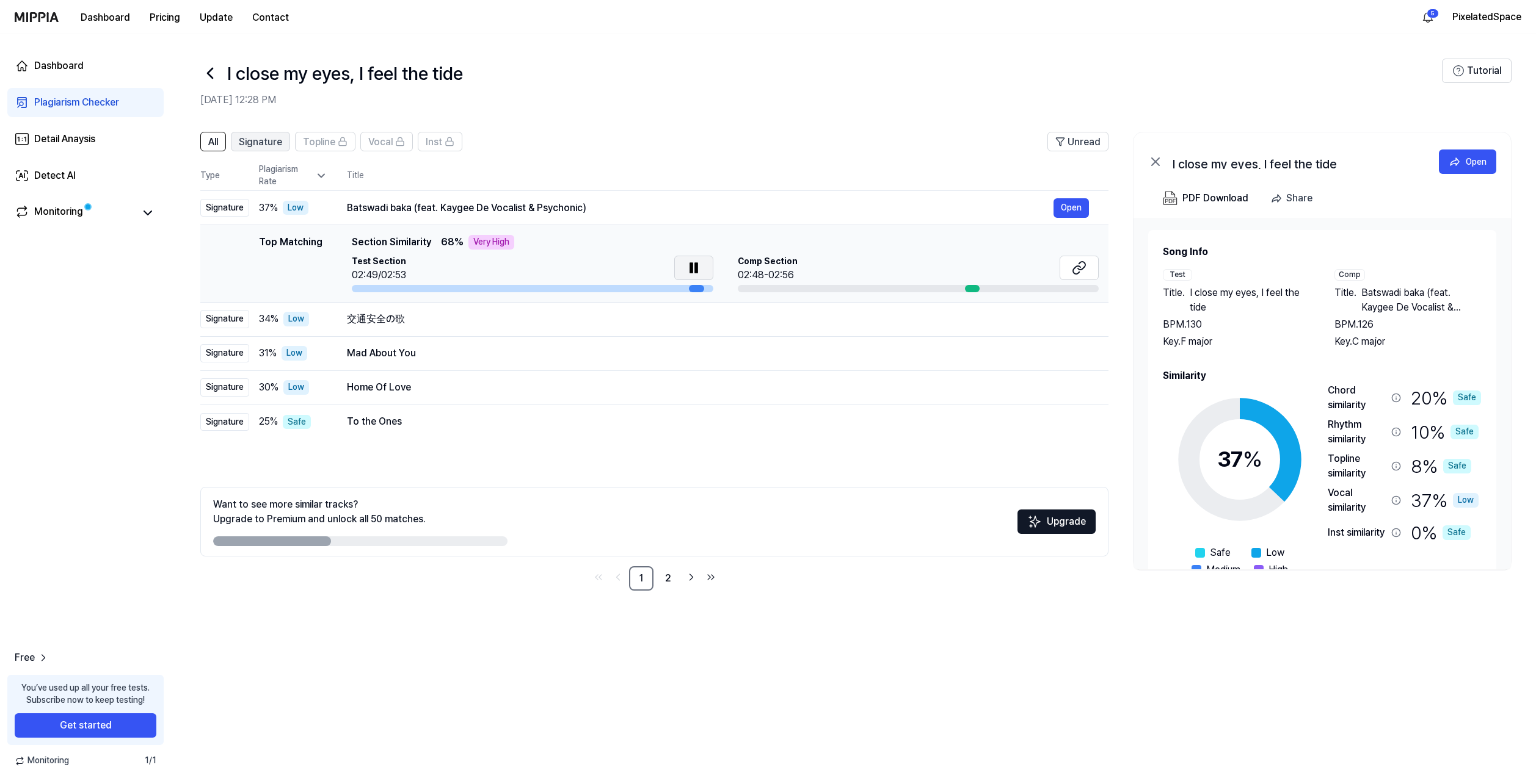
click at [257, 140] on span "Signature" at bounding box center [260, 142] width 44 height 15
click at [225, 143] on button "All" at bounding box center [213, 141] width 25 height 20
click at [98, 132] on link "Detail Anaysis" at bounding box center [86, 139] width 156 height 30
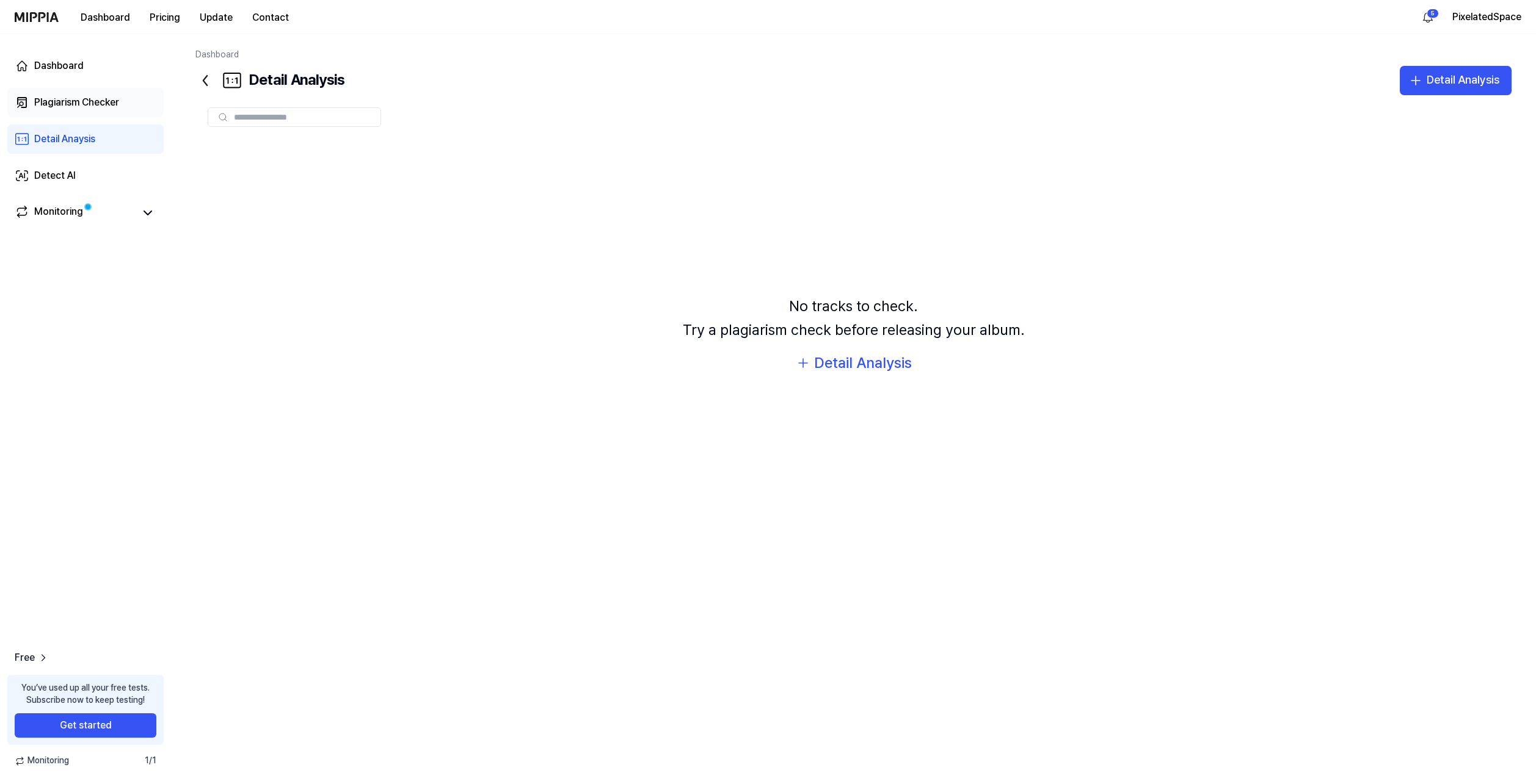
click at [104, 108] on div "Plagiarism Checker" at bounding box center [76, 103] width 85 height 15
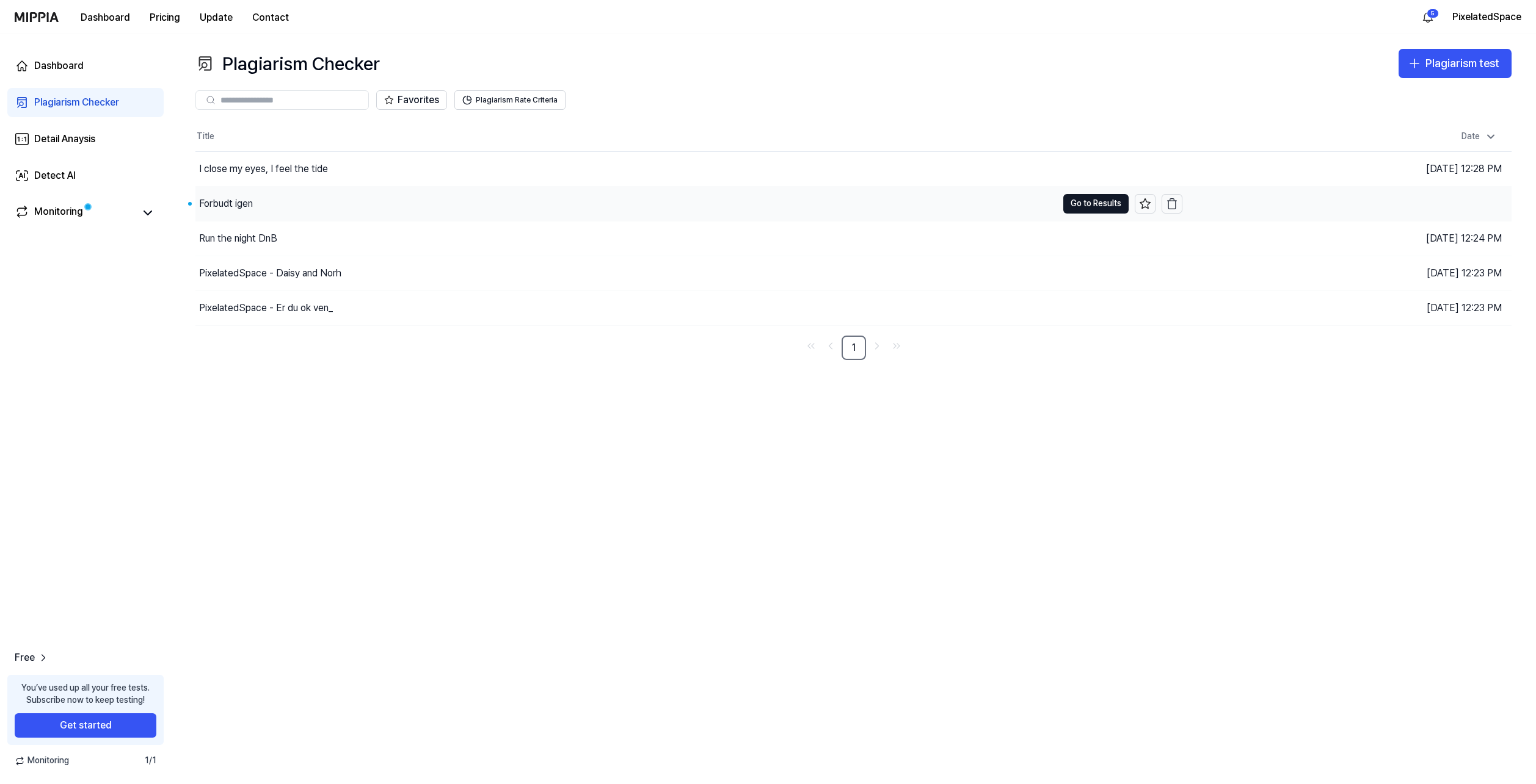
click at [245, 198] on div "Forbudt igen" at bounding box center [225, 204] width 53 height 15
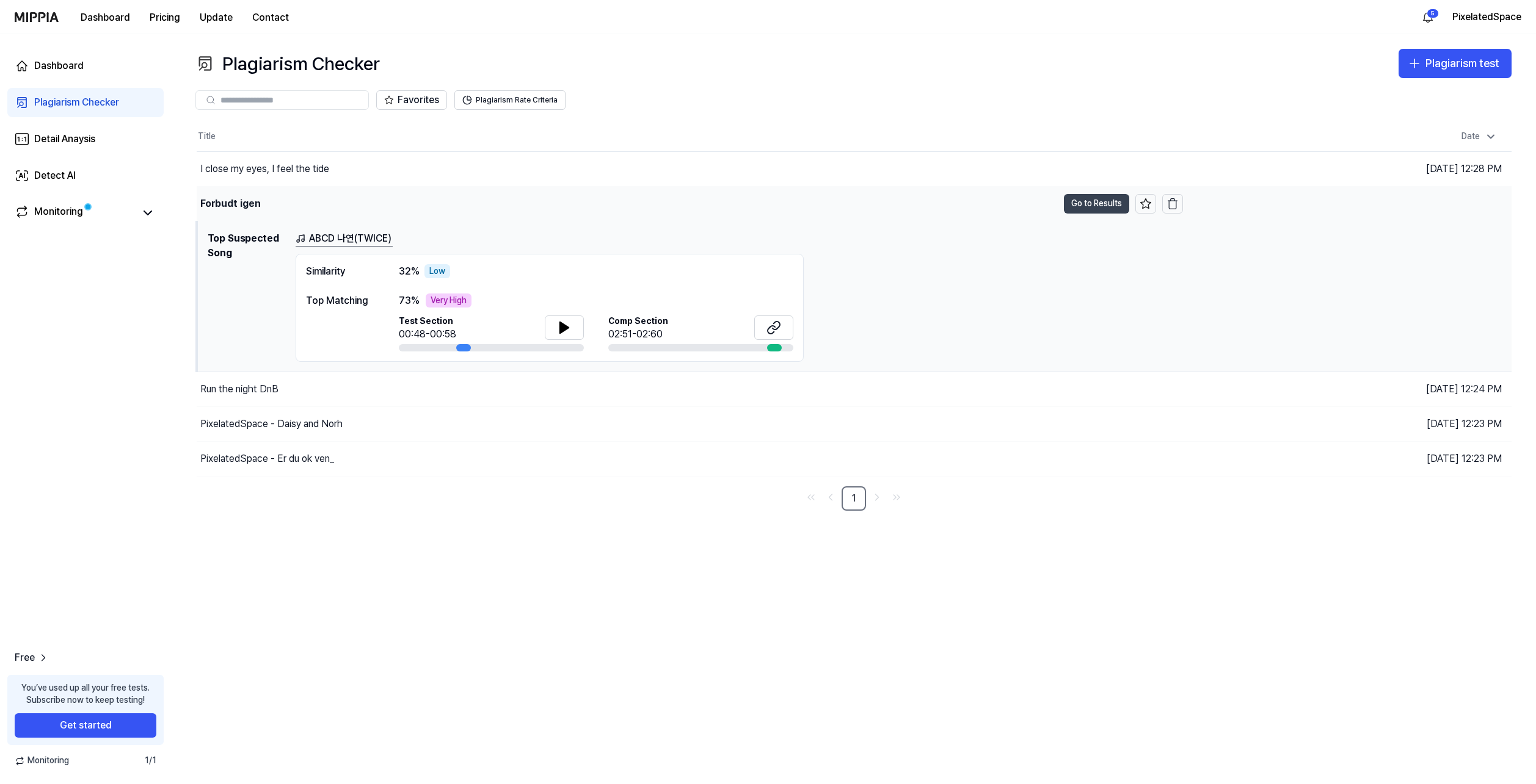
click at [1085, 200] on button "Go to Results" at bounding box center [1096, 204] width 65 height 20
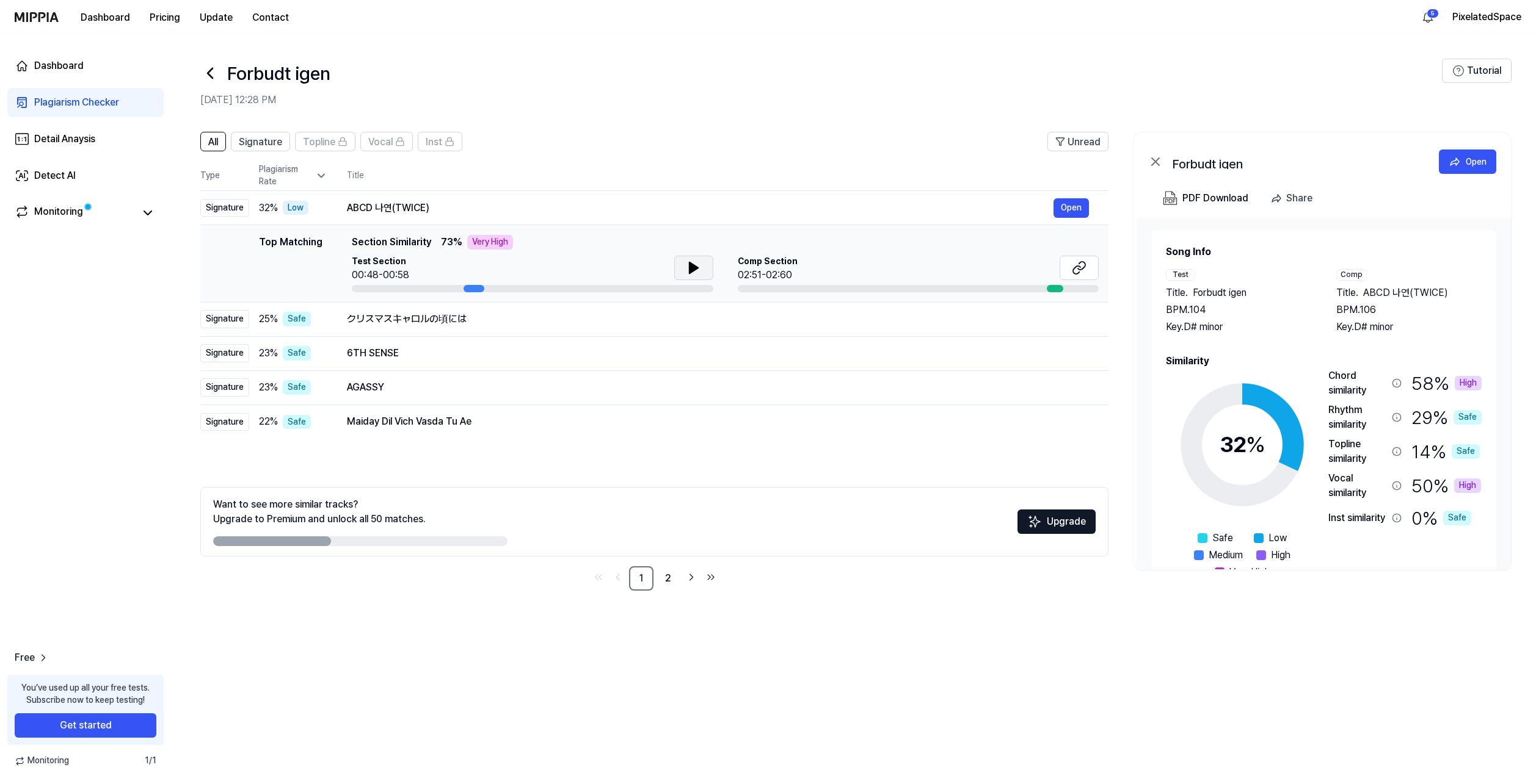
click at [678, 266] on button at bounding box center [694, 268] width 39 height 25
click at [1073, 269] on icon at bounding box center [1079, 268] width 15 height 15
click at [687, 268] on icon at bounding box center [694, 268] width 15 height 15
click at [690, 267] on icon at bounding box center [693, 267] width 8 height 11
click at [682, 265] on button at bounding box center [694, 268] width 39 height 25
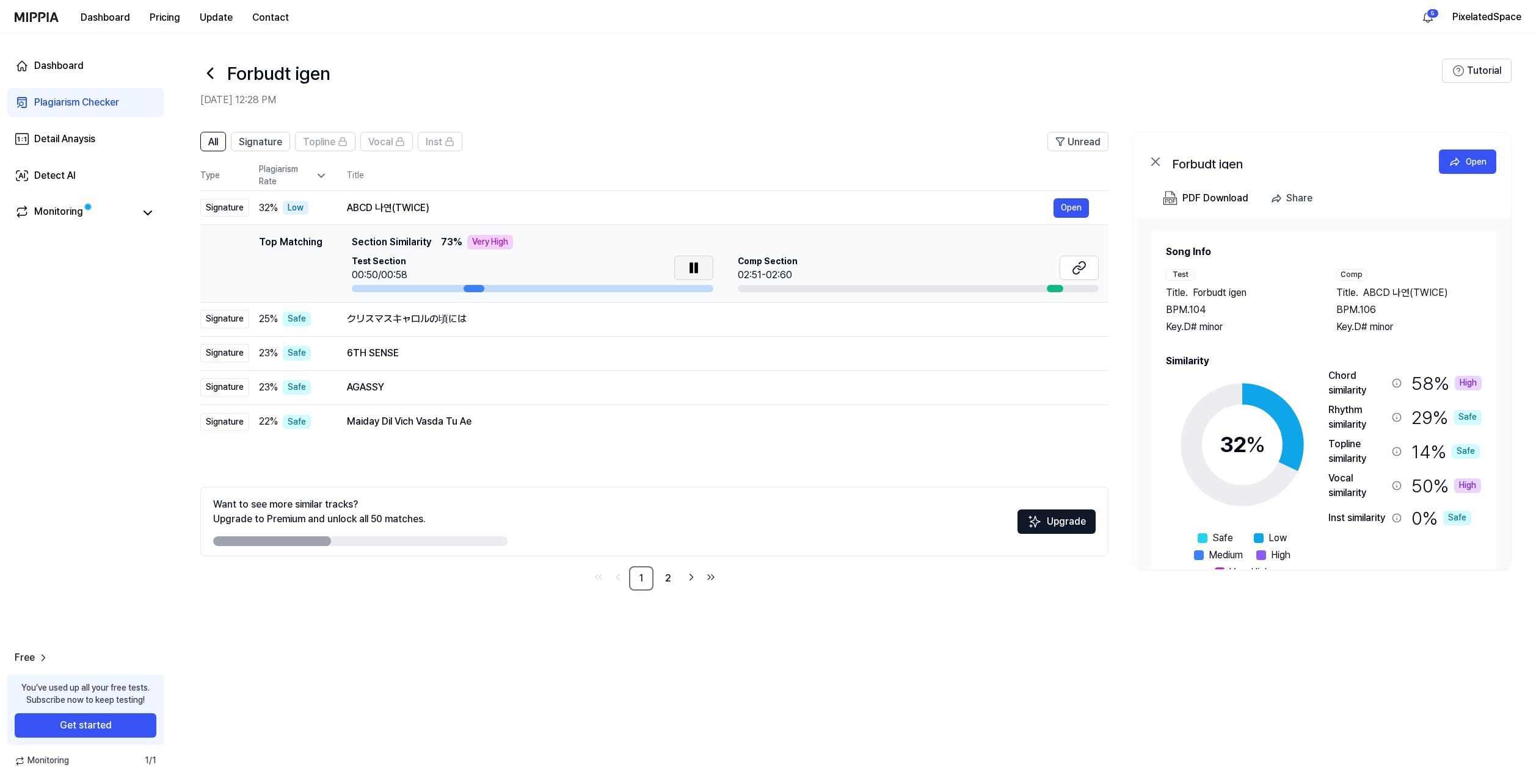
click at [695, 266] on icon at bounding box center [696, 268] width 2 height 10
click at [701, 271] on button at bounding box center [694, 268] width 39 height 25
click at [693, 262] on icon at bounding box center [694, 268] width 15 height 15
click at [323, 176] on icon at bounding box center [321, 176] width 6 height 3
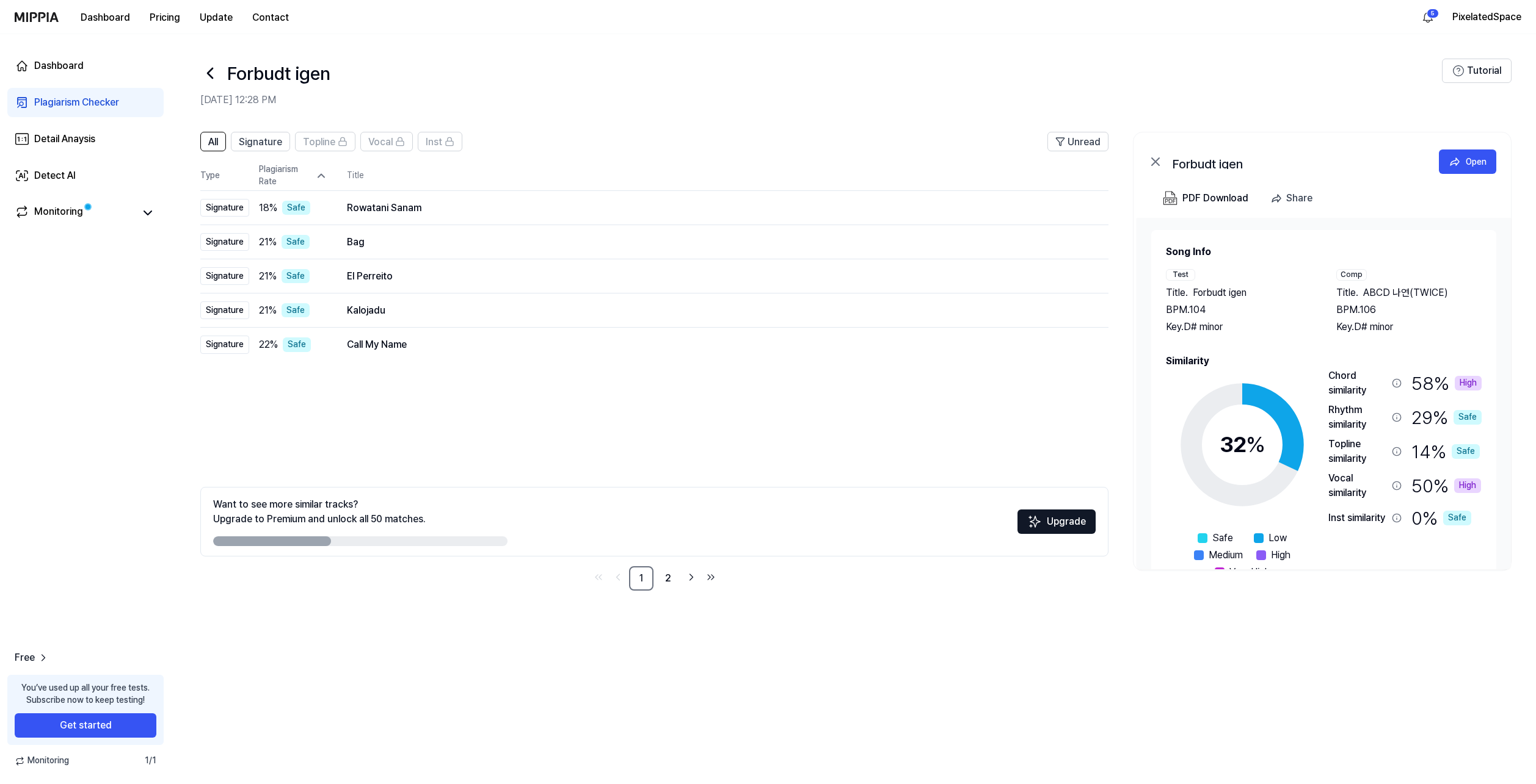
click at [202, 73] on icon at bounding box center [211, 73] width 20 height 20
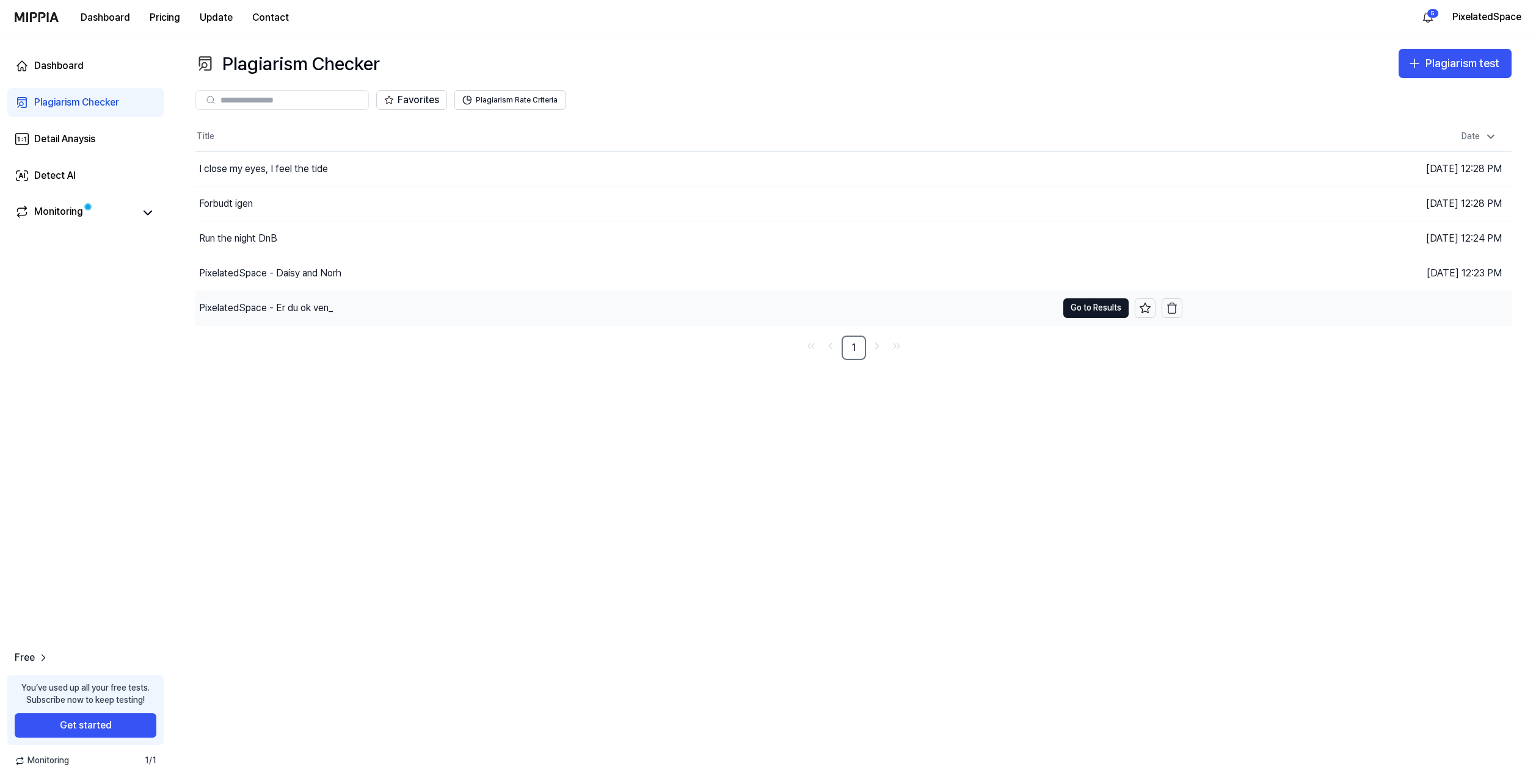
click at [238, 310] on div "PixelatedSpace - Er du ok ven_" at bounding box center [266, 308] width 134 height 15
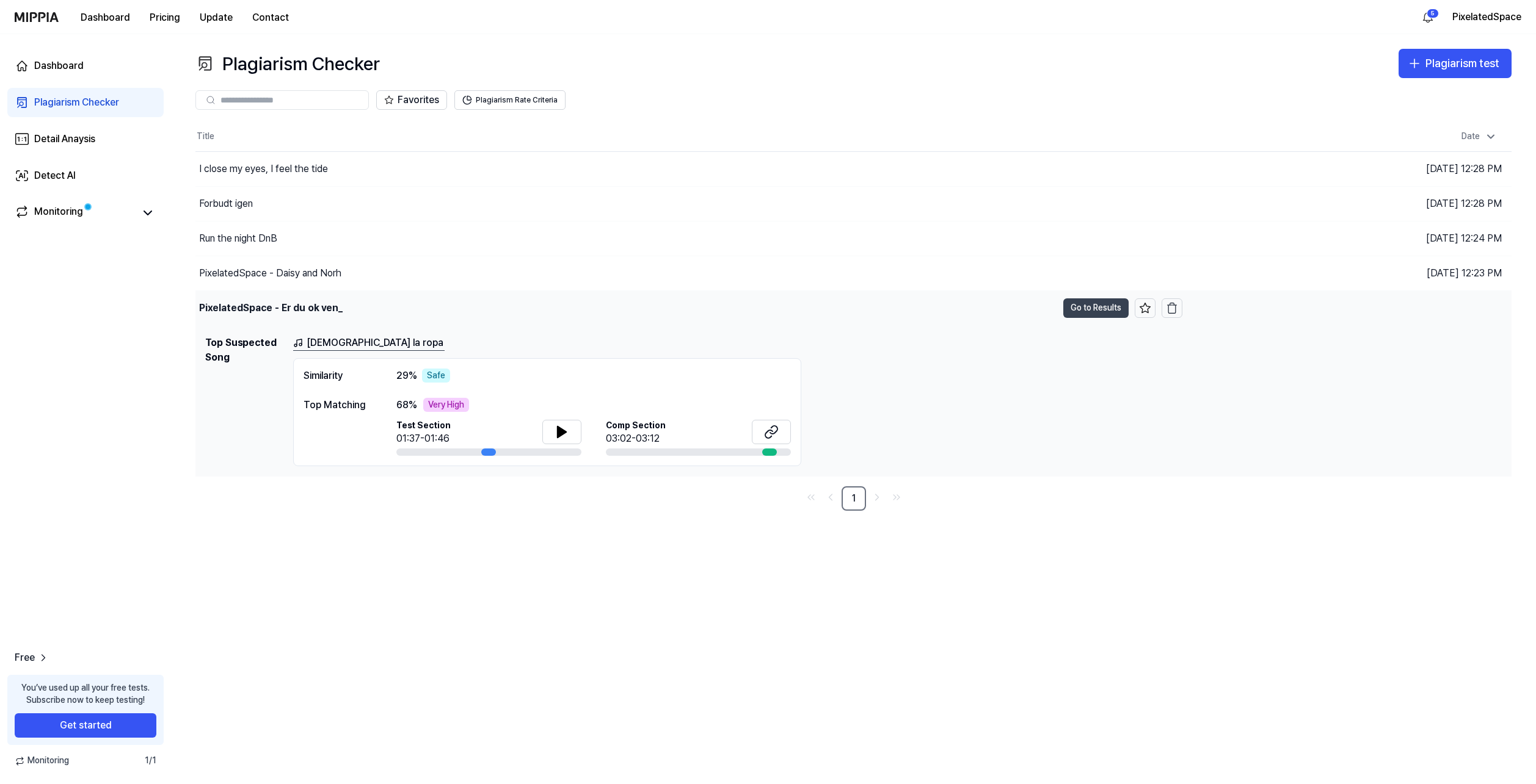
click at [1085, 311] on button "Go to Results" at bounding box center [1095, 308] width 65 height 20
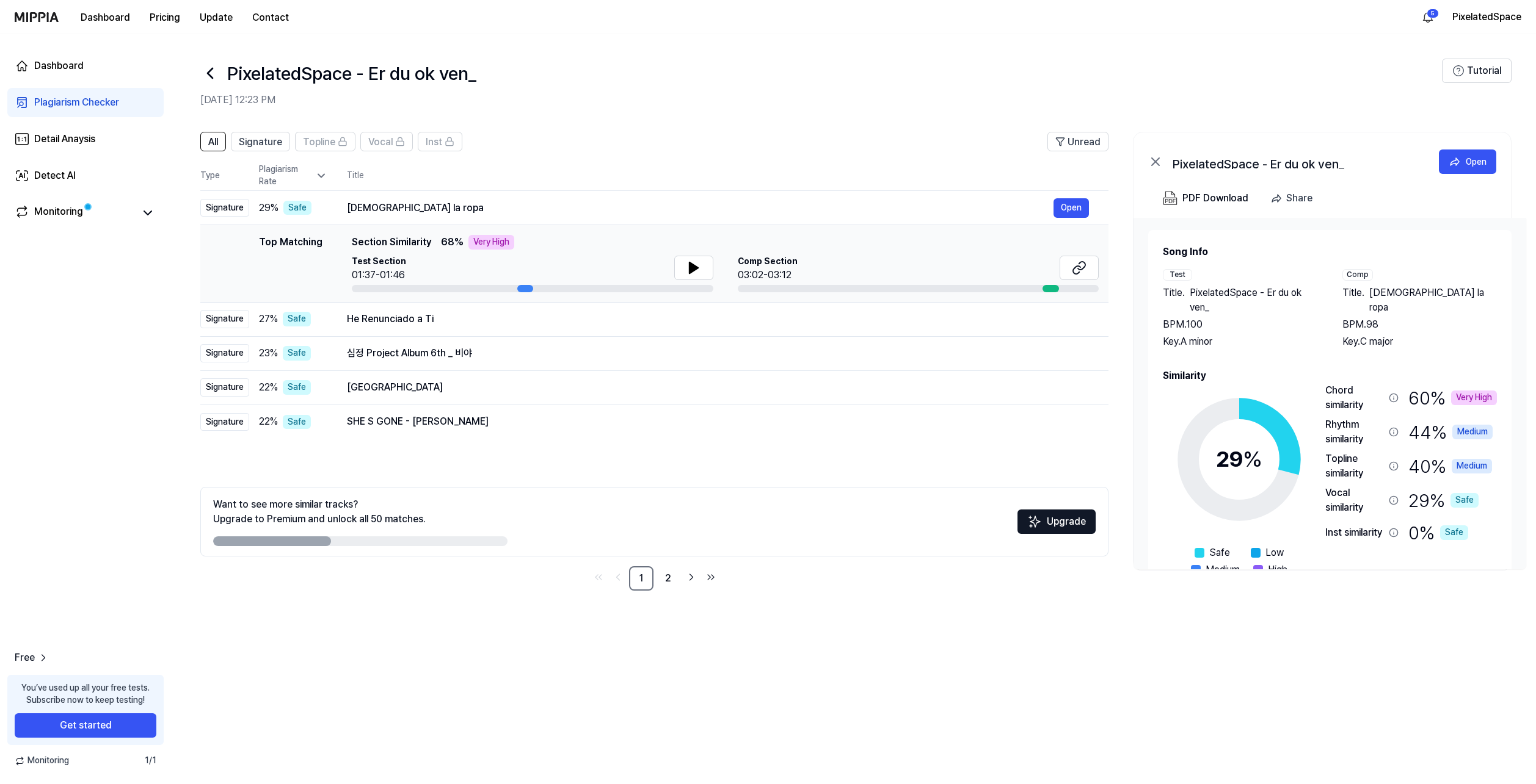
click at [319, 181] on icon at bounding box center [321, 175] width 12 height 12
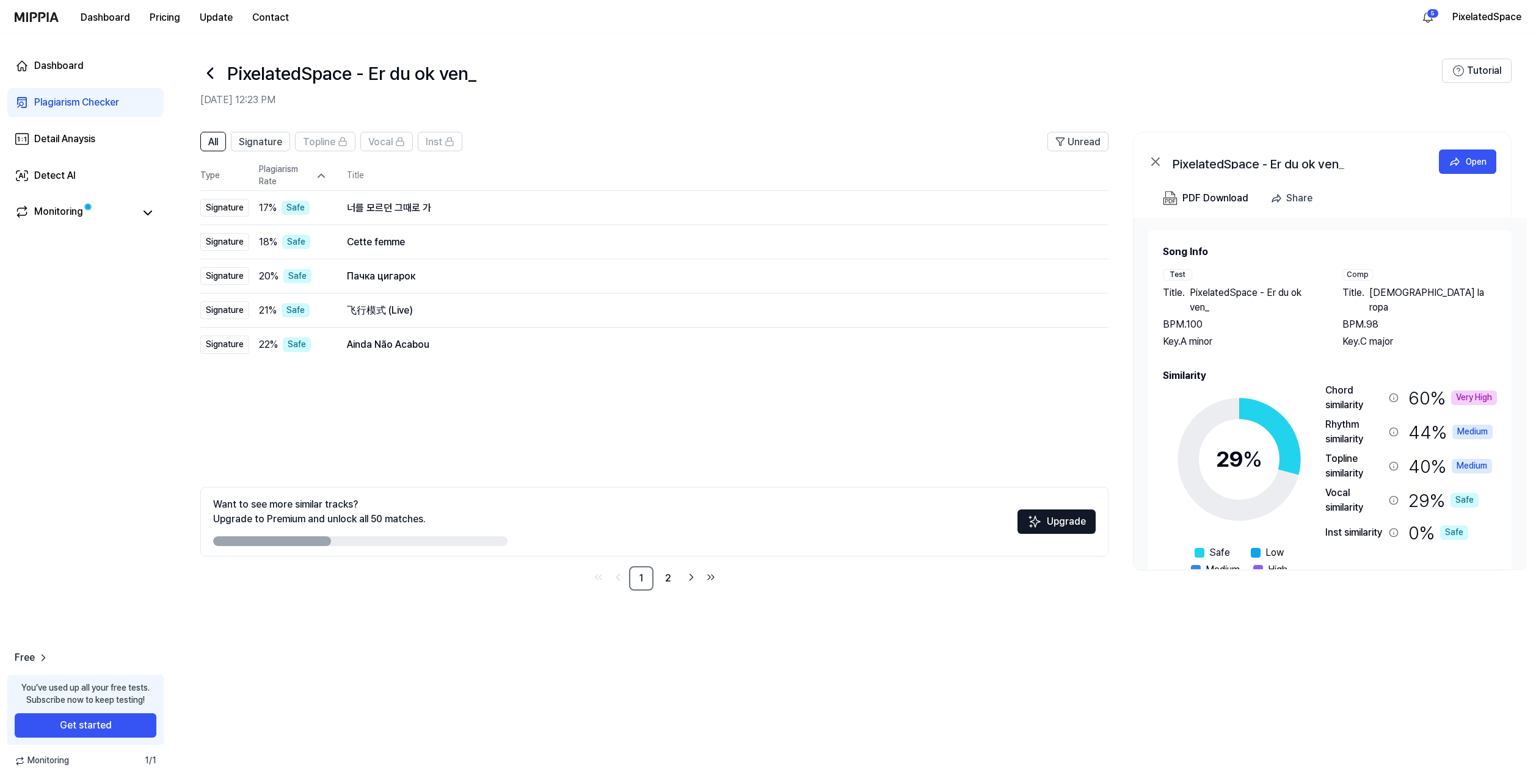
click at [213, 62] on div at bounding box center [211, 73] width 20 height 30
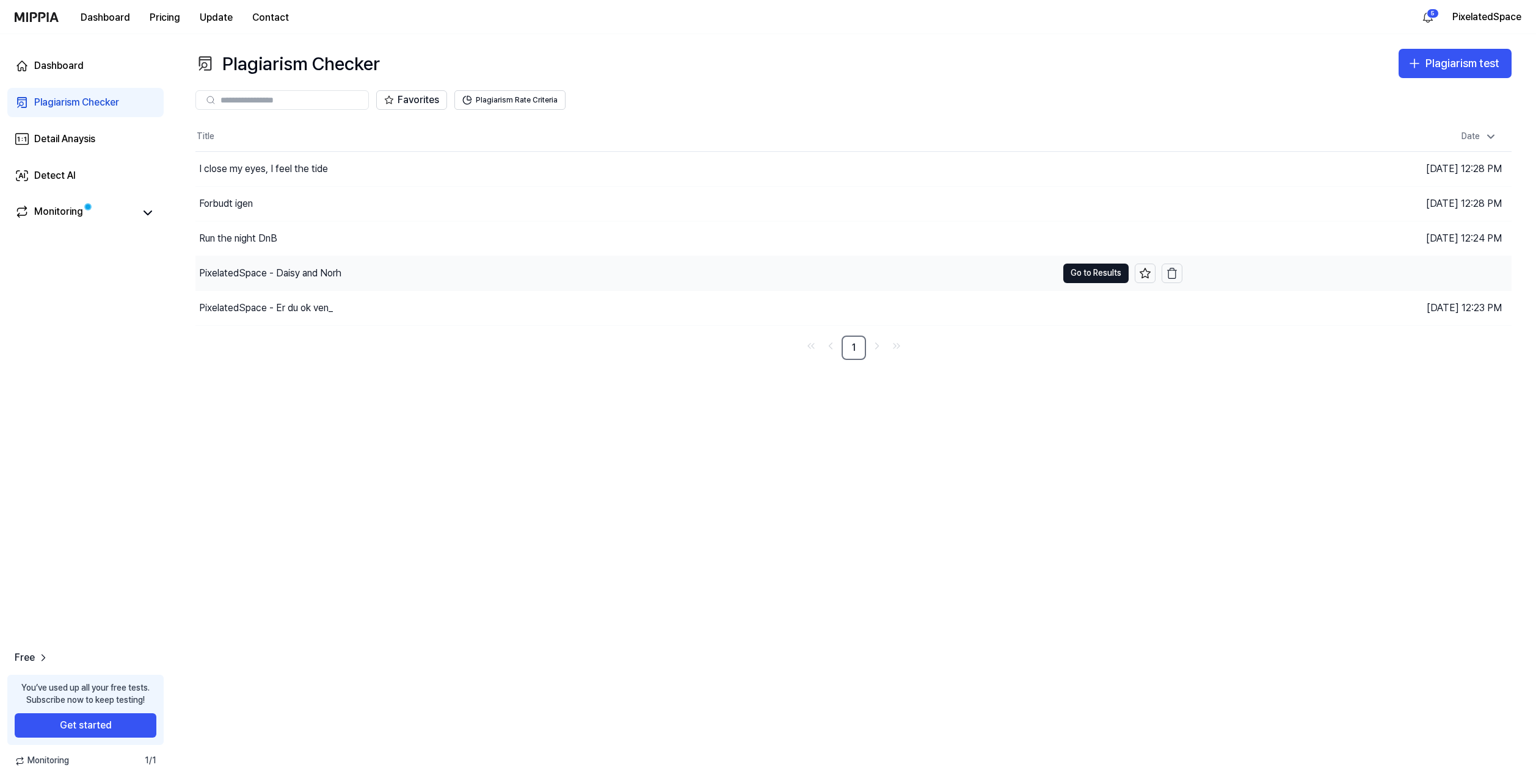
click at [244, 273] on div "PixelatedSpace - Daisy and Norh" at bounding box center [270, 274] width 142 height 15
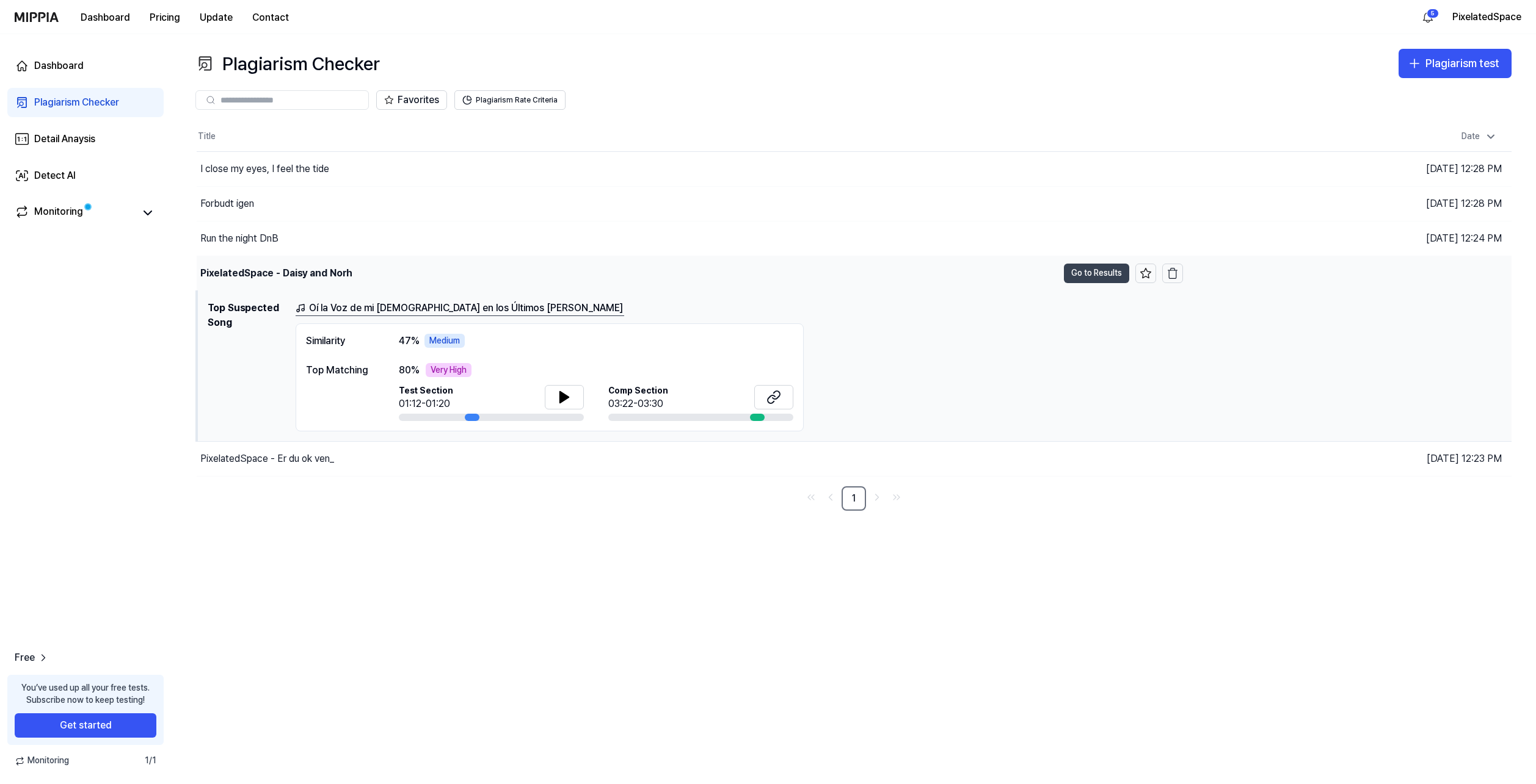
click at [1097, 279] on button "Go to Results" at bounding box center [1096, 274] width 65 height 20
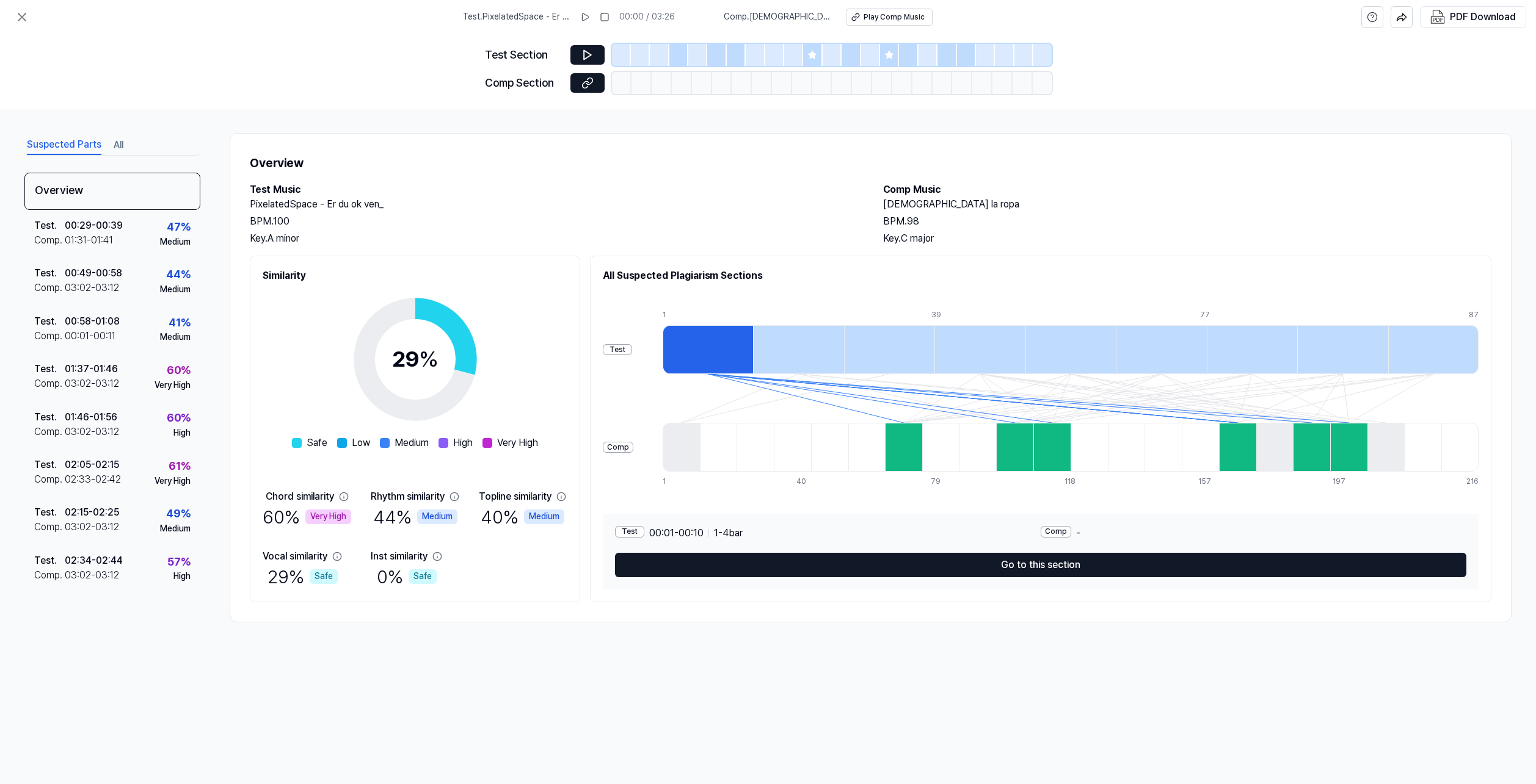
click at [732, 348] on div at bounding box center [708, 349] width 90 height 48
click at [898, 448] on div at bounding box center [903, 447] width 37 height 48
click at [1014, 454] on div at bounding box center [1014, 447] width 37 height 48
click at [1066, 448] on div at bounding box center [1052, 447] width 37 height 48
